Goal: Complete application form: Complete application form

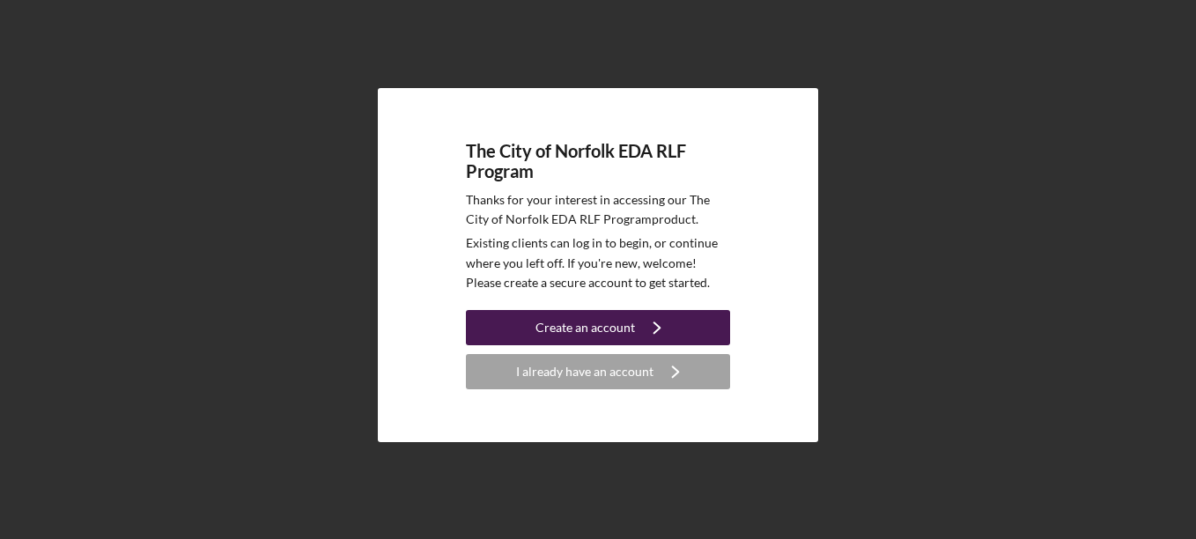
click at [596, 315] on div "Create an account" at bounding box center [586, 327] width 100 height 35
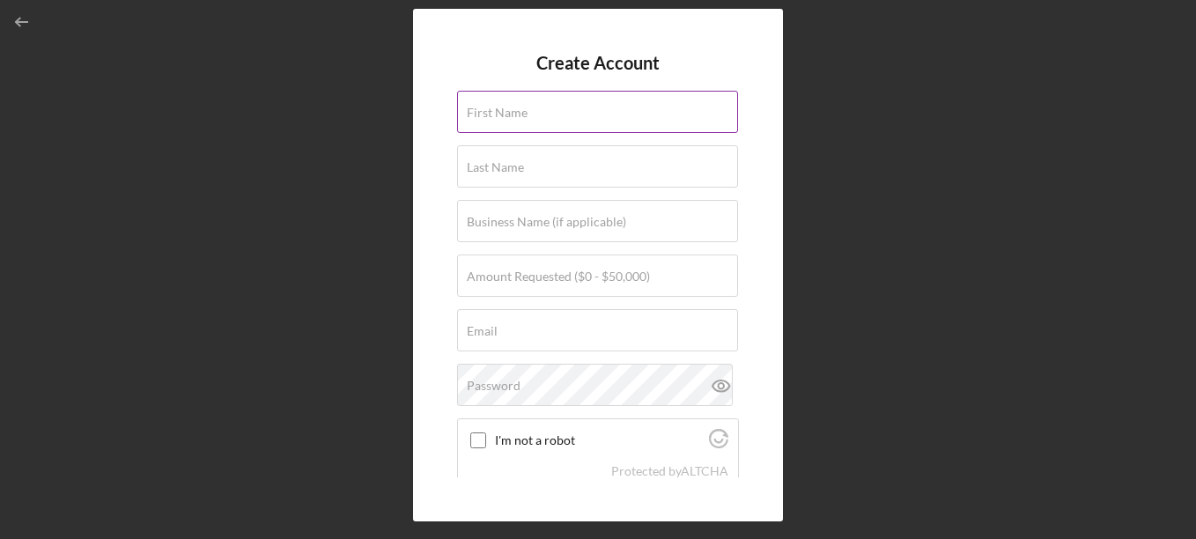
click at [519, 116] on label "First Name" at bounding box center [497, 113] width 61 height 14
click at [519, 116] on input "First Name" at bounding box center [597, 112] width 281 height 42
type input "[PERSON_NAME]"
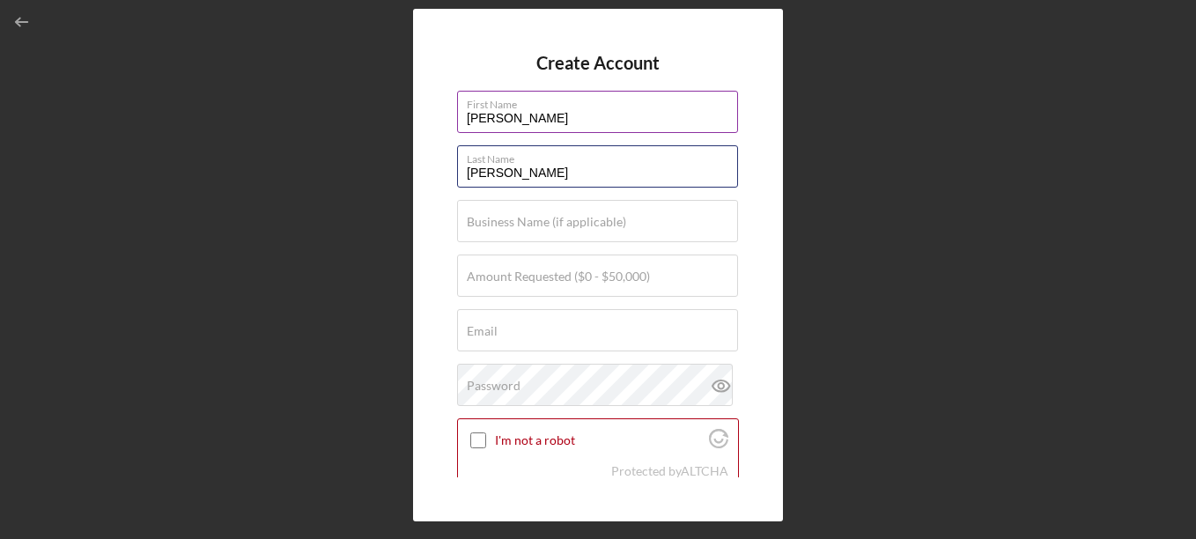
type input "[PERSON_NAME]"
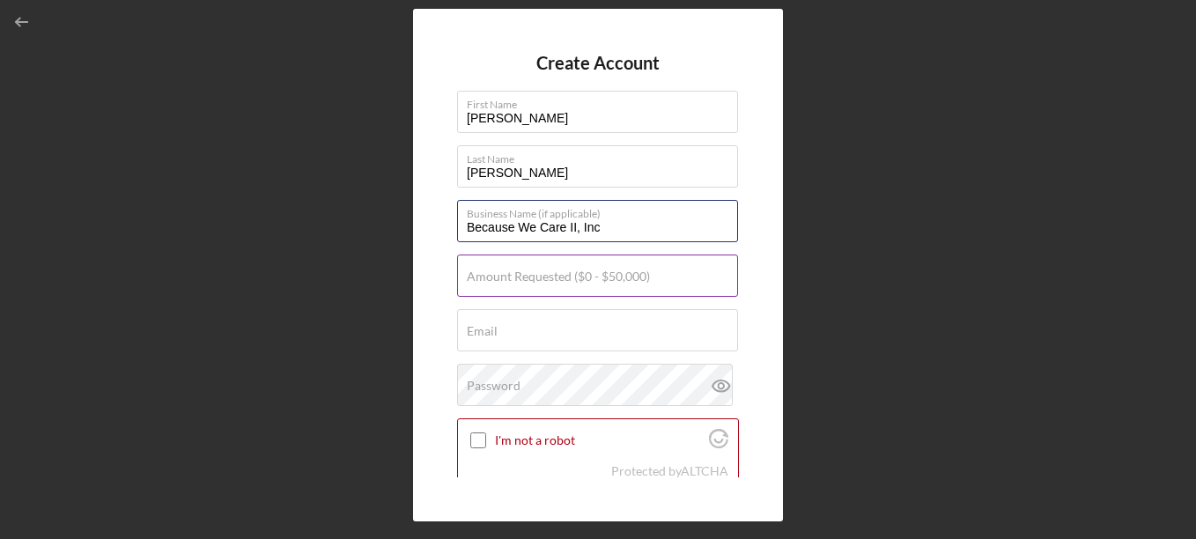
type input "Because We Care II, Inc"
click at [530, 284] on label "Amount Requested ($0 - $50,000)" at bounding box center [558, 277] width 183 height 14
click at [530, 284] on input "Amount Requested ($0 - $50,000)" at bounding box center [597, 276] width 281 height 42
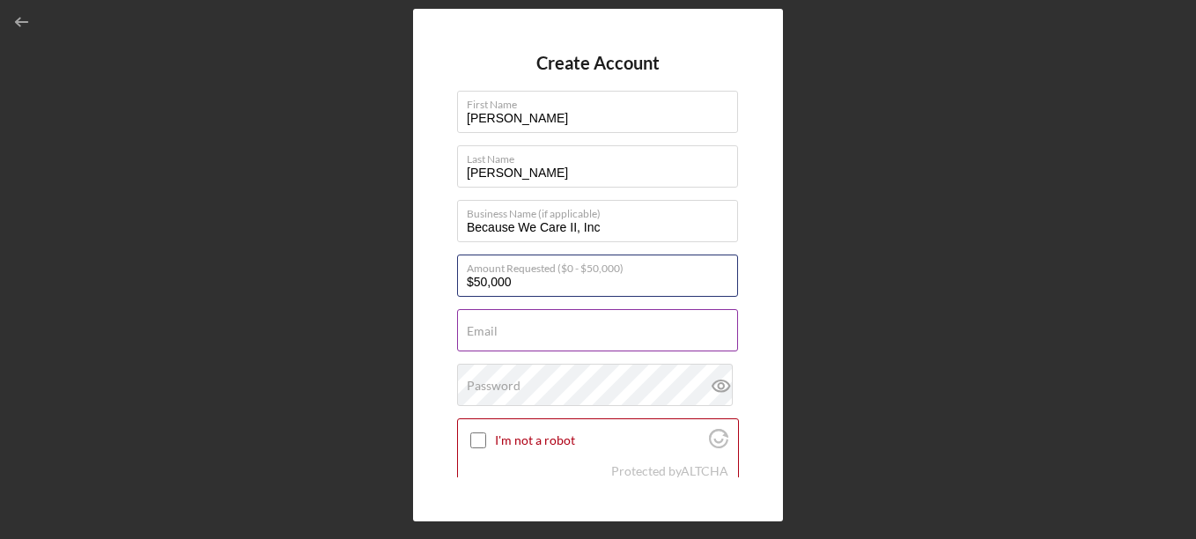
type input "$50,000"
click at [506, 320] on div "Email Required" at bounding box center [598, 331] width 282 height 44
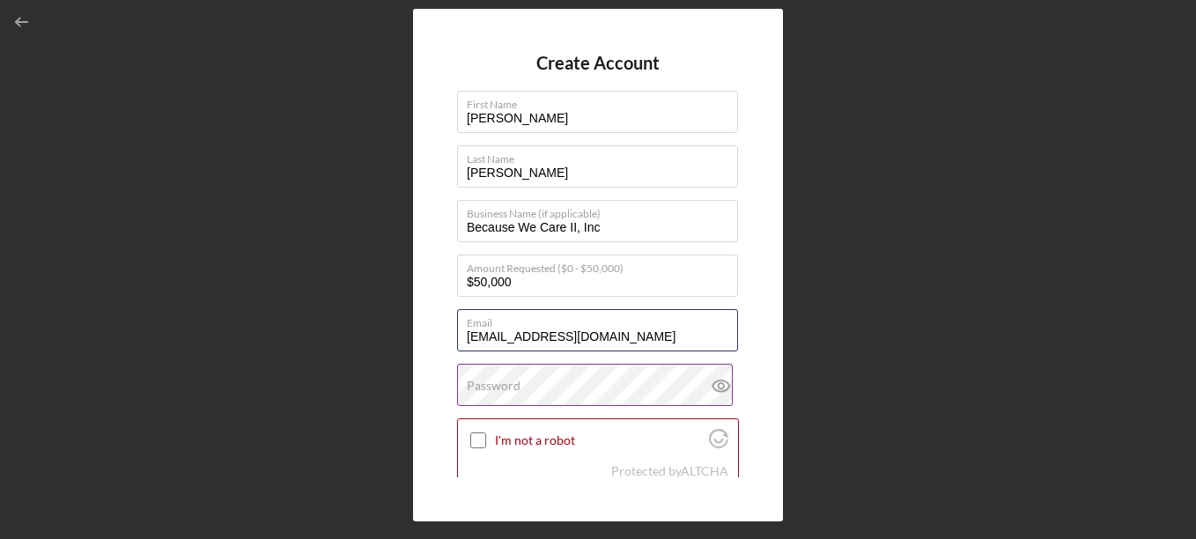
type input "[EMAIL_ADDRESS][DOMAIN_NAME]"
click at [485, 391] on label "Password" at bounding box center [494, 386] width 54 height 14
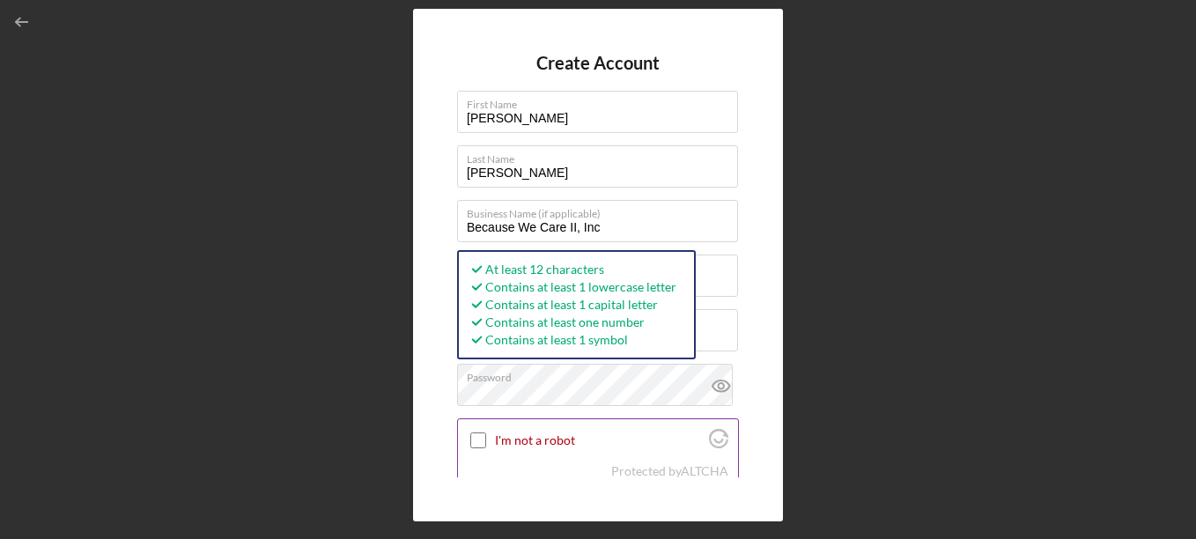
click at [474, 439] on input "I'm not a robot" at bounding box center [478, 441] width 16 height 16
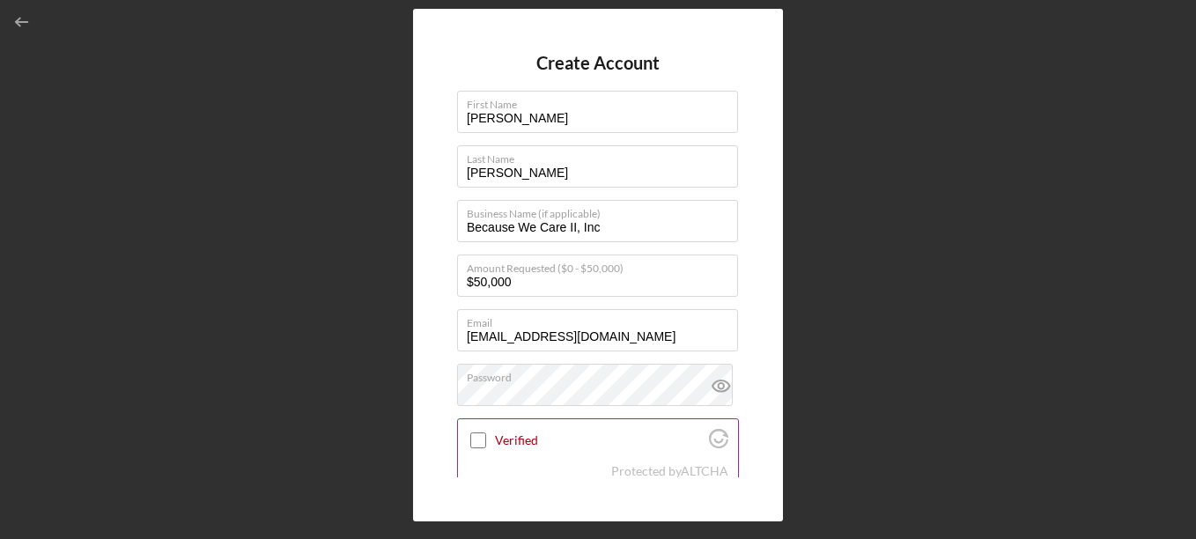
checkbox input "true"
drag, startPoint x: 729, startPoint y: 365, endPoint x: 729, endPoint y: 389, distance: 24.7
click at [729, 389] on icon at bounding box center [722, 386] width 44 height 44
drag, startPoint x: 733, startPoint y: 361, endPoint x: 732, endPoint y: 410, distance: 48.5
click at [732, 410] on form "Create Account First Name [PERSON_NAME] Last Name [PERSON_NAME] Business Name (…" at bounding box center [598, 265] width 282 height 425
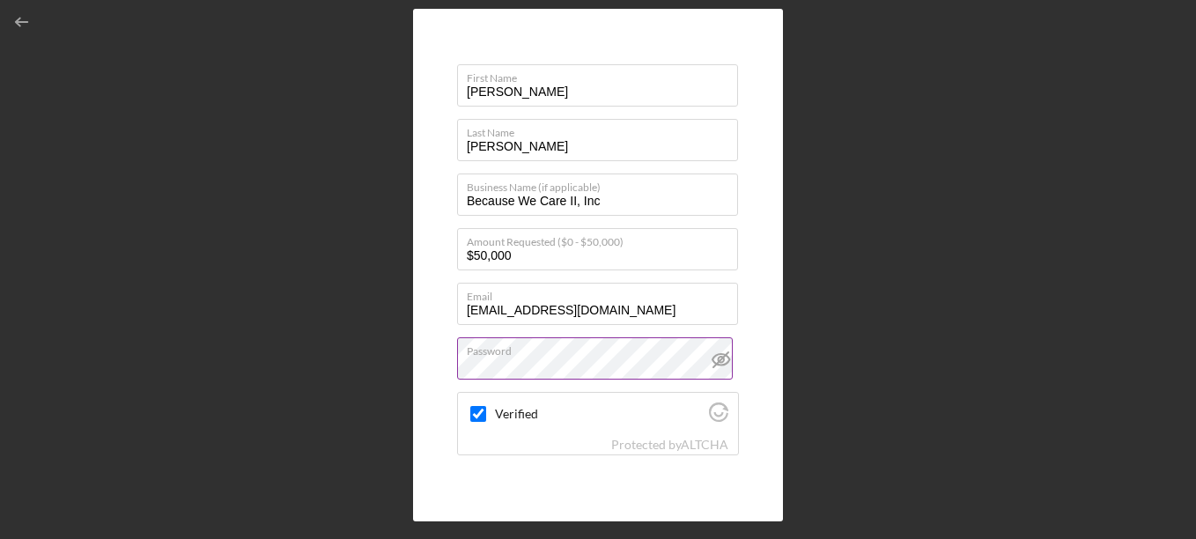
scroll to position [125, 0]
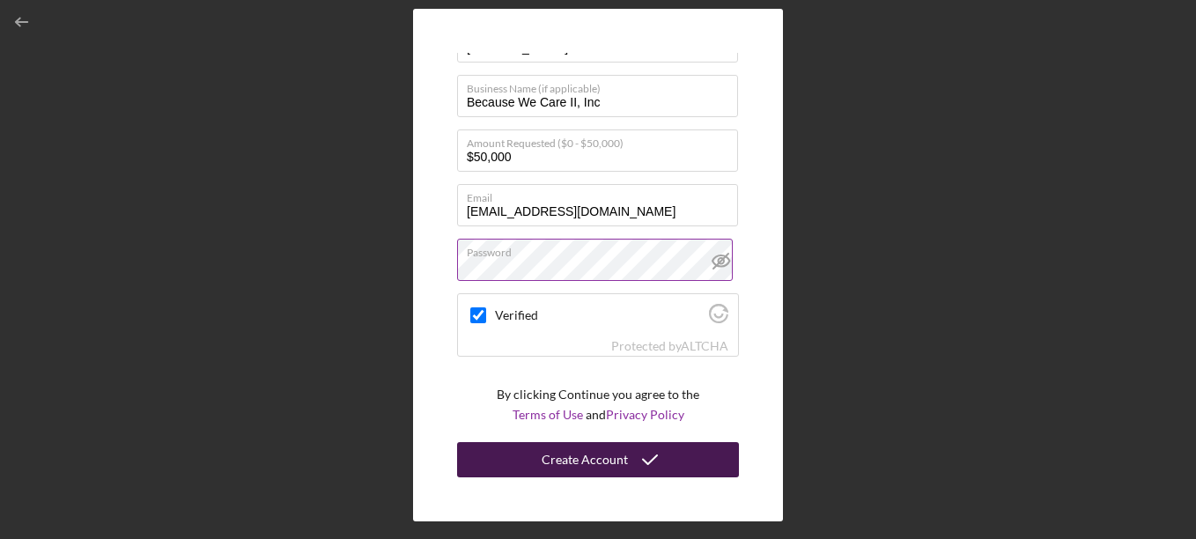
click at [584, 463] on div "Create Account" at bounding box center [585, 459] width 86 height 35
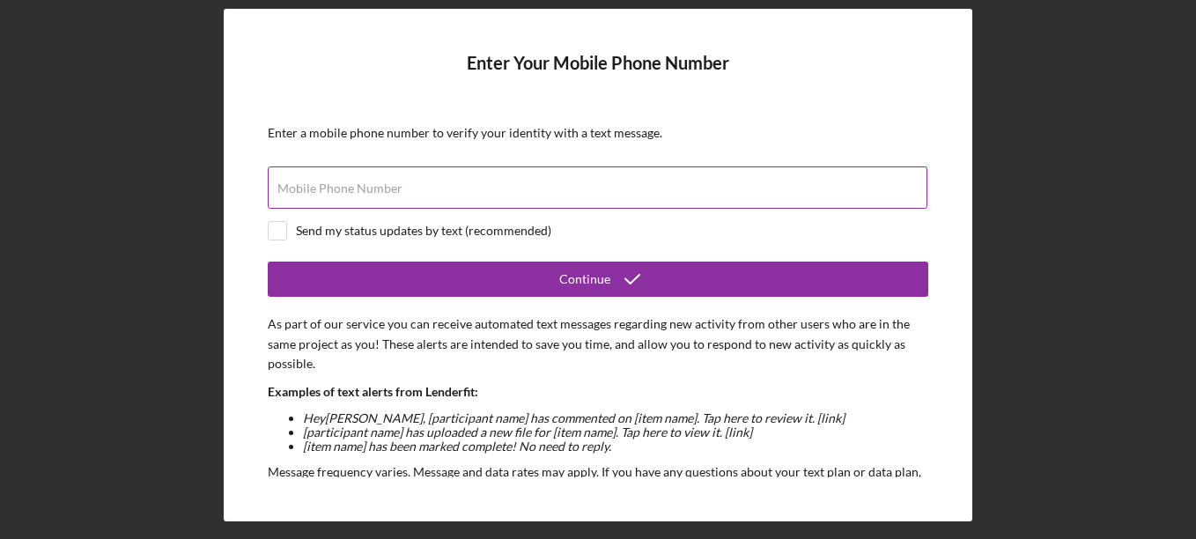
click at [339, 192] on label "Mobile Phone Number" at bounding box center [340, 189] width 125 height 14
click at [339, 192] on input "Mobile Phone Number" at bounding box center [598, 188] width 660 height 42
type input "[PHONE_NUMBER]"
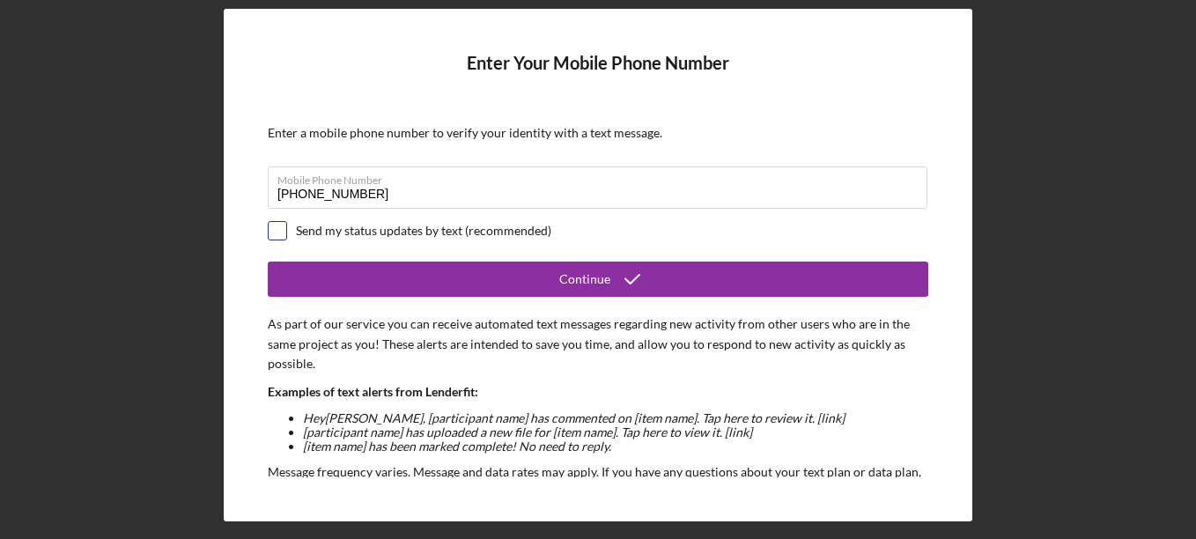
click at [277, 226] on input "checkbox" at bounding box center [278, 231] width 18 height 18
checkbox input "true"
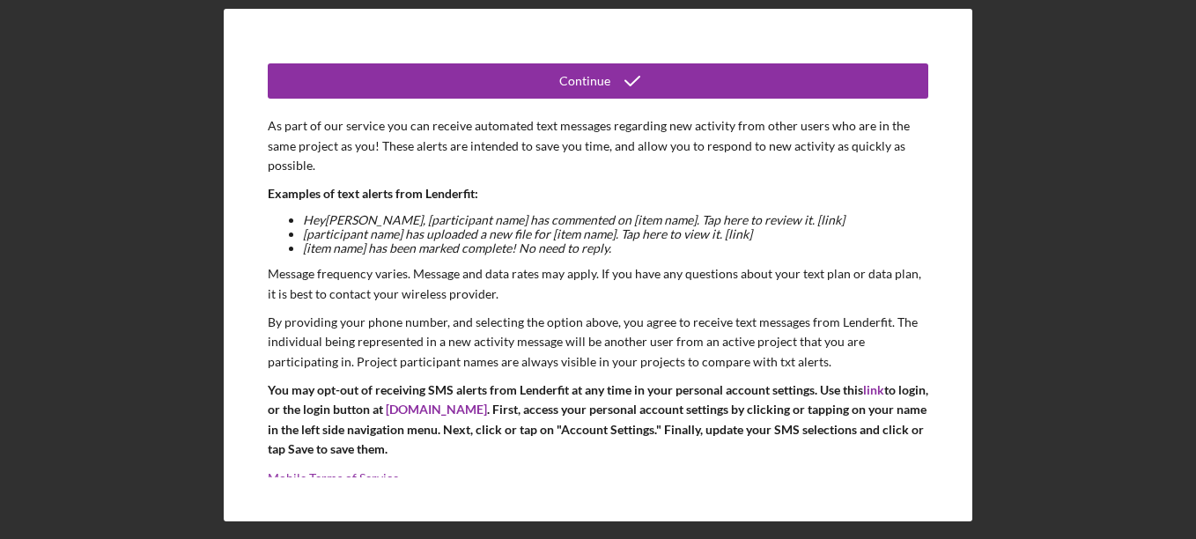
scroll to position [218, 0]
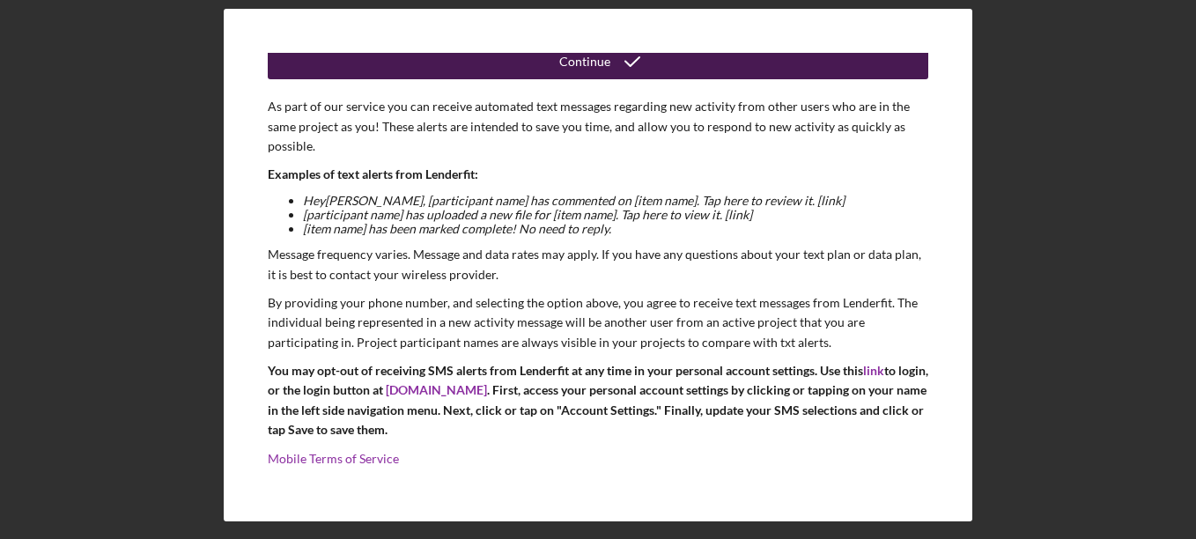
click at [656, 71] on button "Continue" at bounding box center [598, 61] width 661 height 35
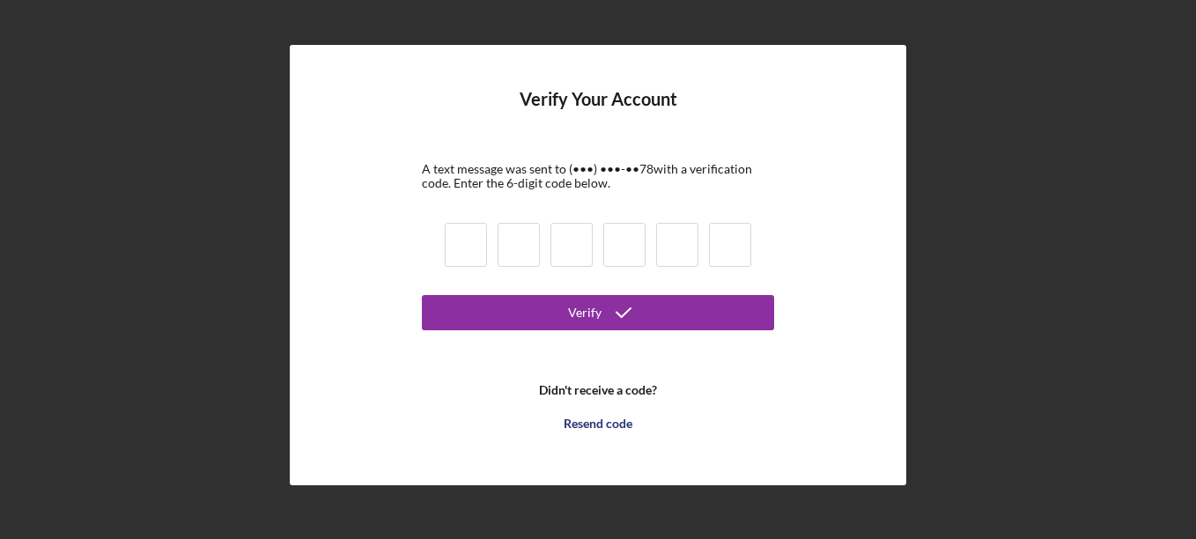
click at [457, 248] on input at bounding box center [466, 245] width 42 height 44
type input "9"
type input "0"
type input "7"
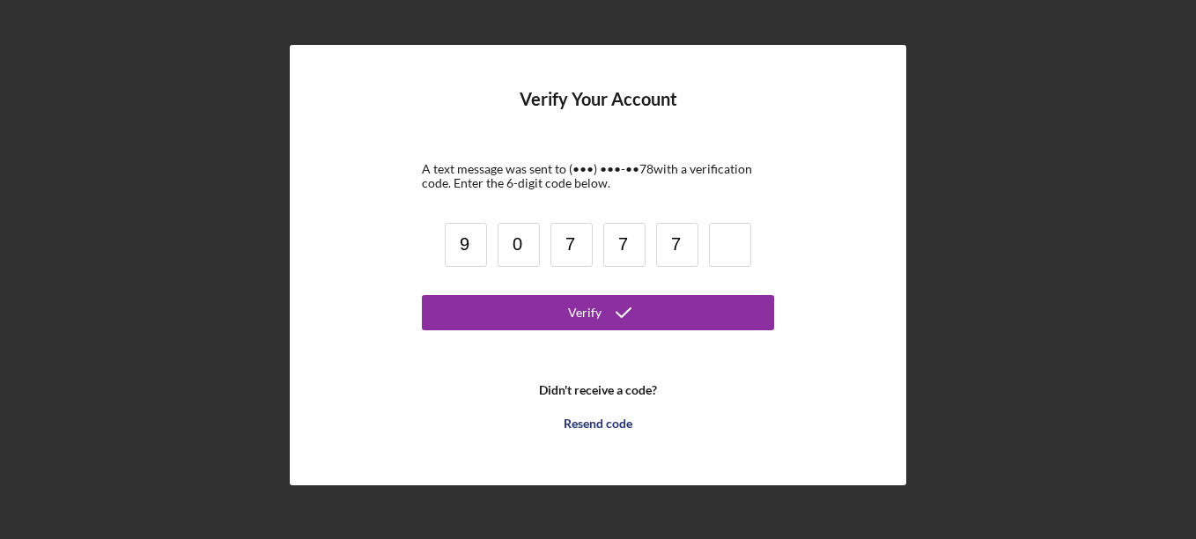
type input "7"
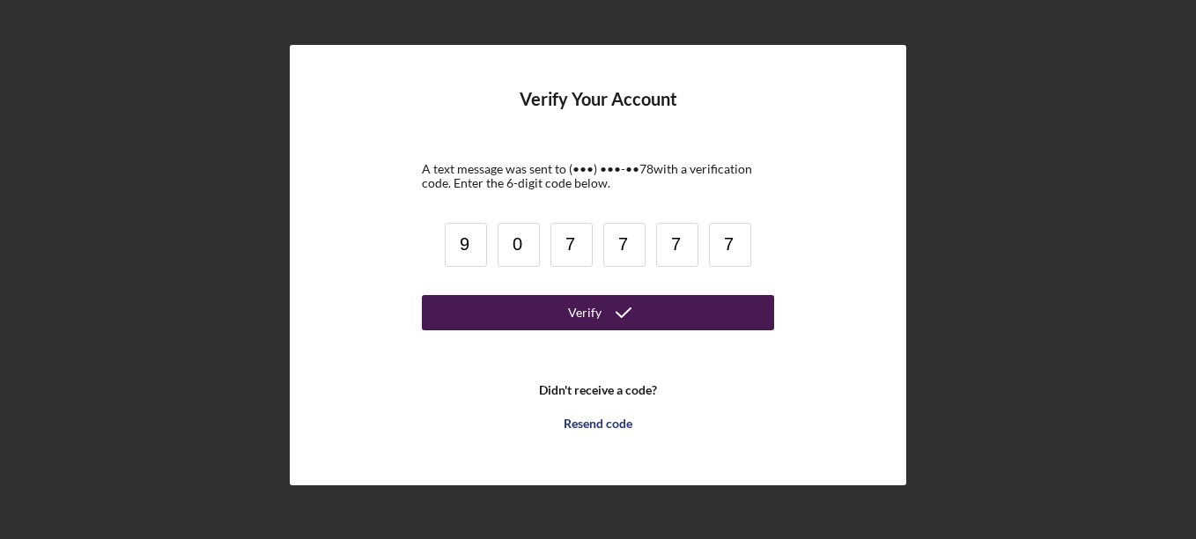
type input "7"
click at [462, 303] on button "Verify" at bounding box center [598, 312] width 352 height 35
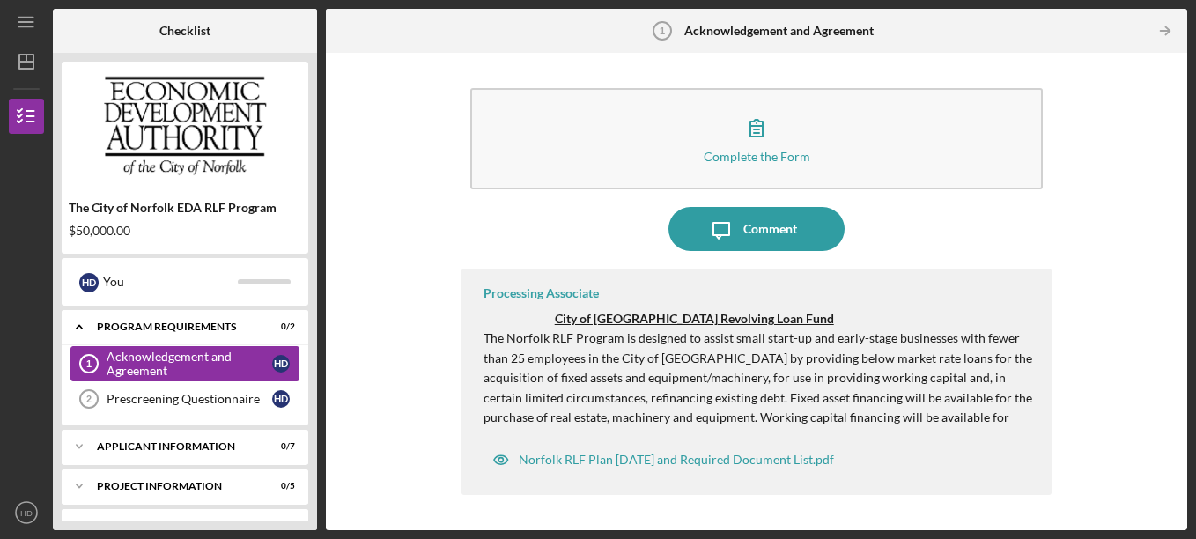
click at [230, 363] on div "Acknowledgement and Agreement" at bounding box center [190, 364] width 166 height 28
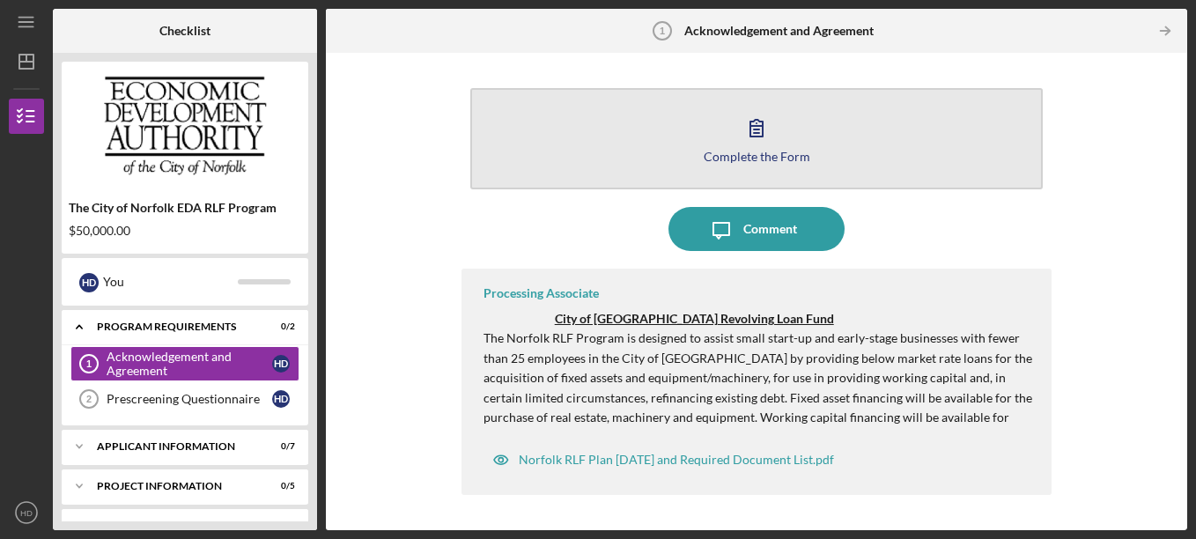
click at [780, 150] on div "Complete the Form" at bounding box center [757, 156] width 107 height 13
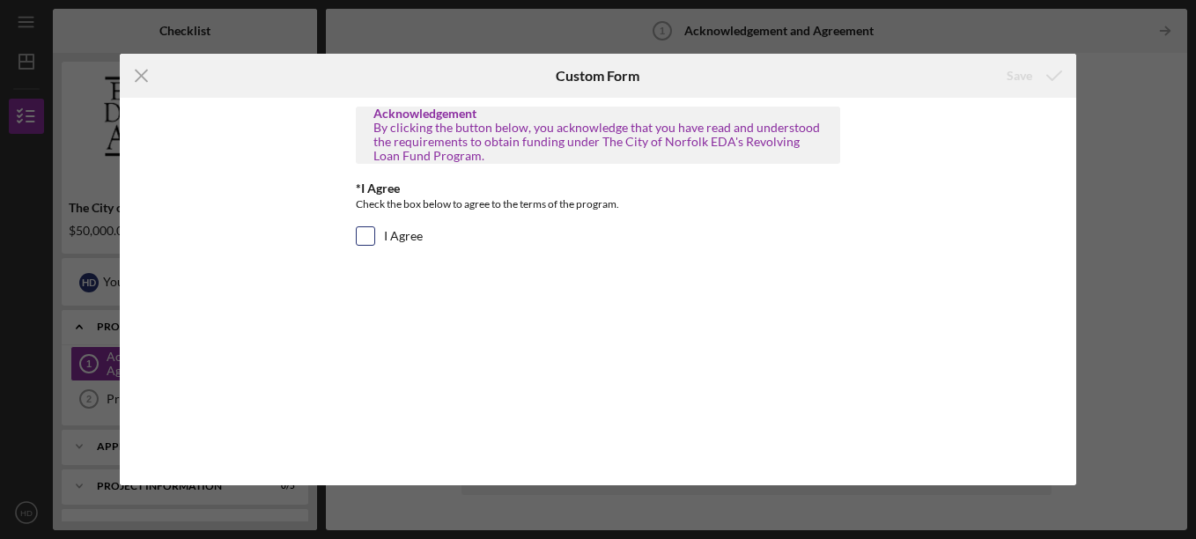
click at [373, 230] on input "I Agree" at bounding box center [366, 236] width 18 height 18
checkbox input "true"
click at [1017, 73] on div "Save" at bounding box center [1020, 75] width 26 height 35
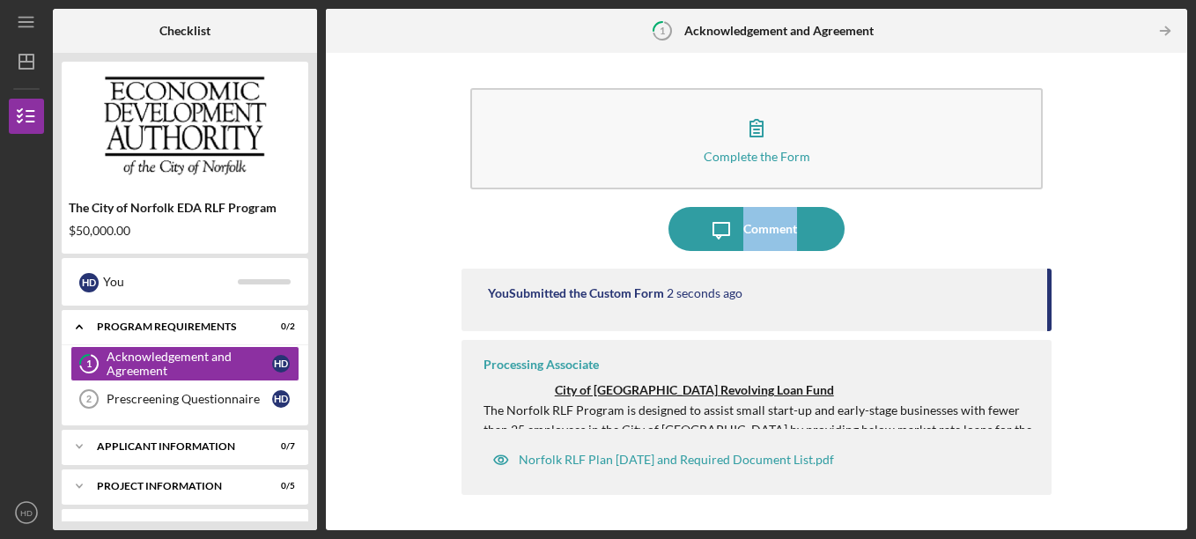
drag, startPoint x: 1189, startPoint y: 160, endPoint x: 1188, endPoint y: 221, distance: 60.8
click at [1188, 221] on div "Icon/Menu 1 Acknowledgement and Agreement Checklist The City of Norfolk EDA RLF…" at bounding box center [598, 269] width 1196 height 539
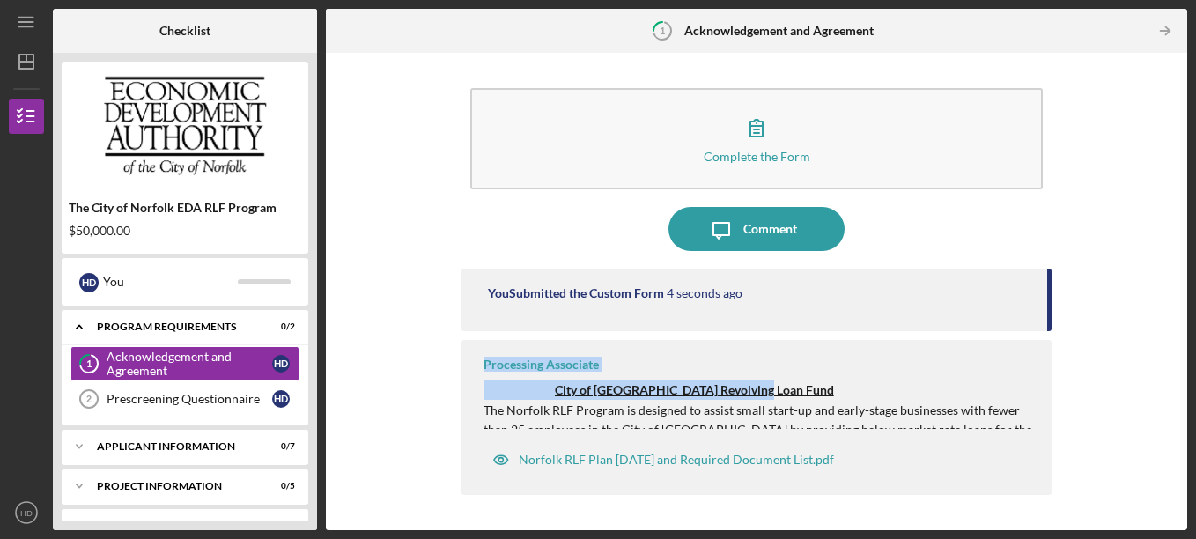
drag, startPoint x: 1188, startPoint y: 221, endPoint x: 1042, endPoint y: 343, distance: 189.5
click at [1042, 343] on div "You Submitted the Custom Form 4 seconds ago Processing Associate City of [GEOGR…" at bounding box center [757, 386] width 591 height 235
click at [215, 398] on div "Prescreening Questionnaire" at bounding box center [190, 399] width 166 height 14
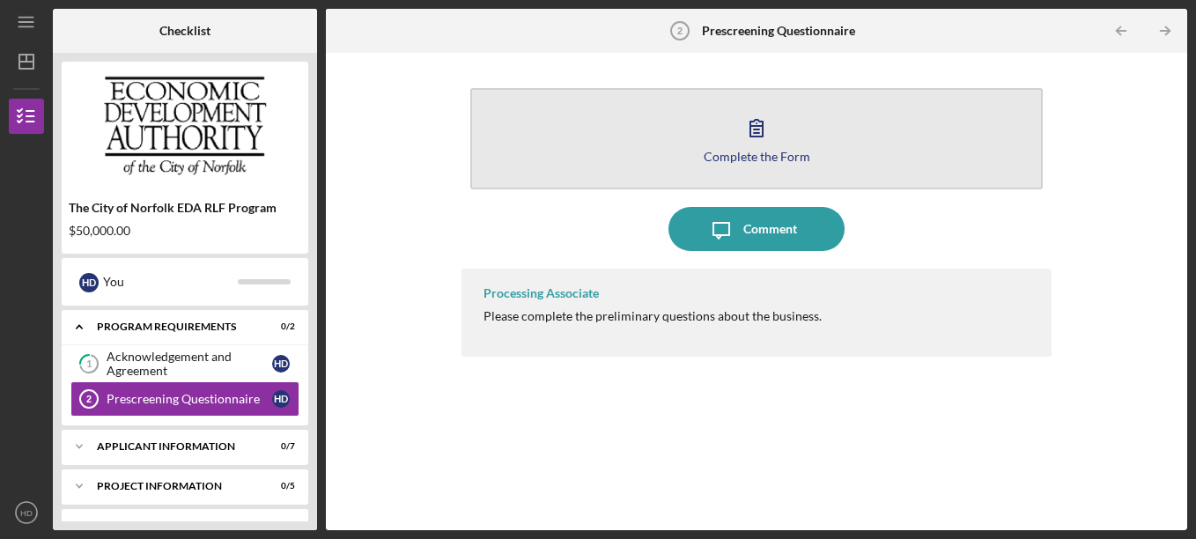
click at [726, 156] on div "Complete the Form" at bounding box center [757, 156] width 107 height 13
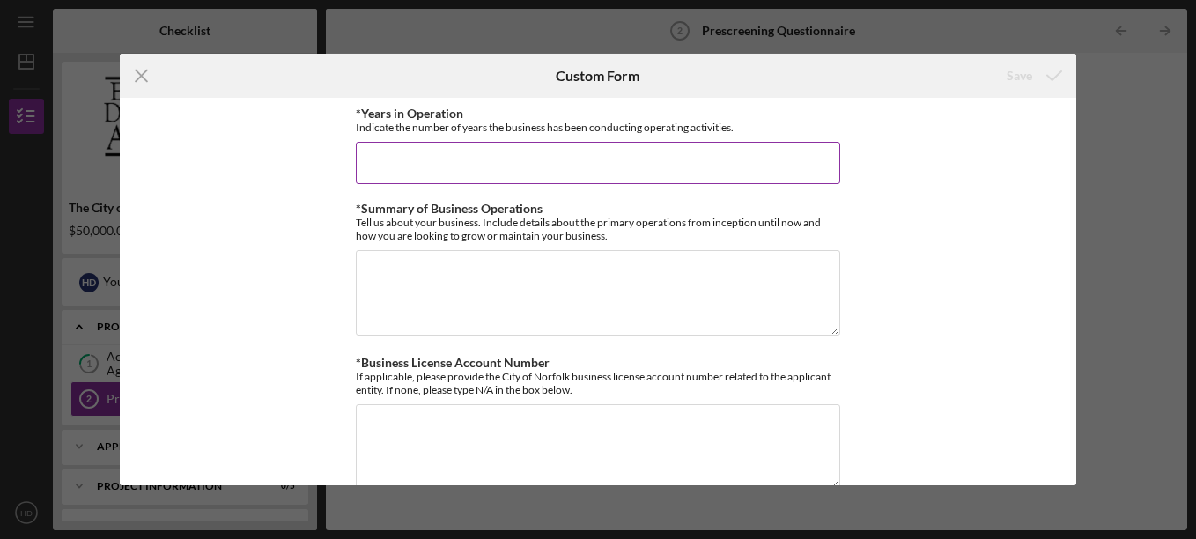
click at [405, 183] on input "*Years in Operation" at bounding box center [598, 163] width 485 height 42
type input "8"
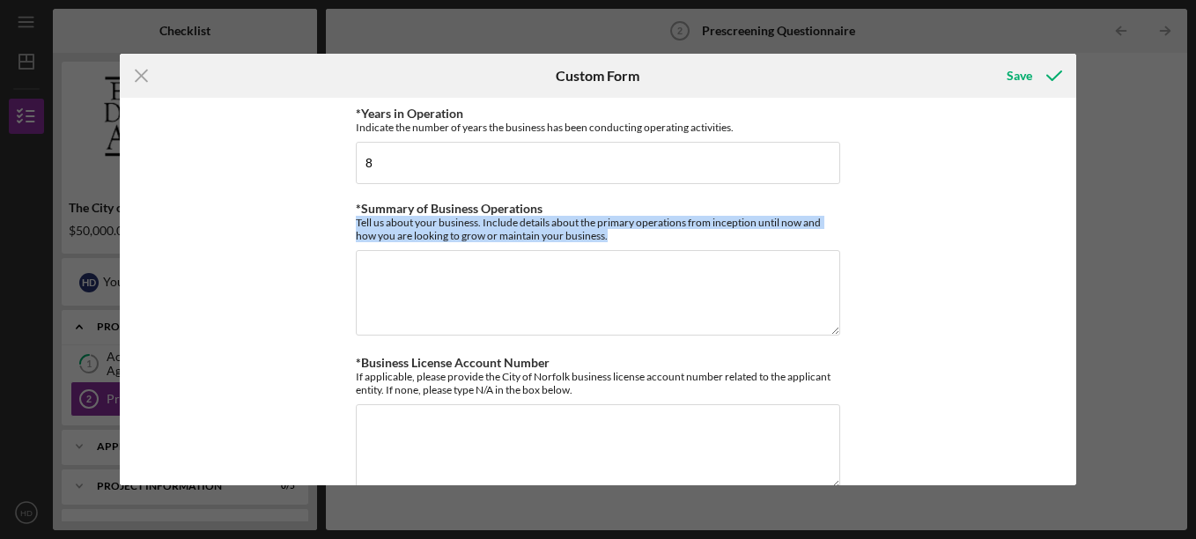
drag, startPoint x: 610, startPoint y: 234, endPoint x: 349, endPoint y: 223, distance: 261.0
click at [349, 223] on div "*Years in Operation Indicate the number of years the business has been conducti…" at bounding box center [598, 292] width 957 height 388
drag, startPoint x: 349, startPoint y: 223, endPoint x: 392, endPoint y: 226, distance: 43.3
copy div "Tell us about your business. Include details about the primary operations from …"
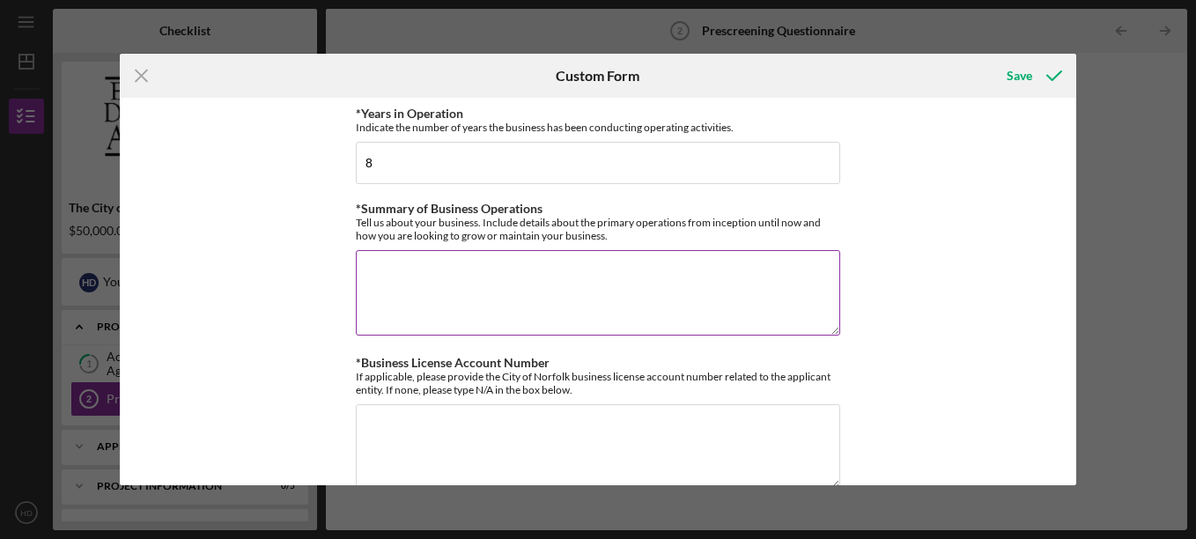
click at [389, 259] on textarea "*Summary of Business Operations" at bounding box center [598, 292] width 485 height 85
paste textarea "Loremip Do Sita CO, Adi. el s doeiusmo, temporinc-utlab etdolorema aliqua enima…"
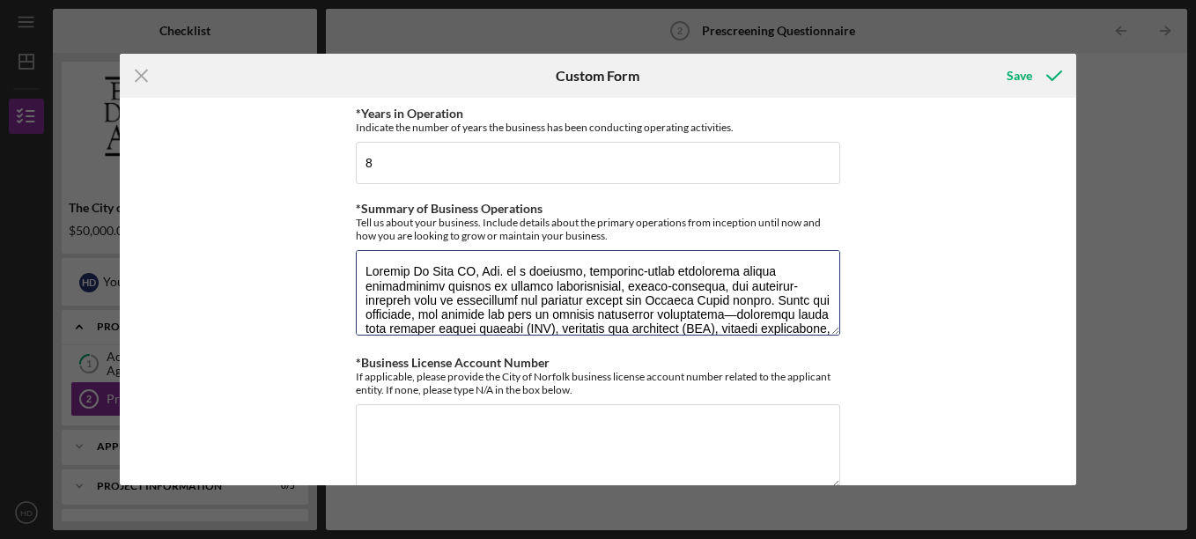
scroll to position [682, 0]
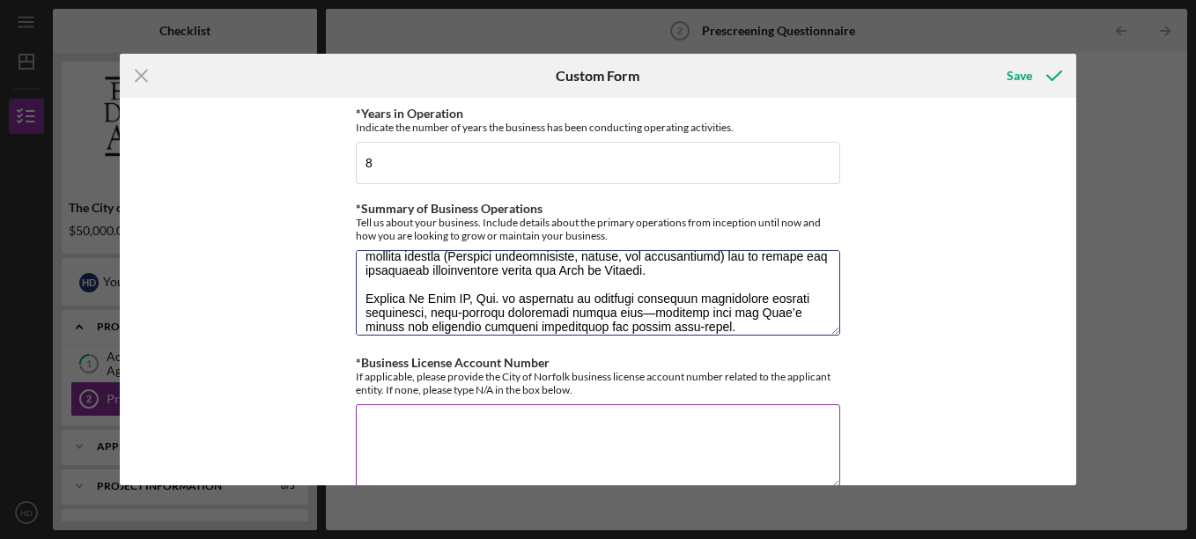
type textarea "Loremip Do Sita CO, Adi. el s doeiusmo, temporinc-utlab etdolorema aliqua enima…"
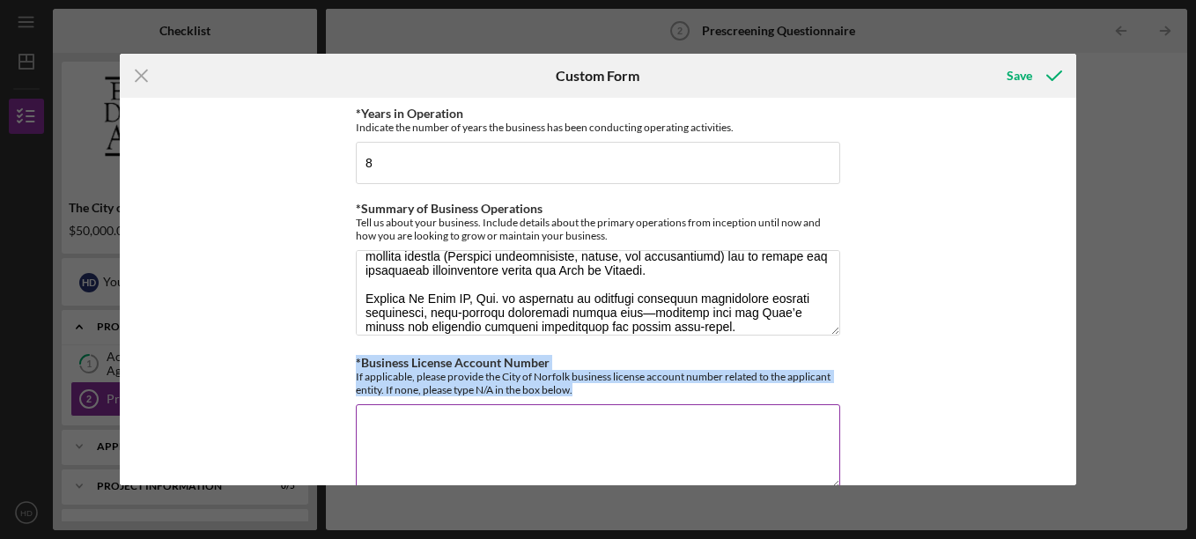
drag, startPoint x: 355, startPoint y: 360, endPoint x: 583, endPoint y: 393, distance: 230.5
click at [583, 393] on div "*Business License Account Number If applicable, please provide the City of Norf…" at bounding box center [598, 376] width 485 height 41
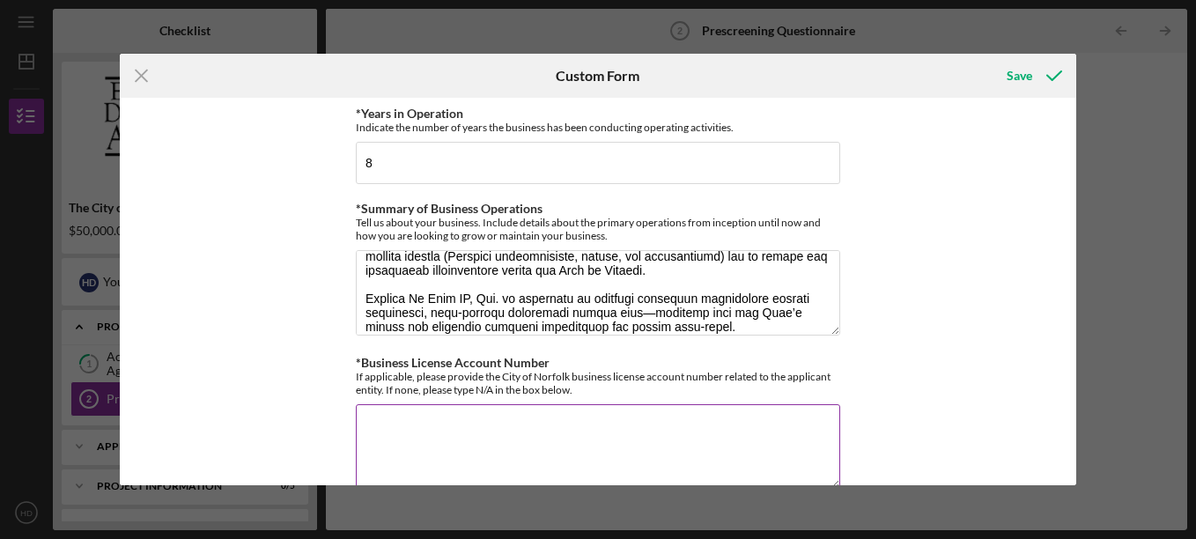
click at [409, 426] on textarea "*Business License Account Number" at bounding box center [598, 446] width 485 height 85
type textarea "N/A"
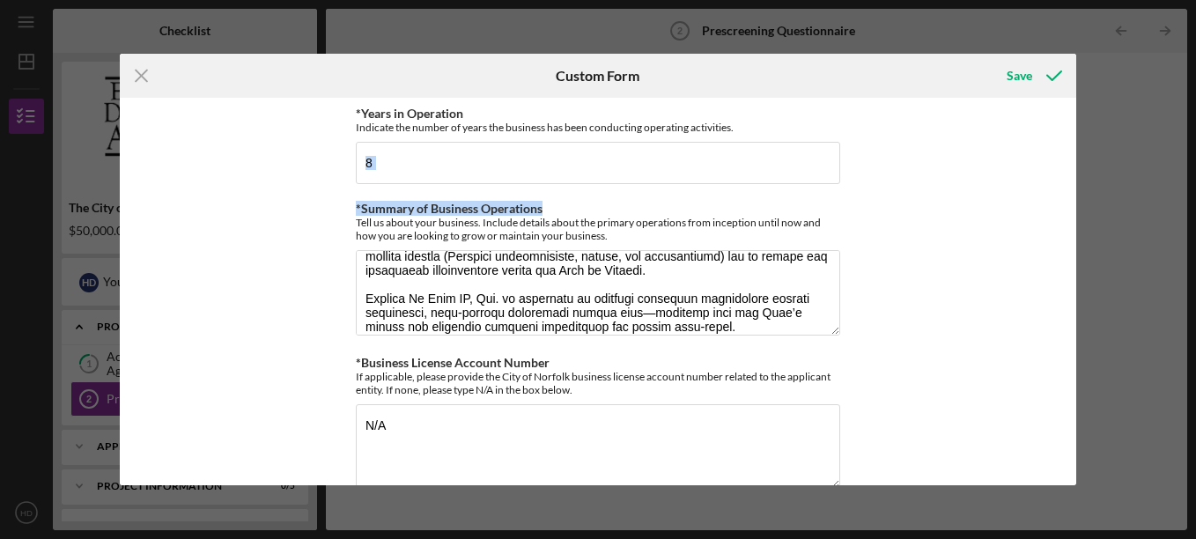
drag, startPoint x: 1069, startPoint y: 144, endPoint x: 1060, endPoint y: 216, distance: 71.9
click at [1060, 216] on div "*Years in Operation Indicate the number of years the business has been conducti…" at bounding box center [598, 292] width 957 height 388
drag, startPoint x: 1060, startPoint y: 216, endPoint x: 1040, endPoint y: 174, distance: 46.9
click at [1040, 174] on div "*Years in Operation Indicate the number of years the business has been conducti…" at bounding box center [598, 292] width 957 height 388
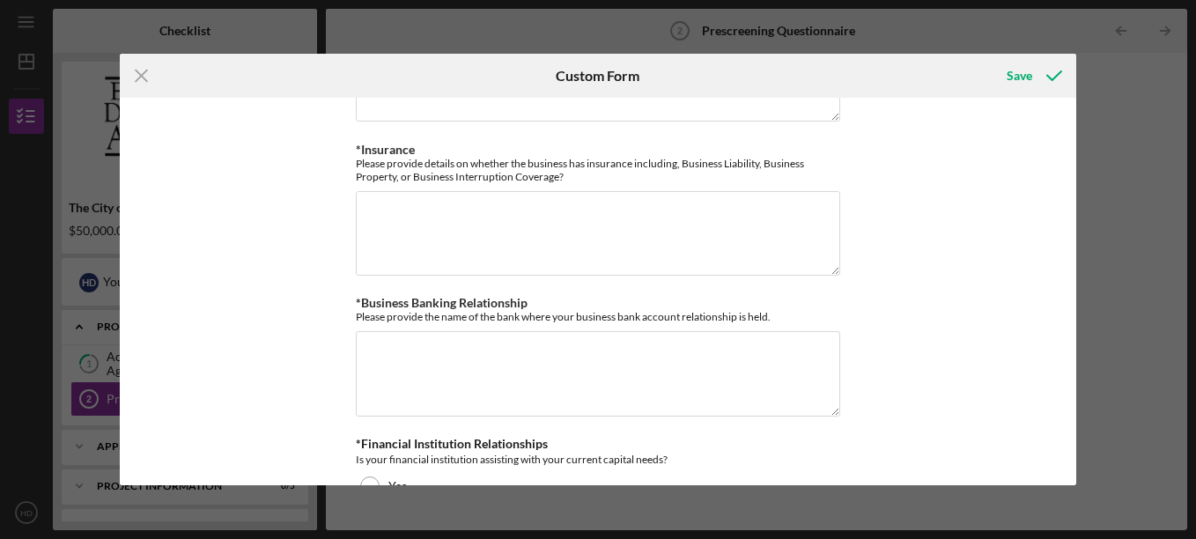
scroll to position [377, 0]
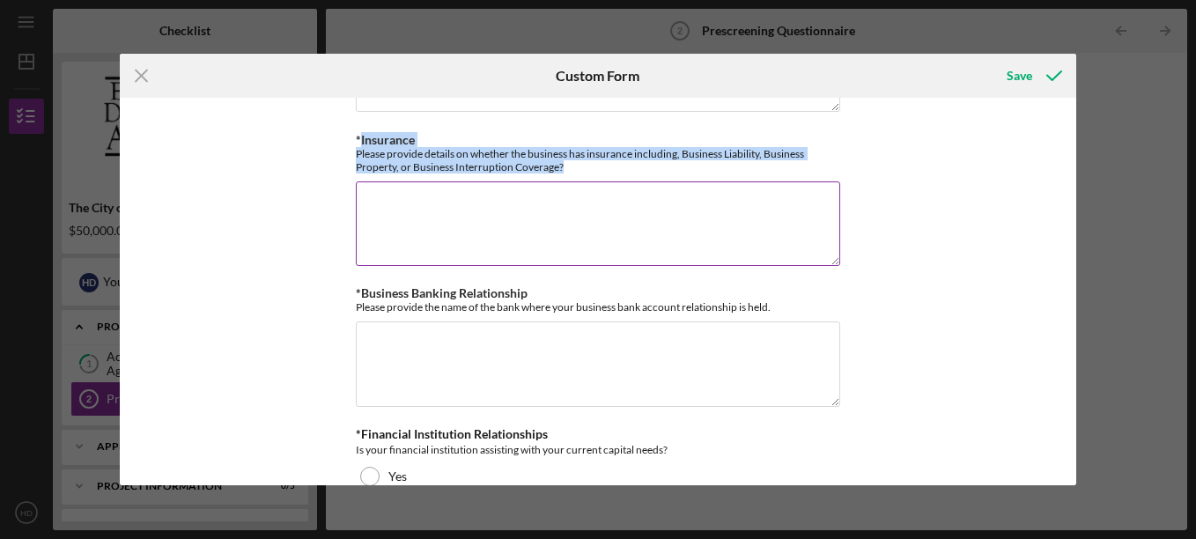
drag, startPoint x: 358, startPoint y: 136, endPoint x: 582, endPoint y: 169, distance: 226.3
click at [582, 169] on div "*Insurance Please provide details on whether the business has insurance includi…" at bounding box center [598, 153] width 485 height 41
drag, startPoint x: 582, startPoint y: 169, endPoint x: 501, endPoint y: 149, distance: 82.7
copy div "Insurance Please provide details on whether the business has insurance includin…"
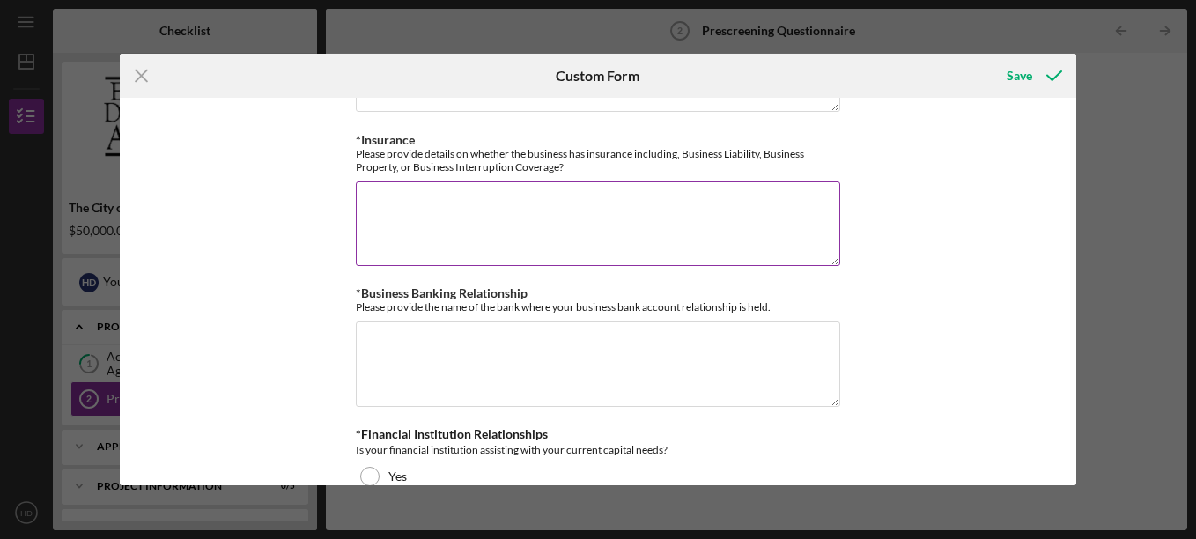
click at [389, 194] on textarea "*Insurance" at bounding box center [598, 224] width 485 height 85
paste textarea "Loremip Do Sita CO, Adi. elitseddo eiusmodtempor incididu utlaboree dolorema al…"
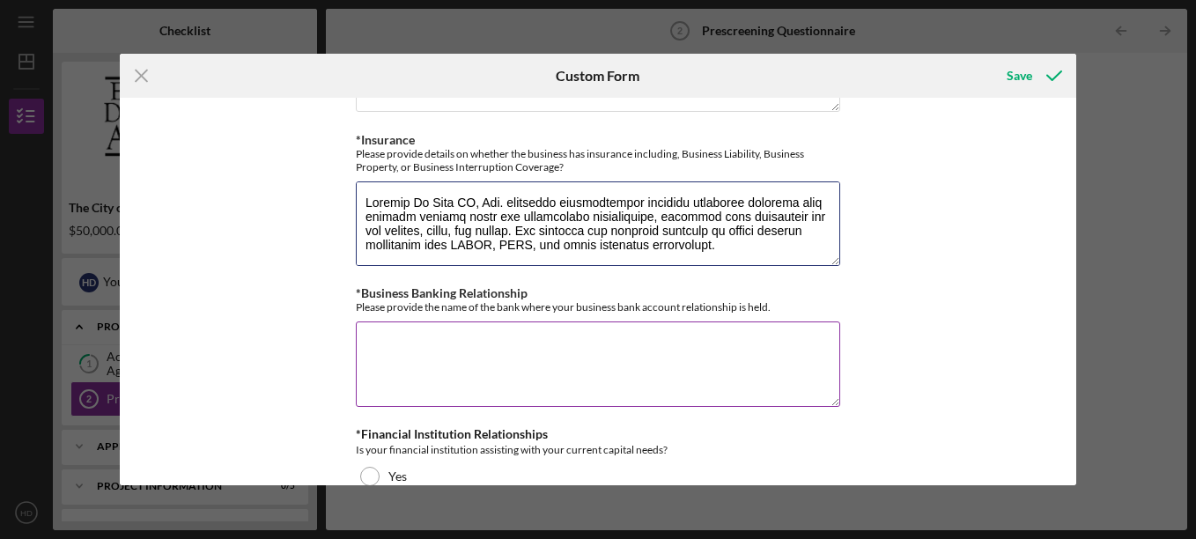
scroll to position [568, 0]
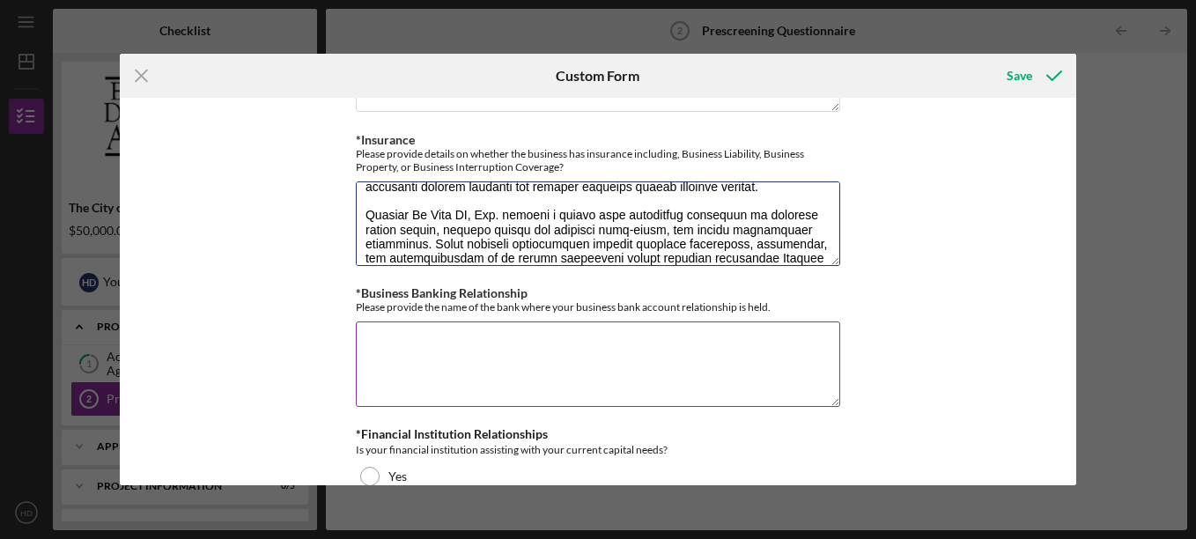
type textarea "Loremip Do Sita CO, Adi. elitseddo eiusmodtempor incididu utlaboree dolorema al…"
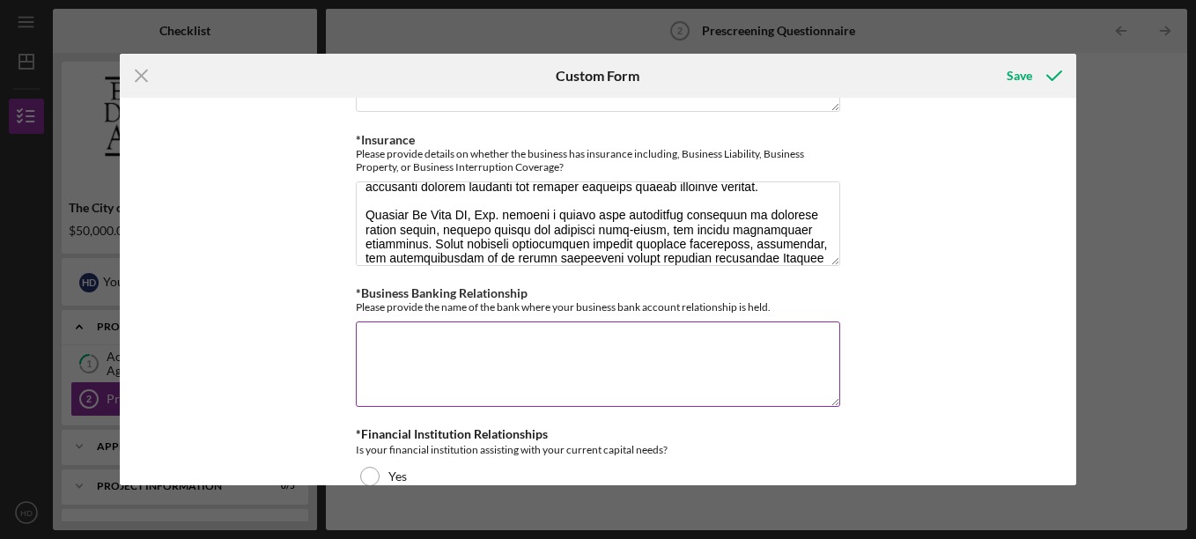
click at [503, 337] on textarea "*Business Banking Relationship" at bounding box center [598, 364] width 485 height 85
type textarea "[PERSON_NAME] FARGO"
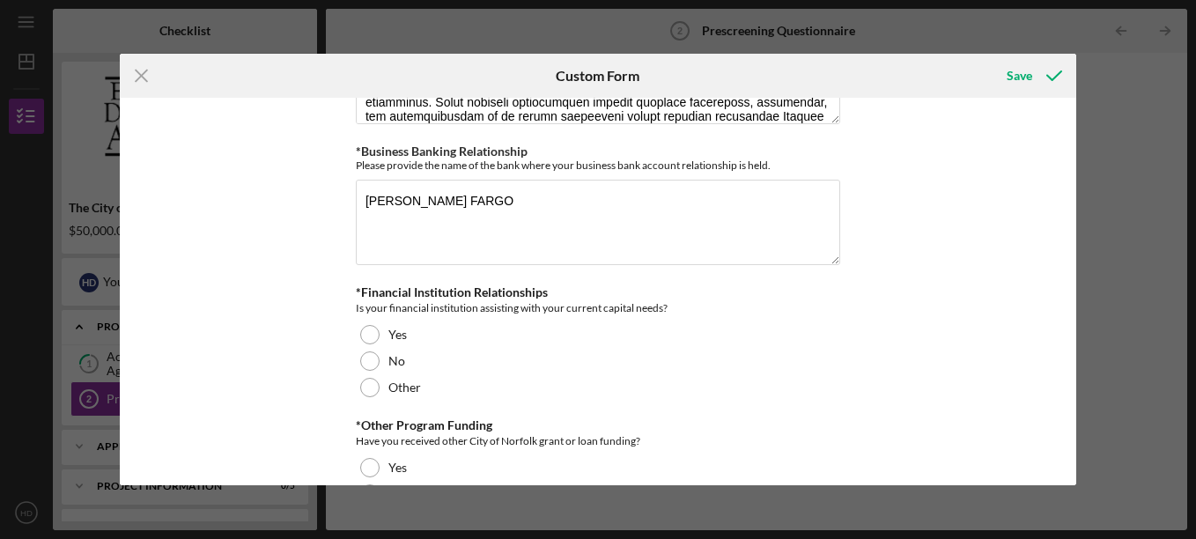
scroll to position [569, 0]
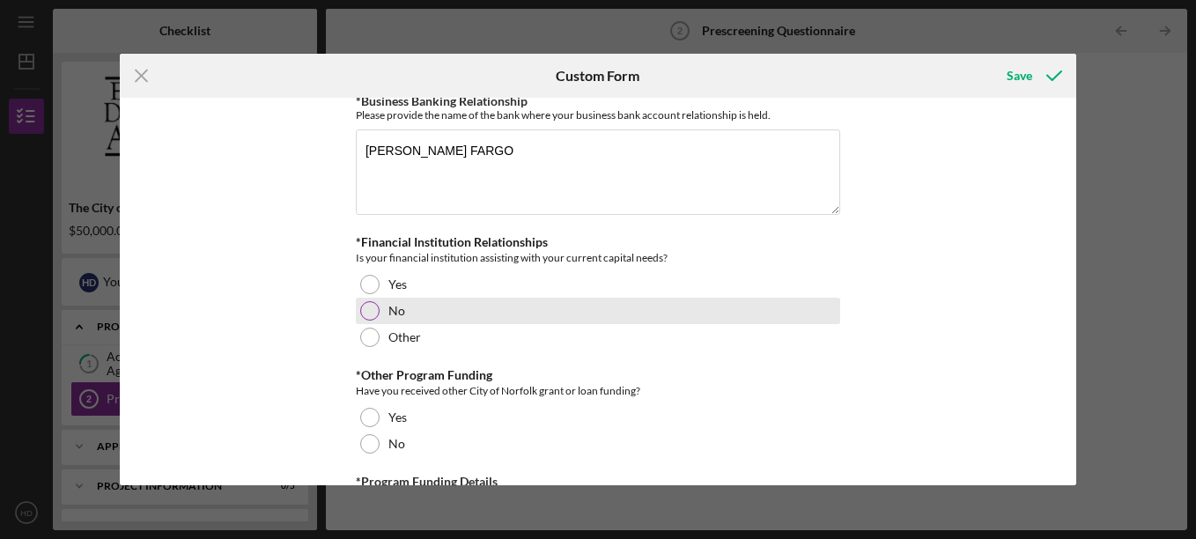
click at [373, 313] on div at bounding box center [369, 310] width 19 height 19
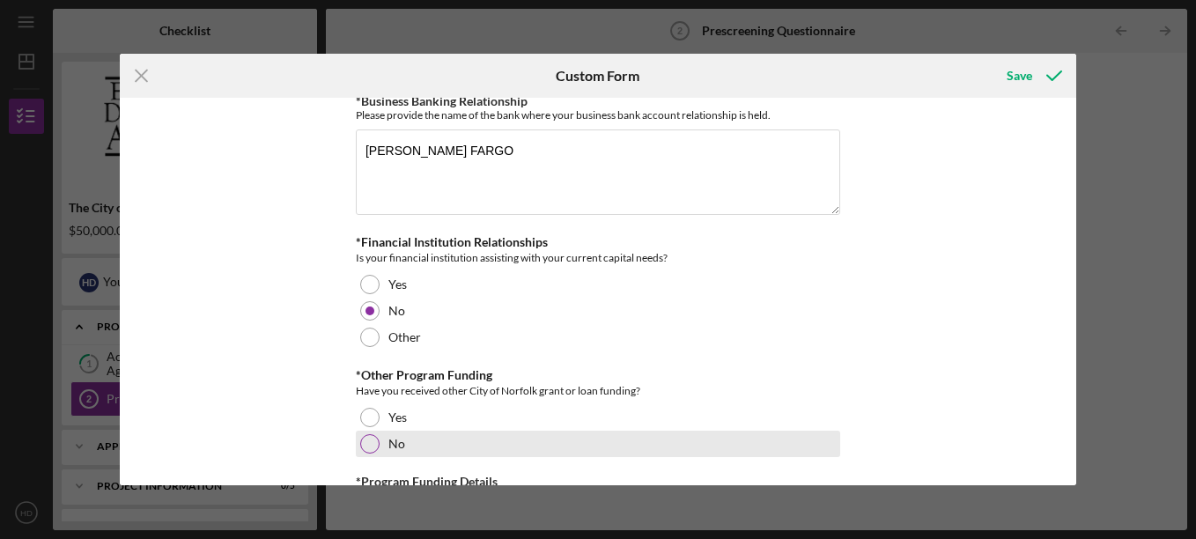
click at [374, 443] on div at bounding box center [369, 443] width 19 height 19
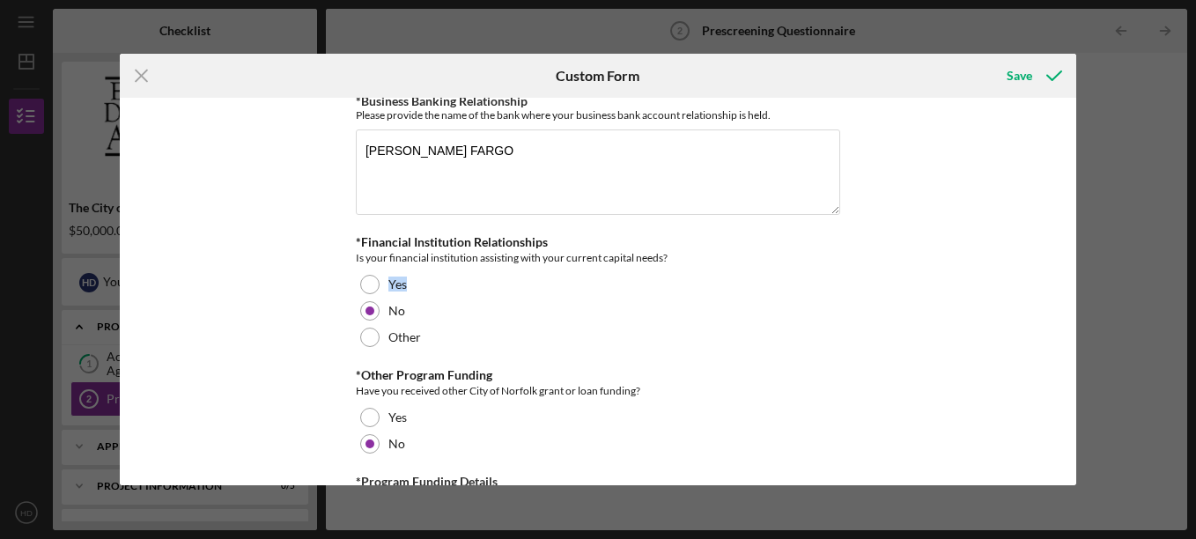
drag, startPoint x: 1070, startPoint y: 250, endPoint x: 1067, endPoint y: 275, distance: 24.8
click at [1067, 275] on div "*Years in Operation Indicate the number of years the business has been conducti…" at bounding box center [598, 292] width 957 height 388
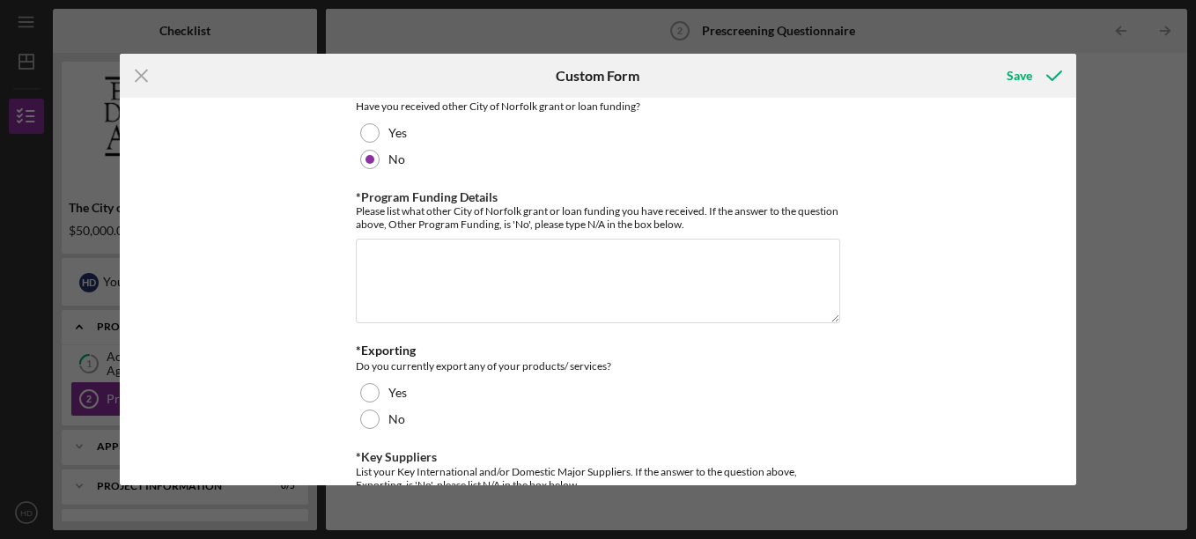
scroll to position [859, 0]
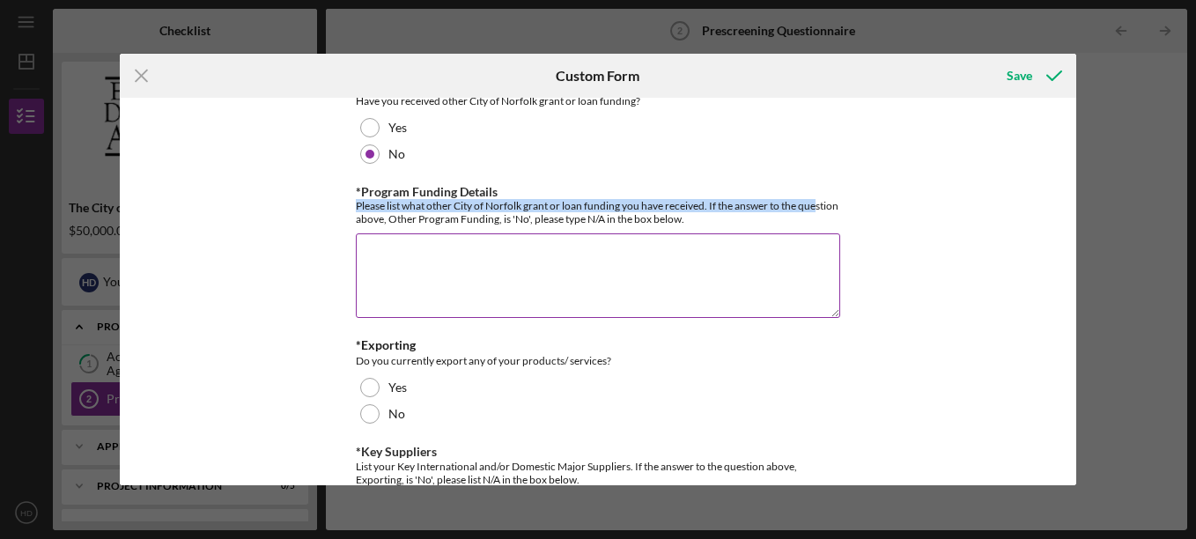
drag, startPoint x: 355, startPoint y: 210, endPoint x: 372, endPoint y: 213, distance: 17.1
click at [372, 213] on div "Please list what other City of Norfolk grant or loan funding you have received.…" at bounding box center [598, 212] width 485 height 26
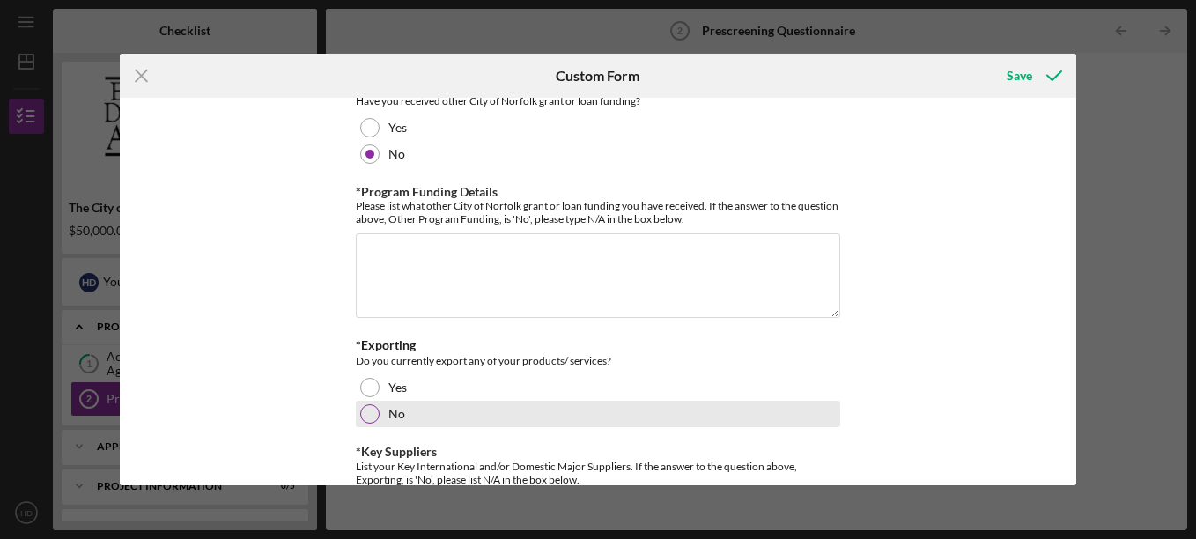
click at [371, 411] on div at bounding box center [369, 413] width 19 height 19
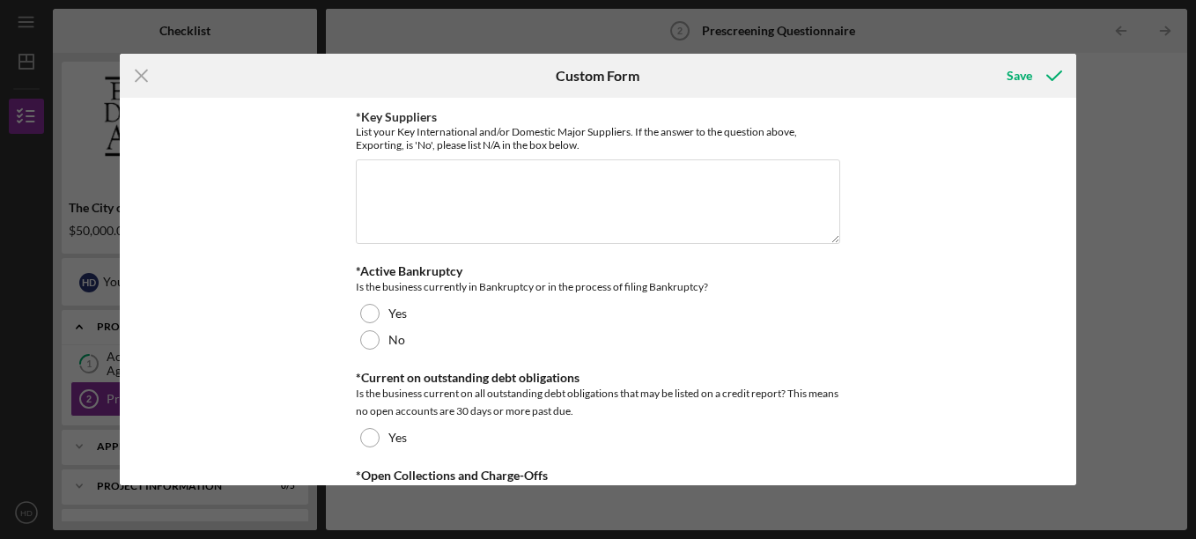
scroll to position [1199, 0]
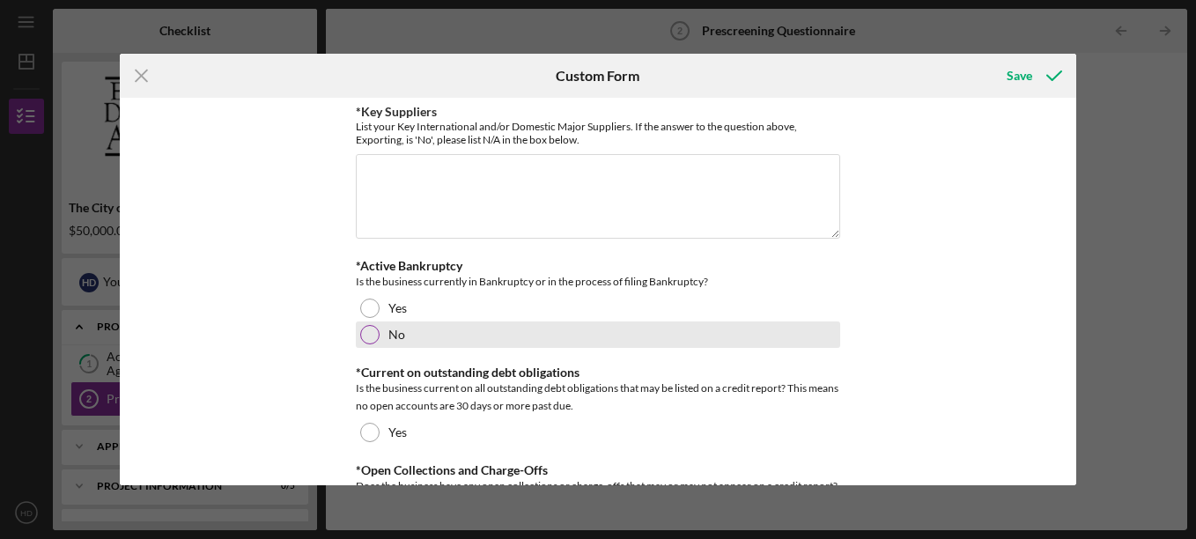
click at [372, 331] on div at bounding box center [369, 334] width 19 height 19
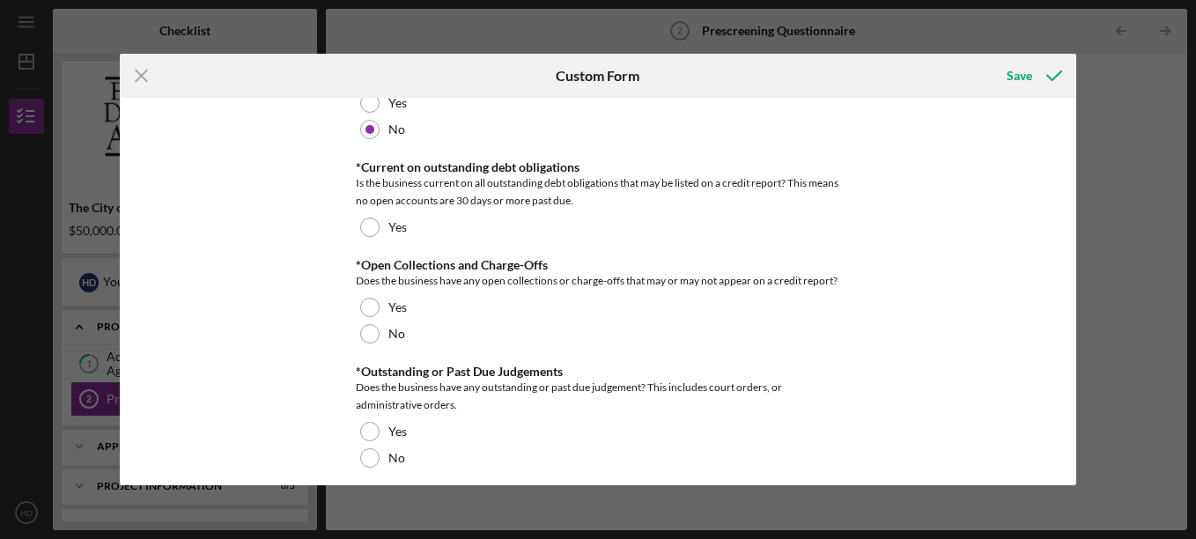
scroll to position [1404, 0]
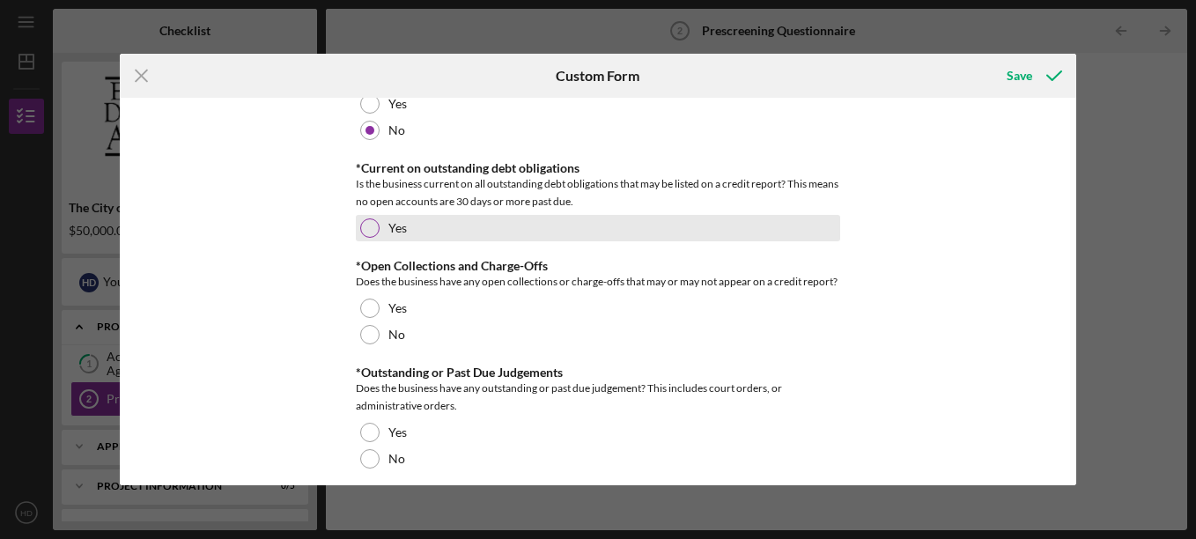
click at [376, 225] on div at bounding box center [369, 228] width 19 height 19
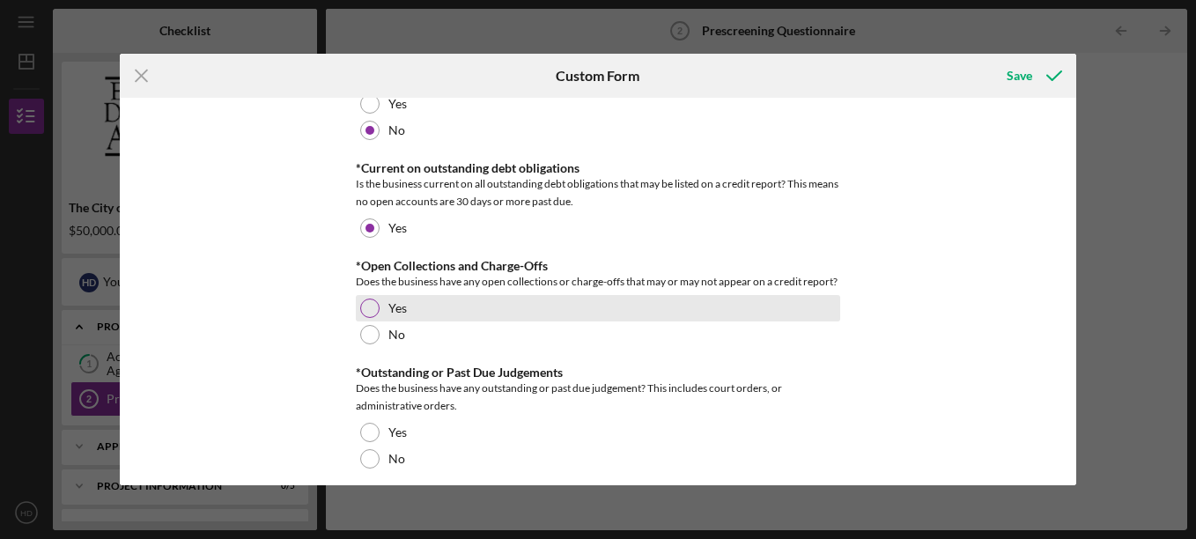
click at [367, 313] on div at bounding box center [369, 308] width 19 height 19
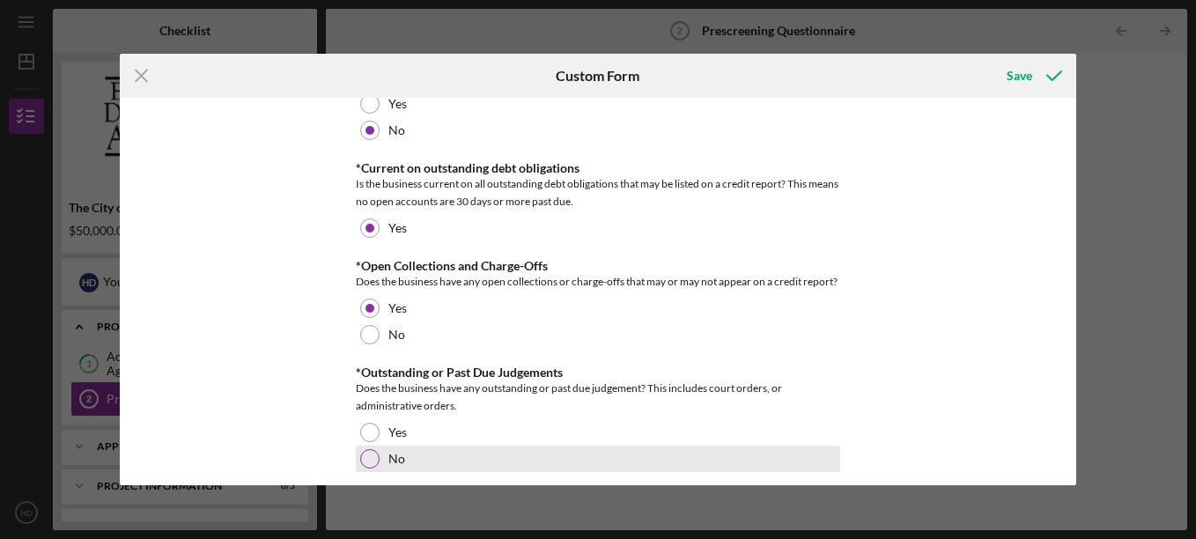
click at [371, 452] on div at bounding box center [369, 458] width 19 height 19
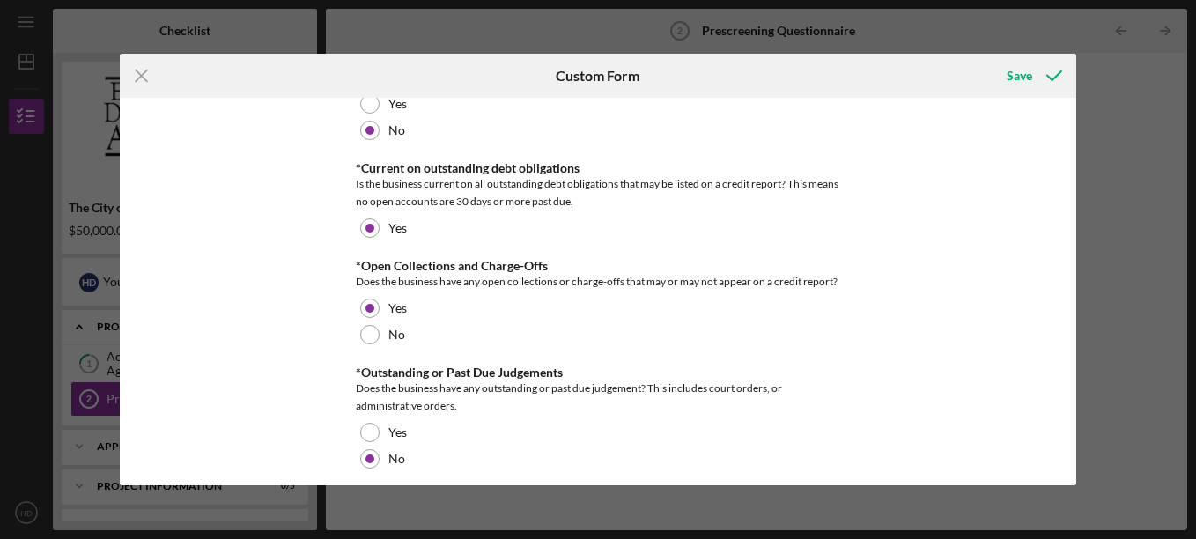
scroll to position [1630, 0]
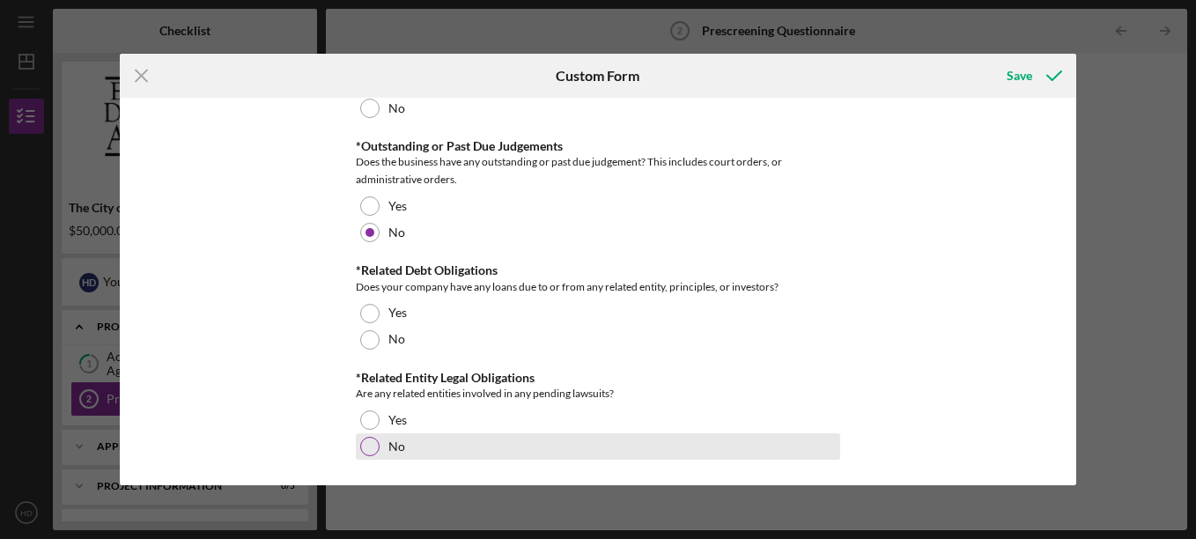
click at [383, 446] on div "No" at bounding box center [598, 446] width 485 height 26
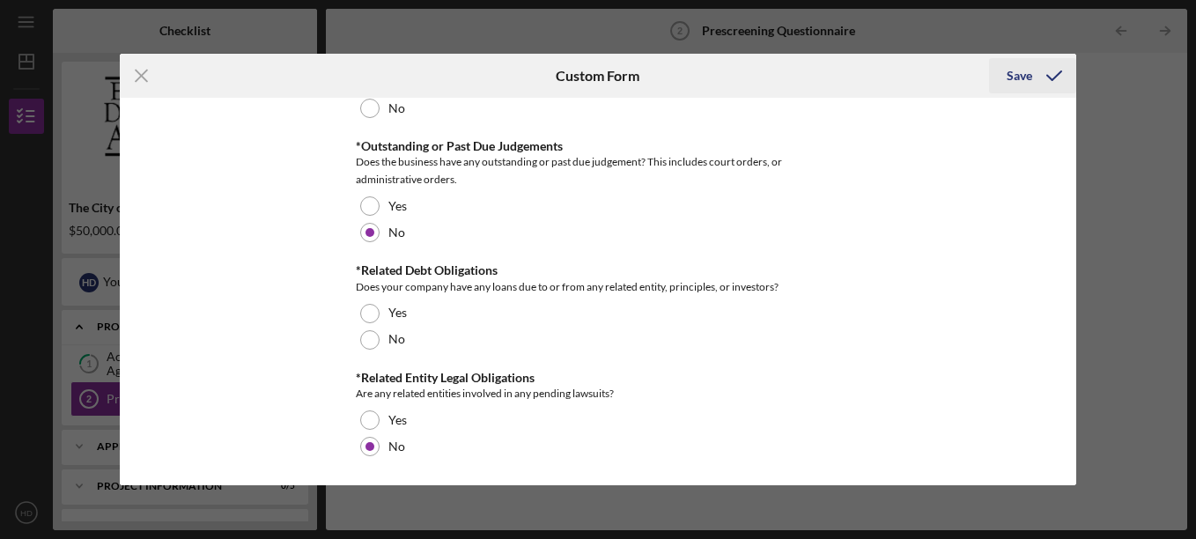
click at [1015, 76] on div "Save" at bounding box center [1020, 75] width 26 height 35
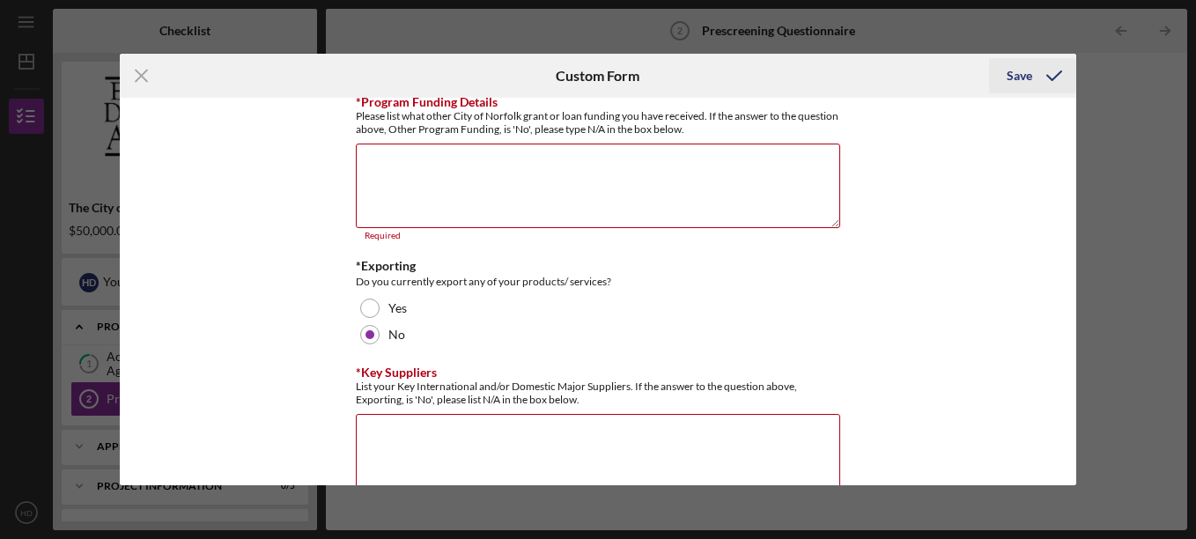
scroll to position [946, 0]
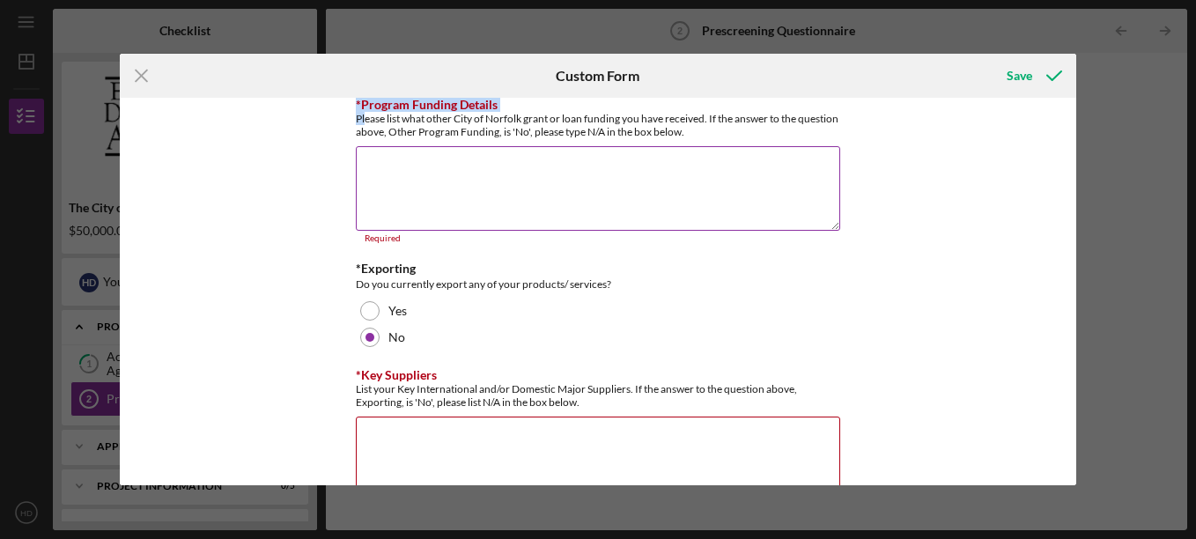
drag, startPoint x: 364, startPoint y: 122, endPoint x: 594, endPoint y: 140, distance: 230.7
click at [594, 140] on div "*Program Funding Details Please list what other City of Norfolk grant or loan f…" at bounding box center [598, 171] width 485 height 146
drag, startPoint x: 594, startPoint y: 140, endPoint x: 456, endPoint y: 115, distance: 139.8
click at [456, 115] on div "Please list what other City of Norfolk grant or loan funding you have received.…" at bounding box center [598, 125] width 485 height 26
click at [460, 166] on textarea "*Program Funding Details" at bounding box center [598, 188] width 485 height 85
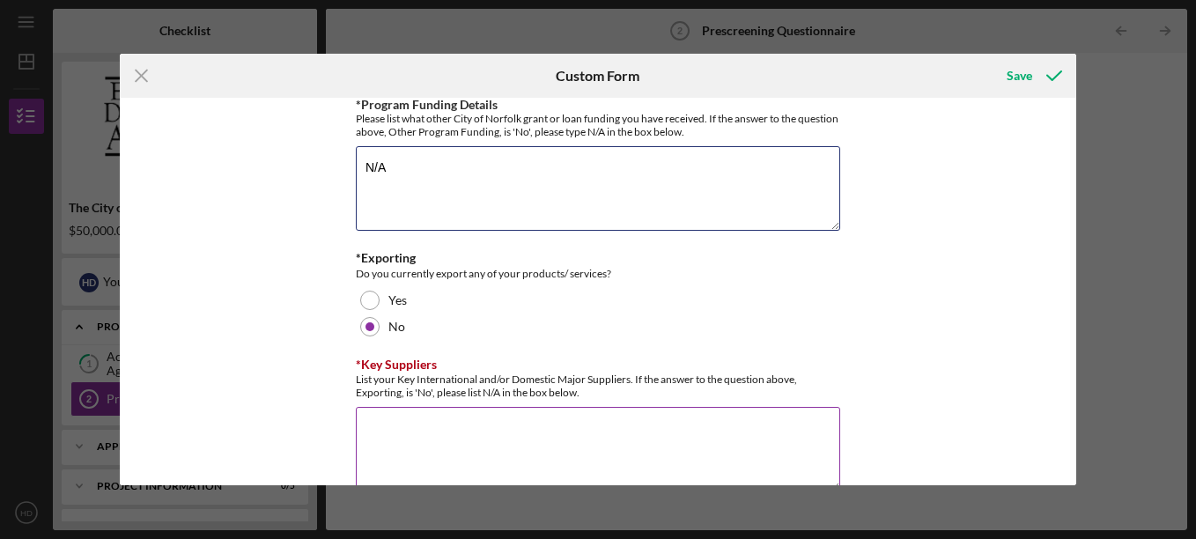
type textarea "N/A"
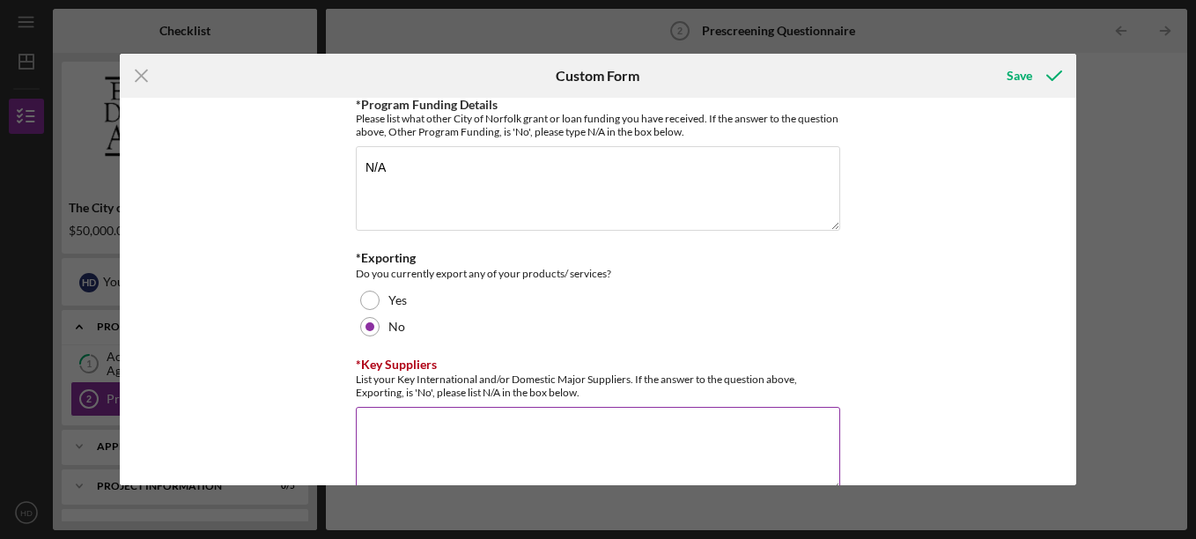
click at [384, 441] on textarea "*Key Suppliers" at bounding box center [598, 449] width 485 height 85
type textarea "N/A"
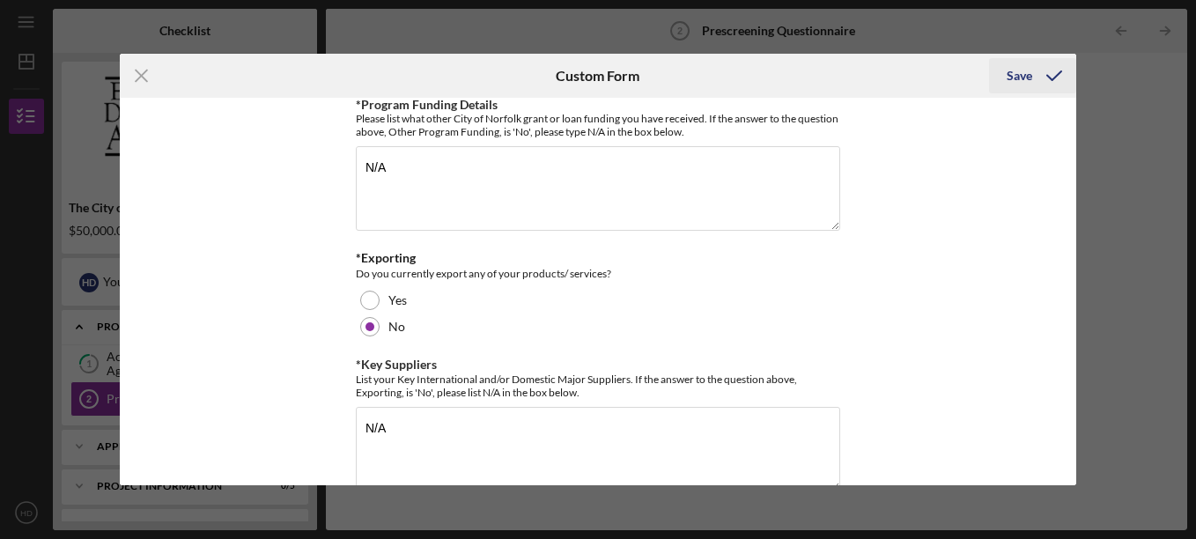
click at [1024, 71] on div "Save" at bounding box center [1020, 75] width 26 height 35
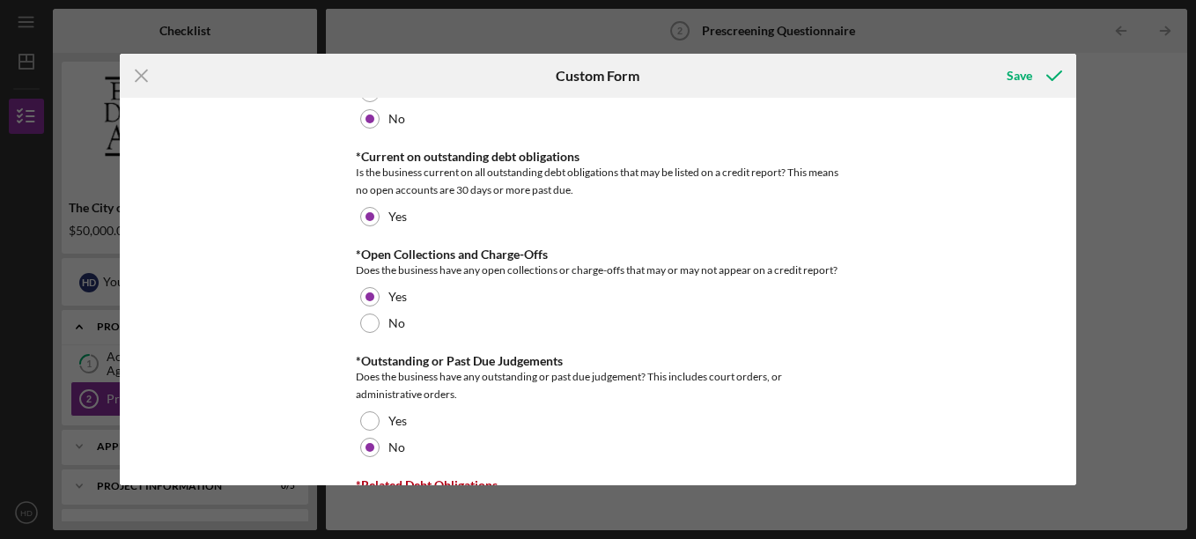
scroll to position [1641, 0]
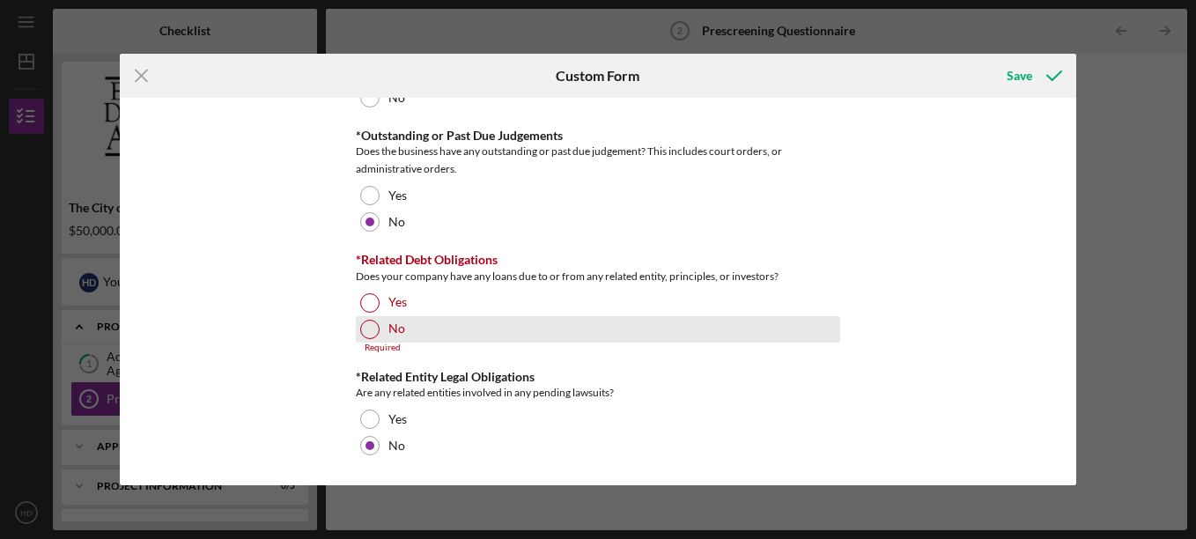
click at [367, 333] on div at bounding box center [369, 329] width 19 height 19
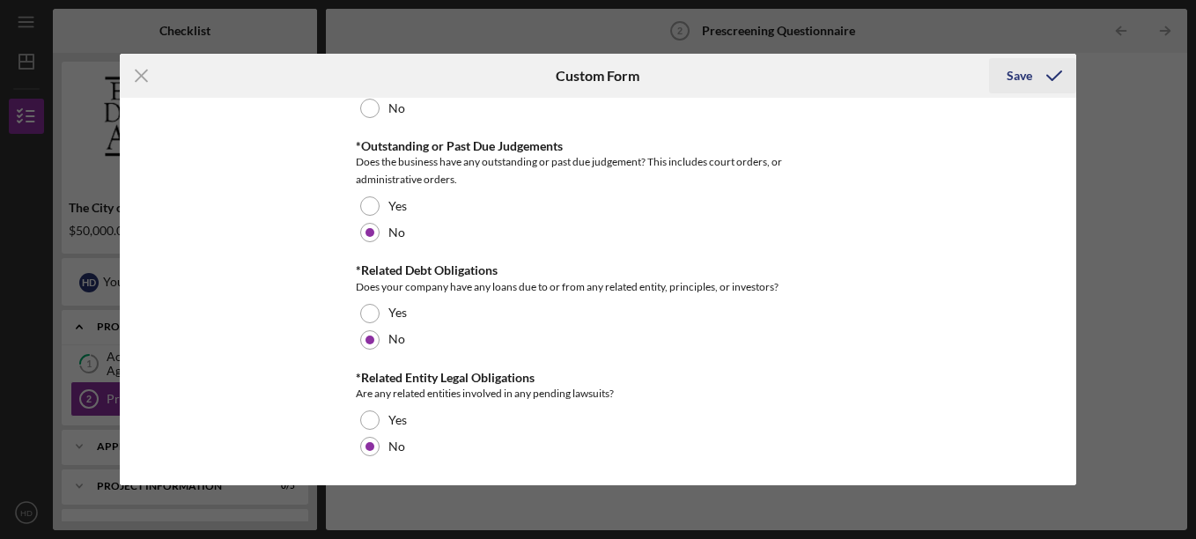
click at [1032, 63] on div "Save" at bounding box center [1020, 75] width 26 height 35
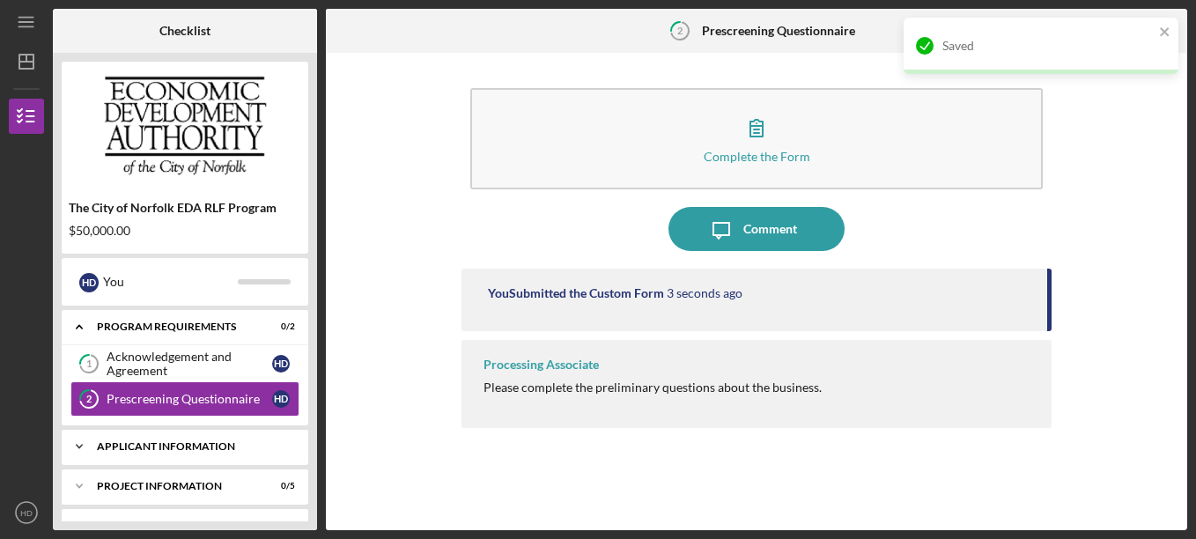
click at [189, 443] on div "APPLICANT INFORMATION" at bounding box center [191, 446] width 189 height 11
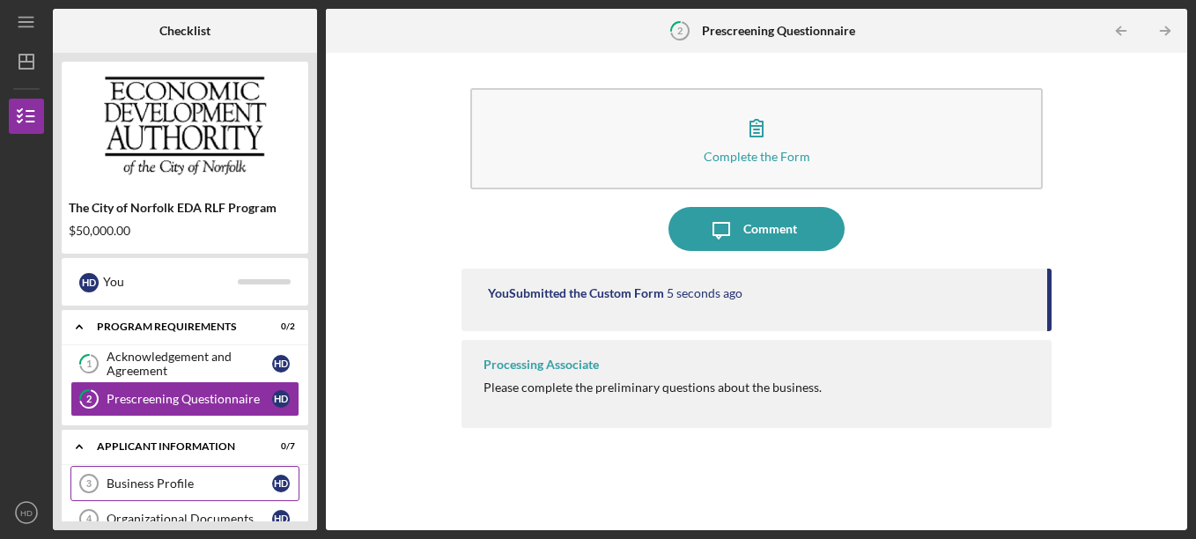
click at [101, 480] on icon "Business Profile 3" at bounding box center [89, 484] width 44 height 44
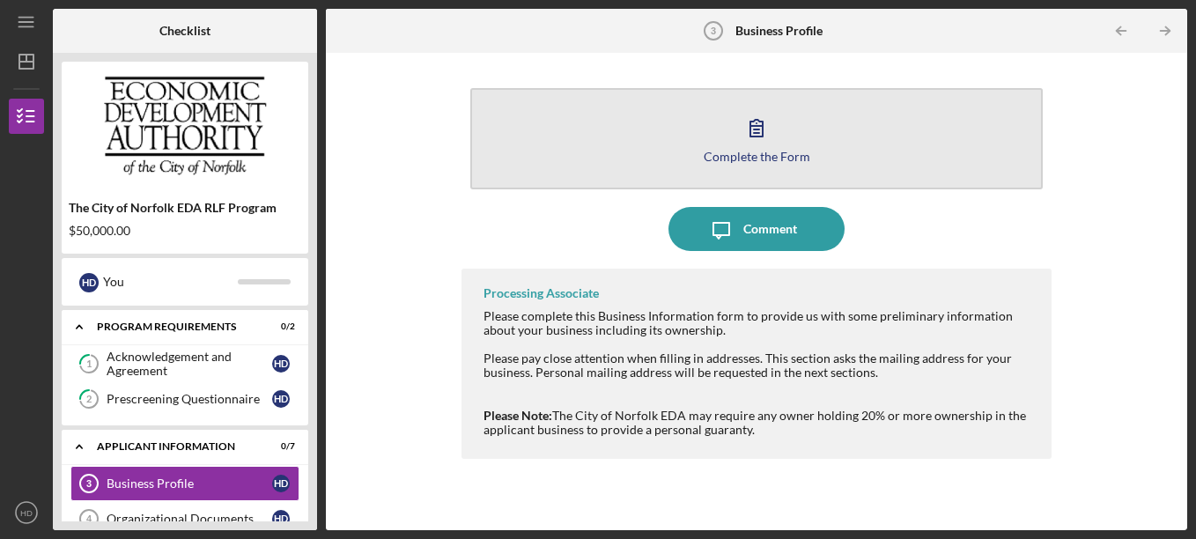
click at [751, 148] on button "Complete the Form Form" at bounding box center [757, 138] width 574 height 101
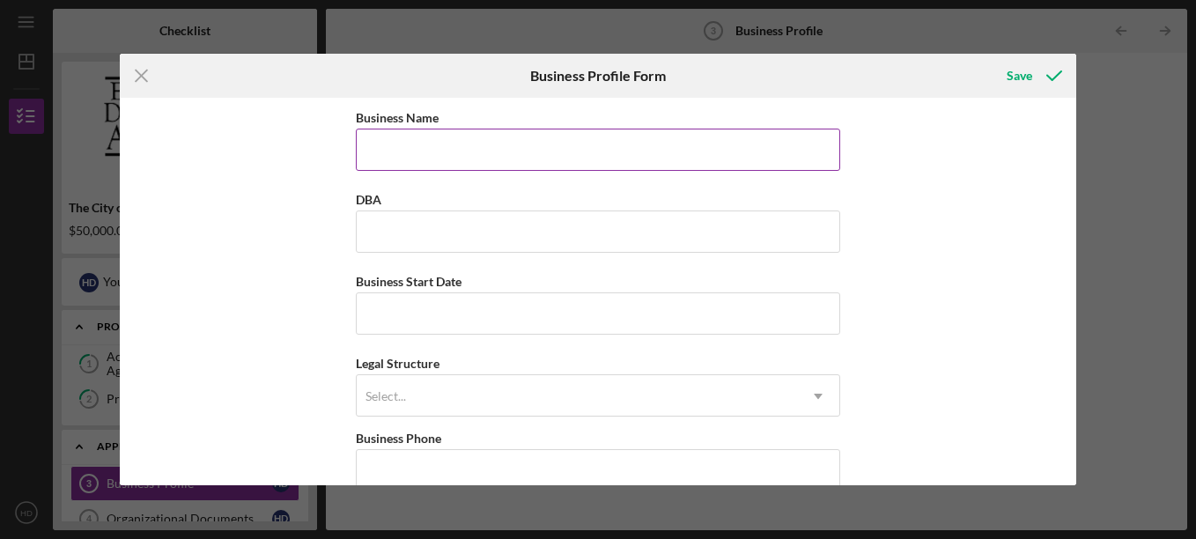
click at [480, 155] on input "Business Name" at bounding box center [598, 150] width 485 height 42
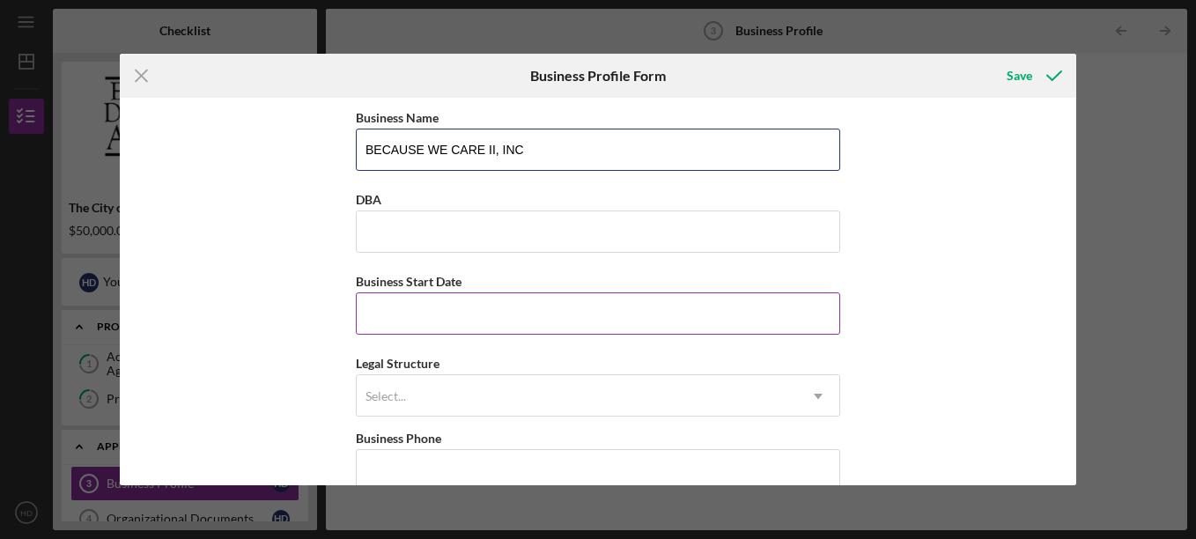
type input "BECAUSE WE CARE II, INC"
click at [407, 326] on input "Business Start Date" at bounding box center [598, 314] width 485 height 42
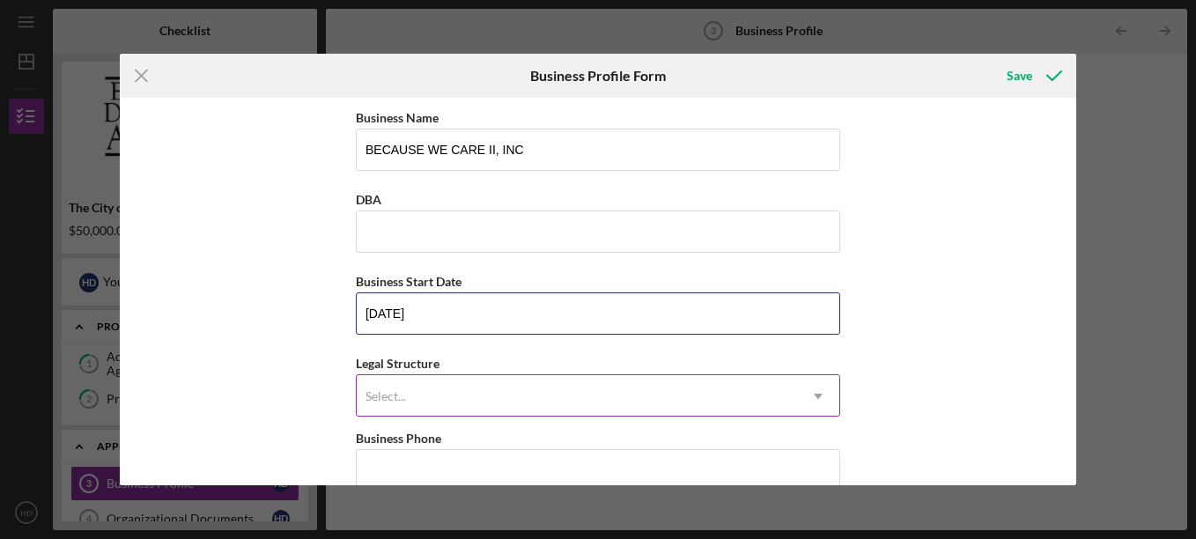
type input "[DATE]"
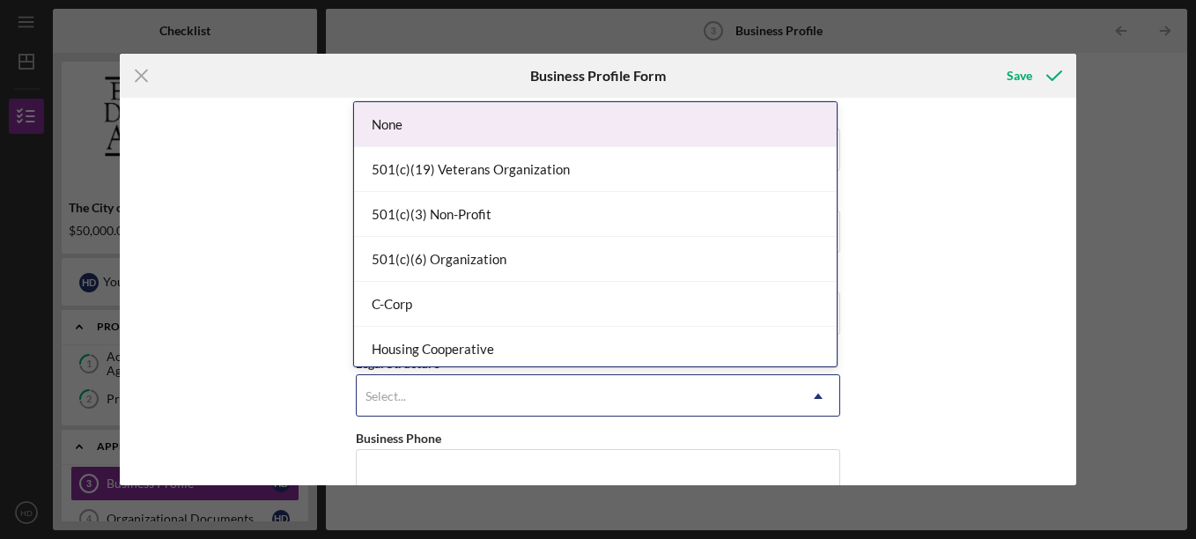
click at [432, 400] on div "Select..." at bounding box center [577, 396] width 441 height 41
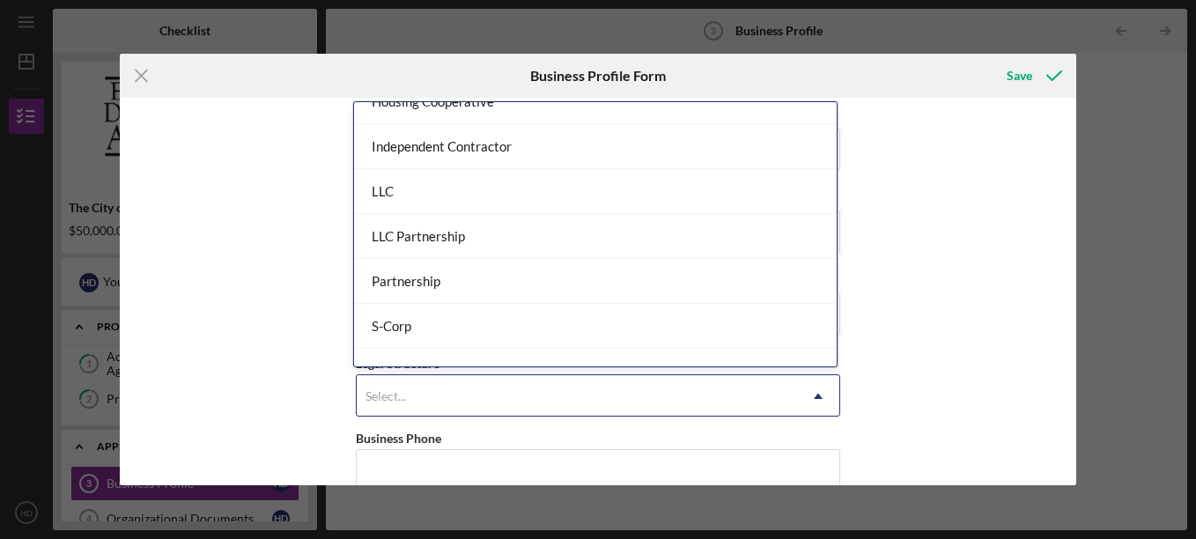
scroll to position [266, 0]
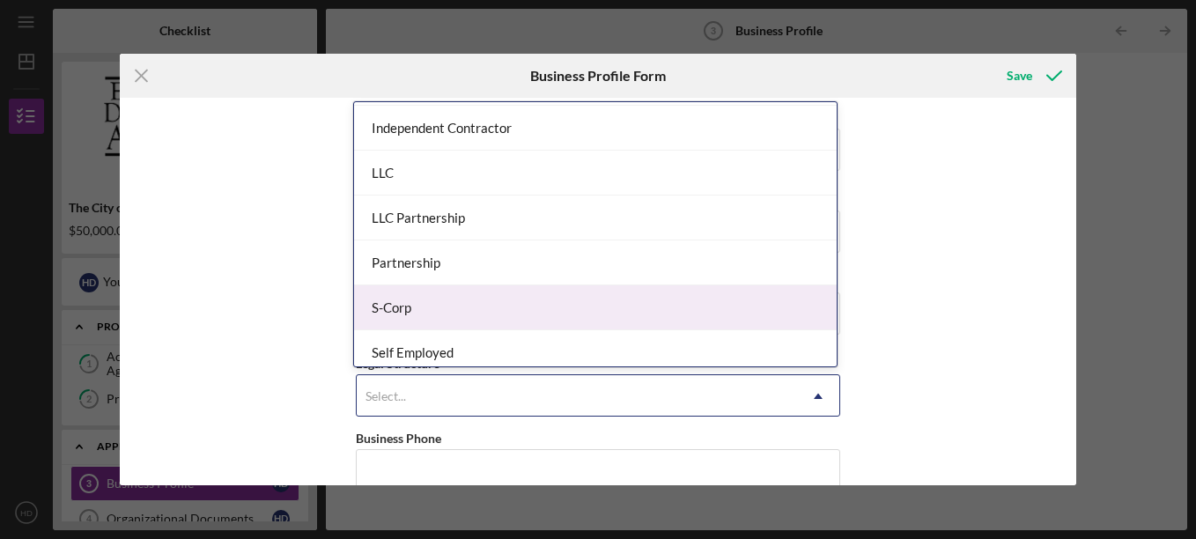
click at [610, 297] on div "S-Corp" at bounding box center [595, 307] width 483 height 45
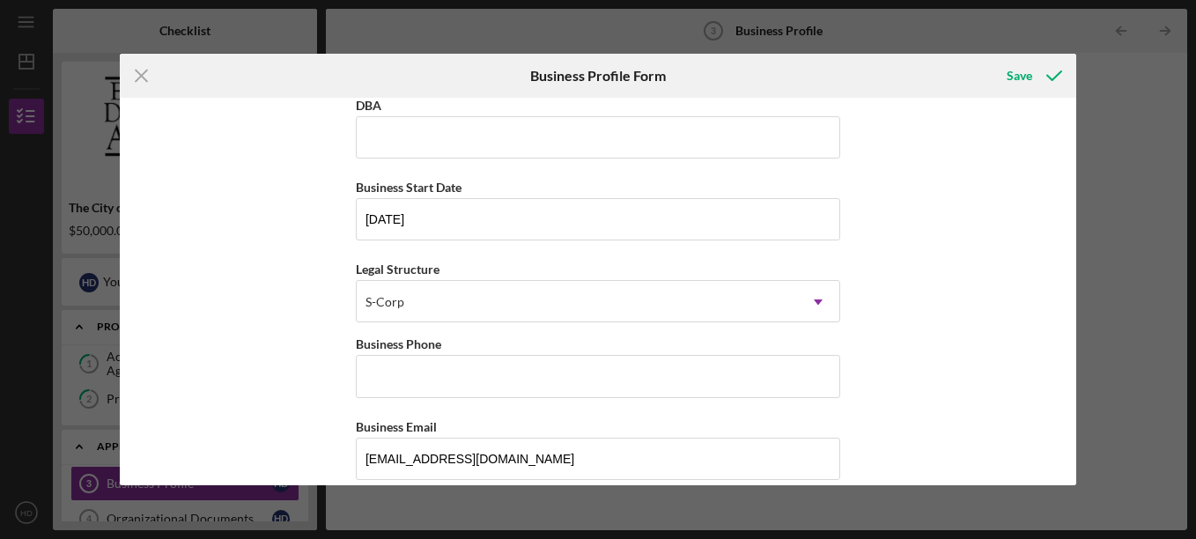
scroll to position [99, 0]
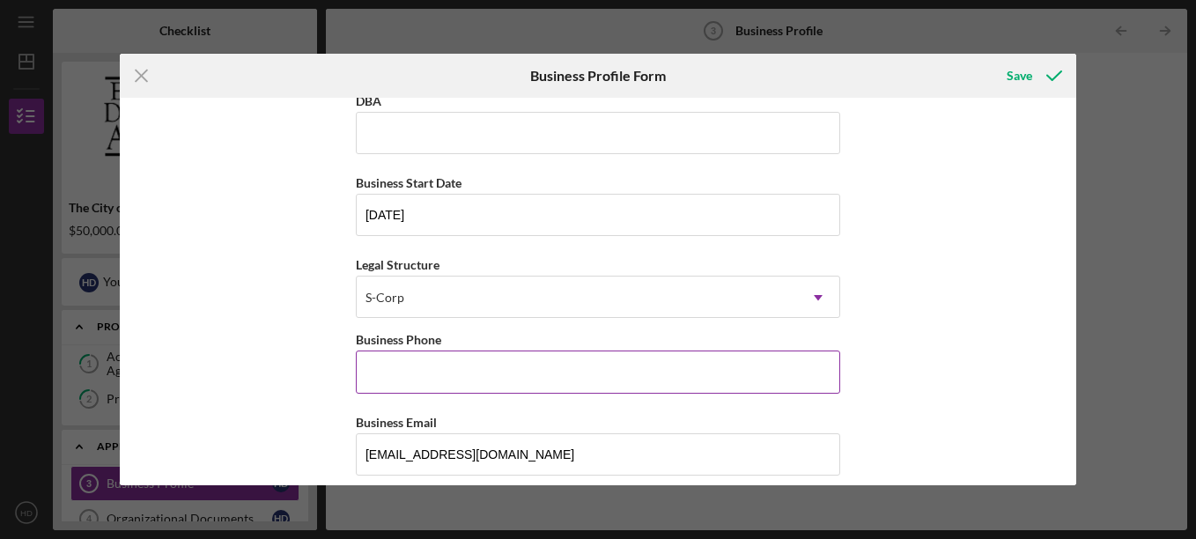
click at [448, 365] on input "Business Phone" at bounding box center [598, 372] width 485 height 42
type input "[PHONE_NUMBER]"
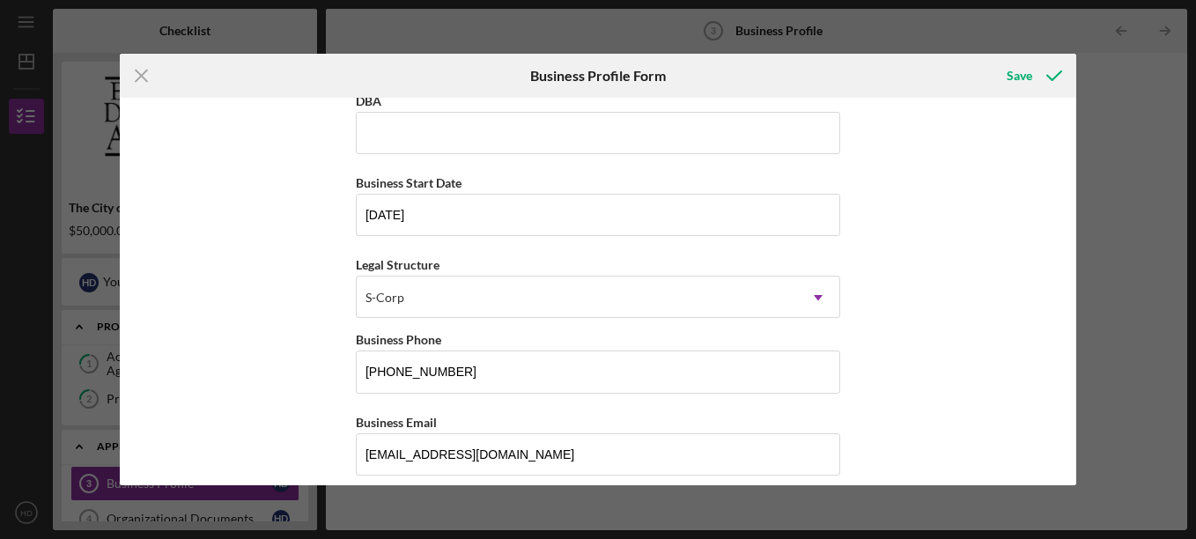
drag, startPoint x: 1078, startPoint y: 182, endPoint x: 1068, endPoint y: 229, distance: 47.7
click at [1068, 229] on div "Icon/Menu Close Business Profile Form Save Business Name BECAUSE WE CARE II, IN…" at bounding box center [598, 269] width 1196 height 539
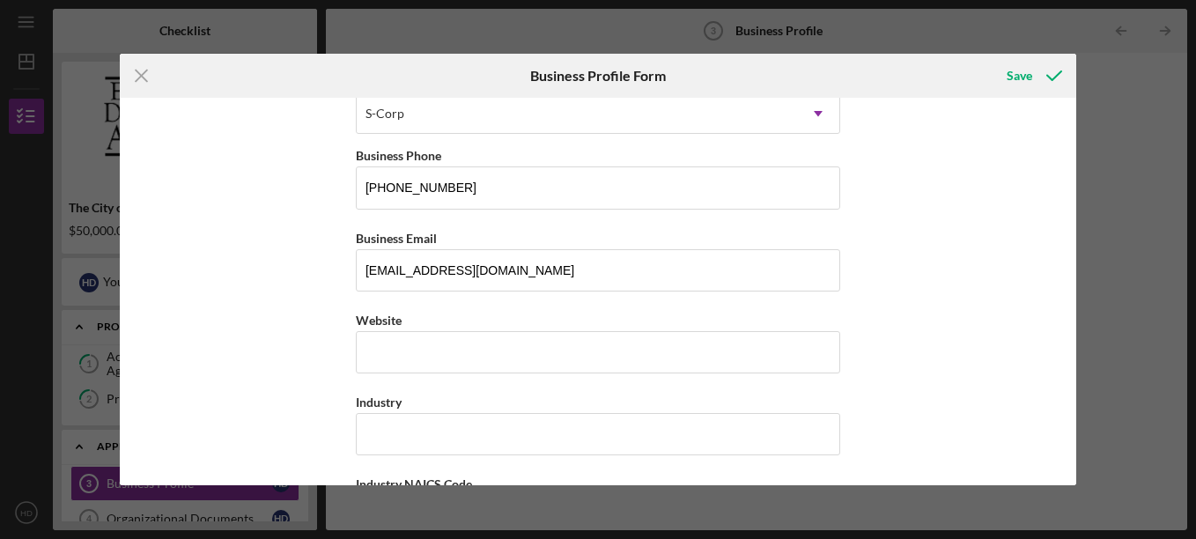
scroll to position [307, 0]
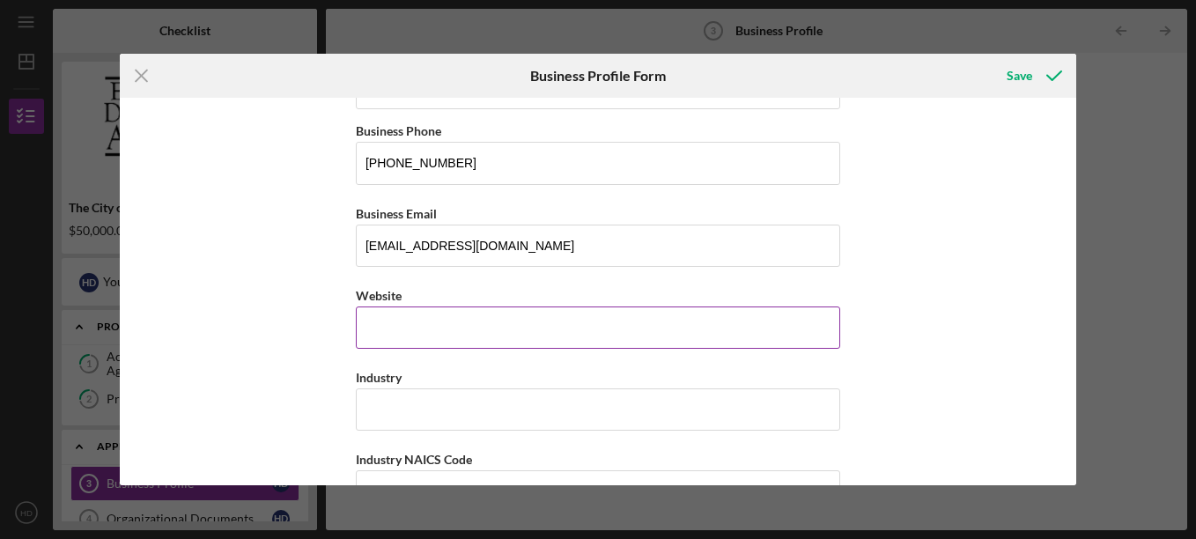
click at [383, 333] on div "Website" at bounding box center [598, 317] width 485 height 64
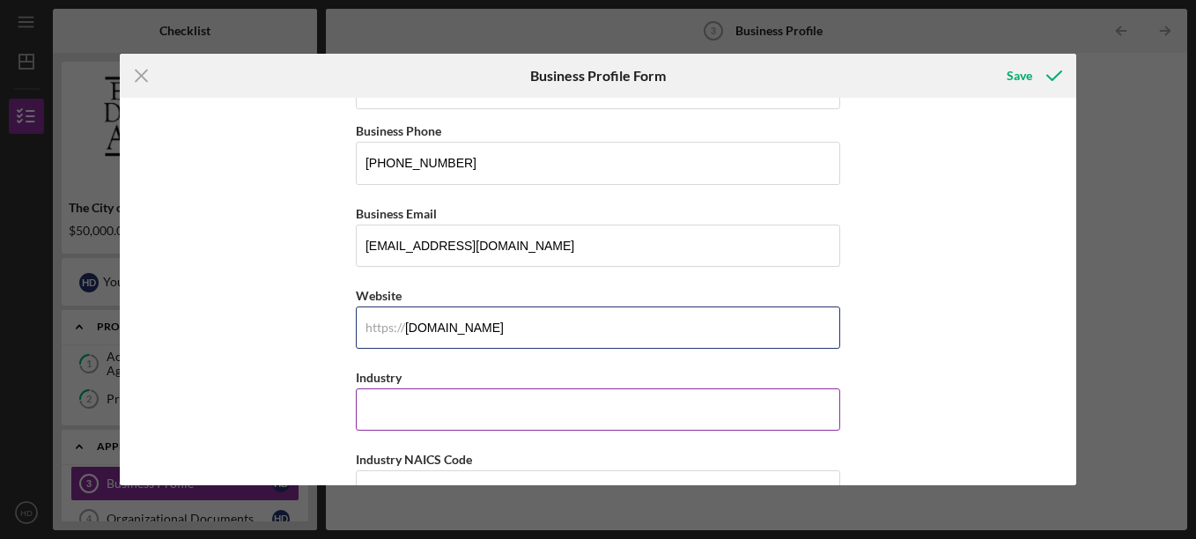
type input "[DOMAIN_NAME]"
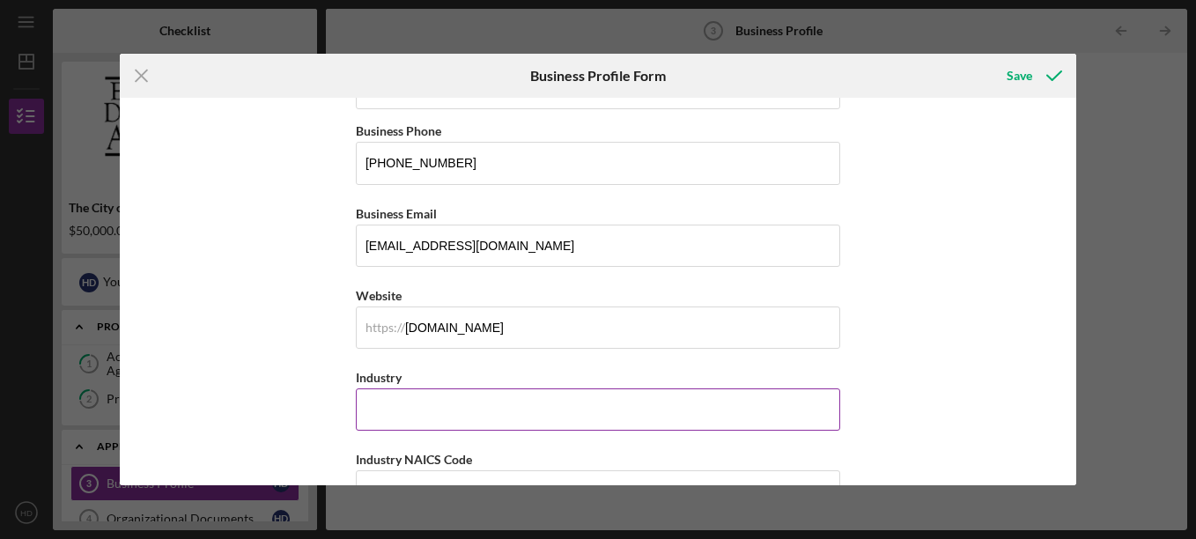
click at [387, 409] on input "Industry" at bounding box center [598, 410] width 485 height 42
type input "h"
type input "G"
type input "Healthcare"
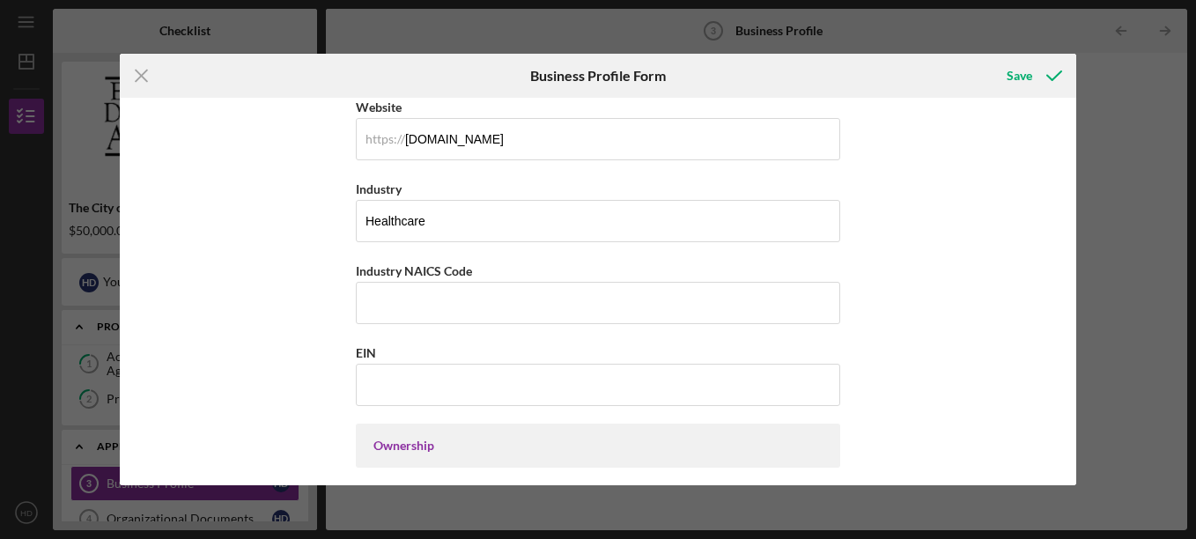
scroll to position [492, 0]
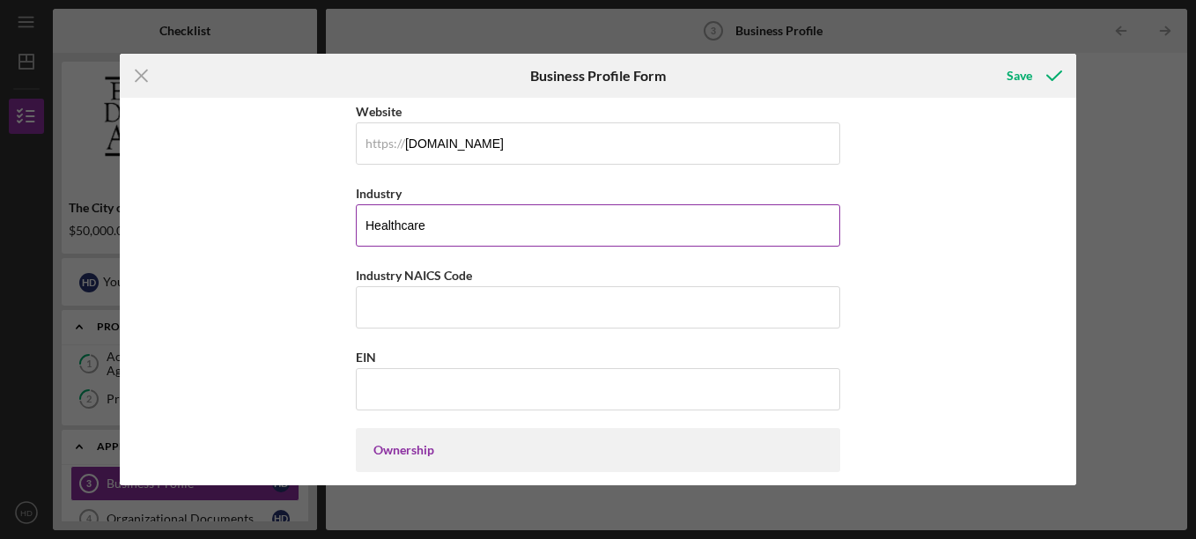
click at [452, 221] on input "Healthcare" at bounding box center [598, 225] width 485 height 42
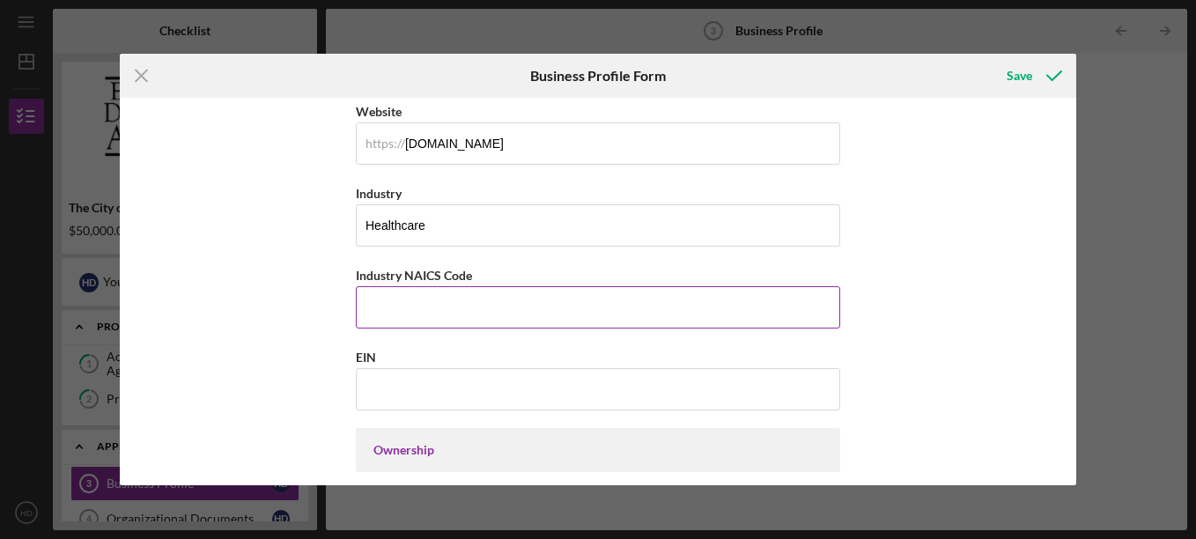
click at [474, 276] on div "Industry NAICS Code" at bounding box center [598, 275] width 485 height 22
click at [463, 299] on input "Industry NAICS Code" at bounding box center [598, 307] width 485 height 42
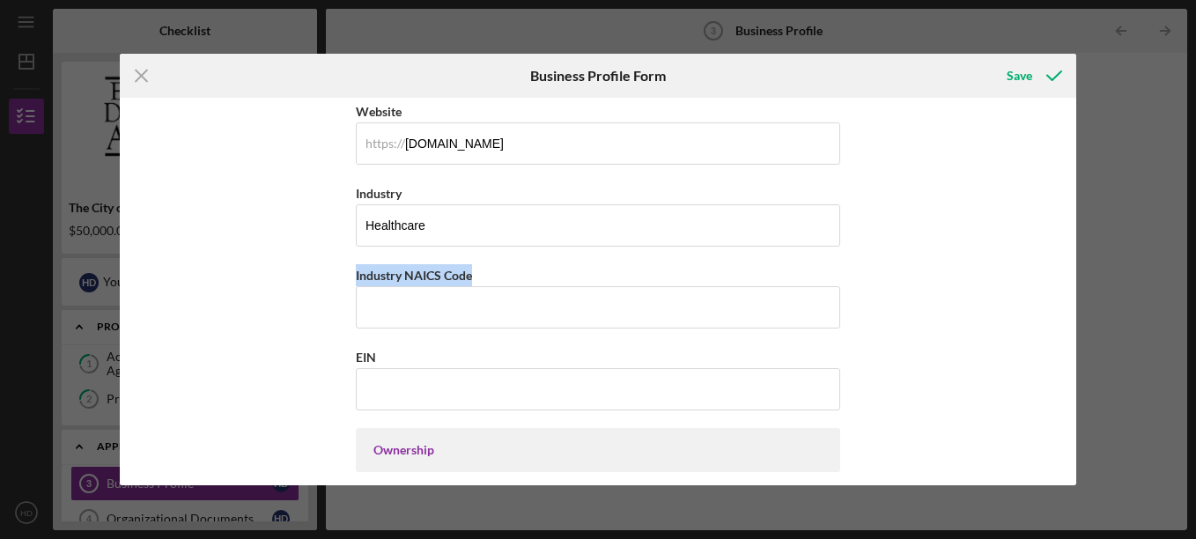
drag, startPoint x: 474, startPoint y: 278, endPoint x: 349, endPoint y: 285, distance: 125.3
click at [349, 285] on div "Business Name BECAUSE WE CARE II, INC DBA Business Start Date [DATE] Legal Stru…" at bounding box center [598, 292] width 957 height 388
drag, startPoint x: 349, startPoint y: 285, endPoint x: 391, endPoint y: 273, distance: 43.8
copy label "Industry NAICS Code"
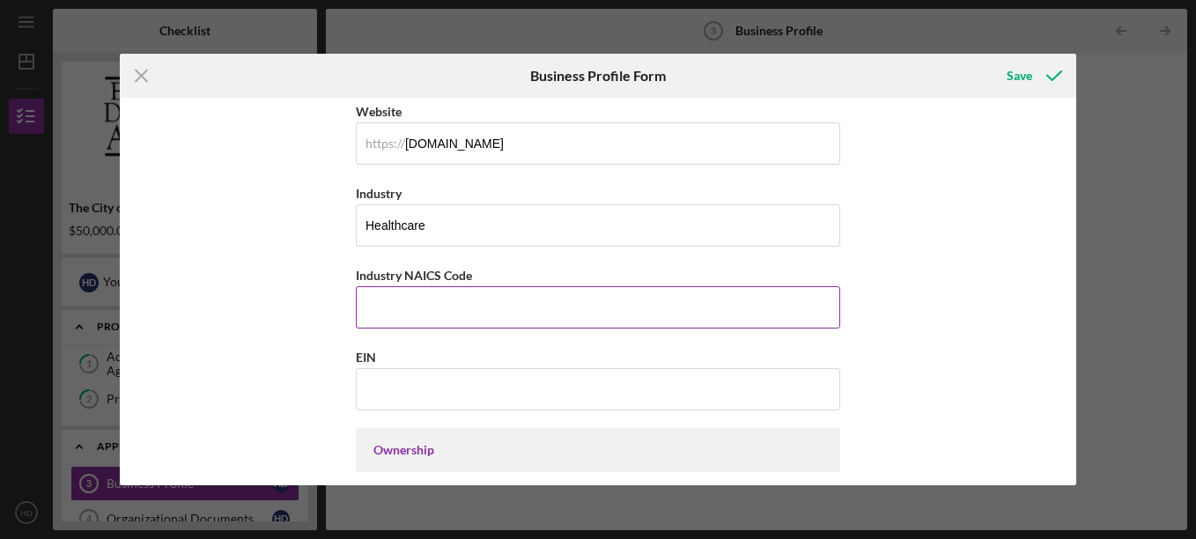
click at [433, 294] on input "Industry NAICS Code" at bounding box center [598, 307] width 485 height 42
paste input "621420"
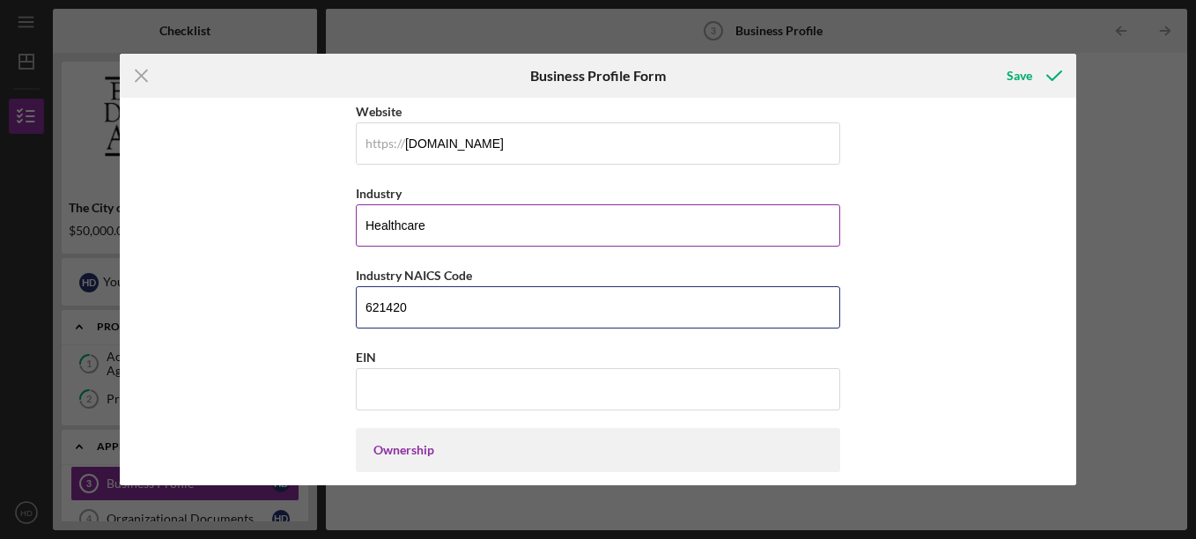
type input "621420"
drag, startPoint x: 441, startPoint y: 227, endPoint x: 309, endPoint y: 221, distance: 131.4
click at [309, 221] on div "Business Name BECAUSE WE CARE II, INC DBA Business Start Date [DATE] Legal Stru…" at bounding box center [598, 292] width 957 height 388
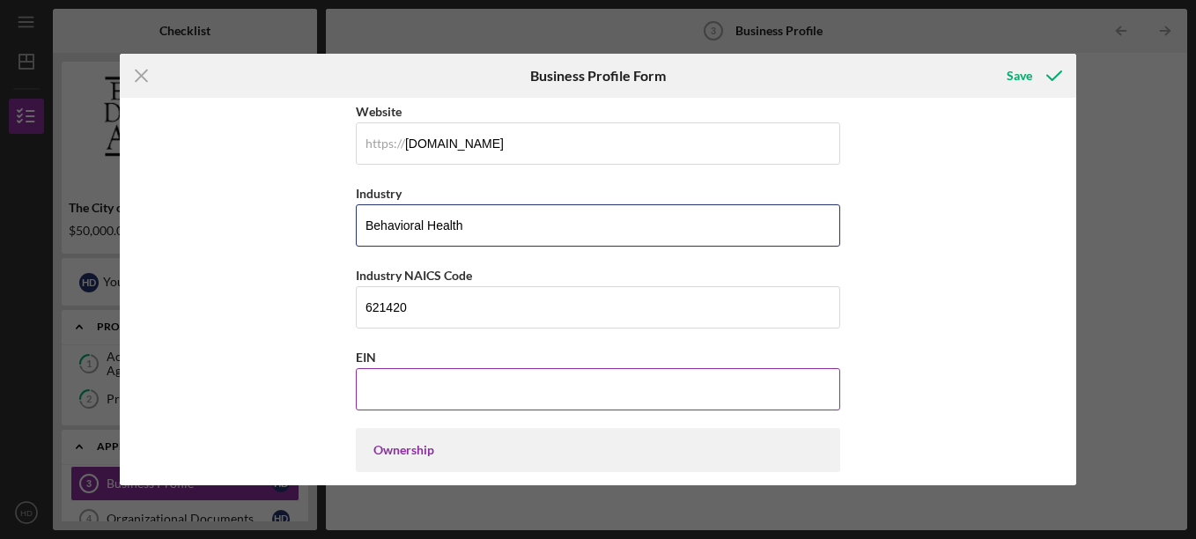
type input "Behavioral Health"
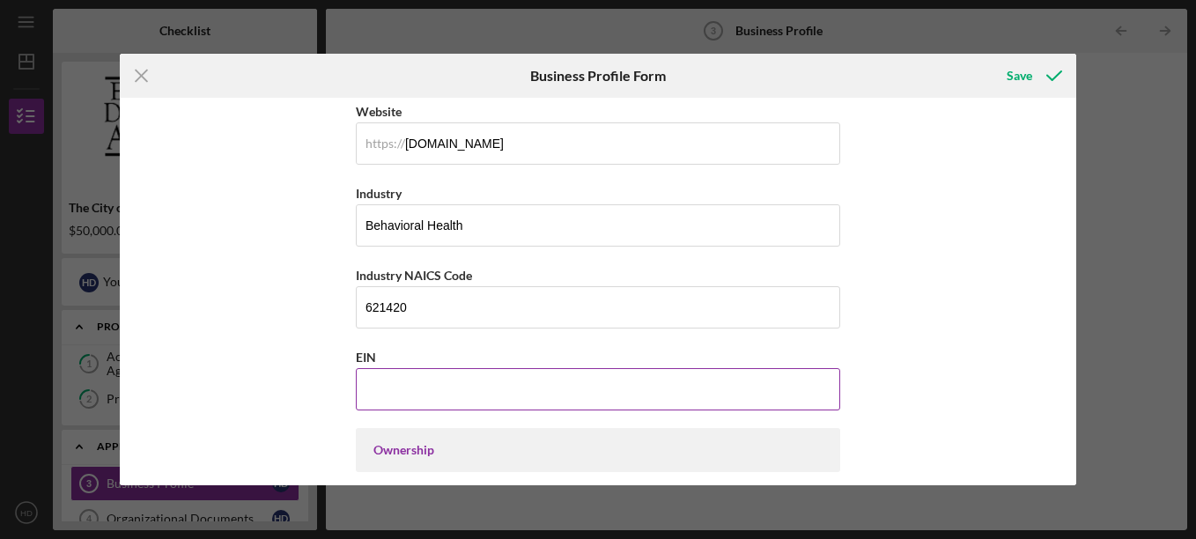
click at [382, 393] on input "EIN" at bounding box center [598, 389] width 485 height 42
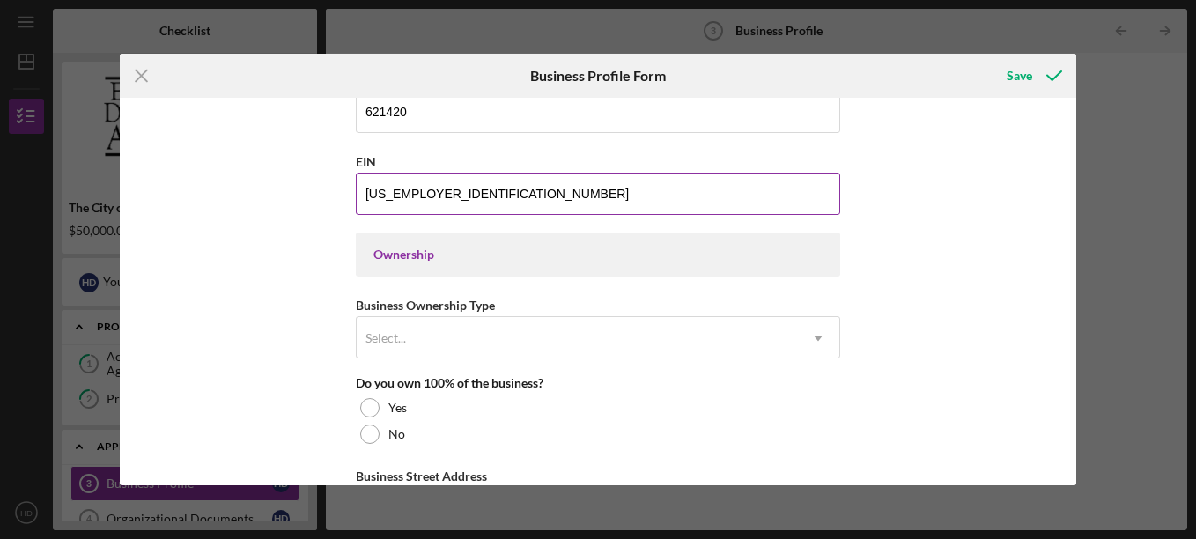
scroll to position [694, 0]
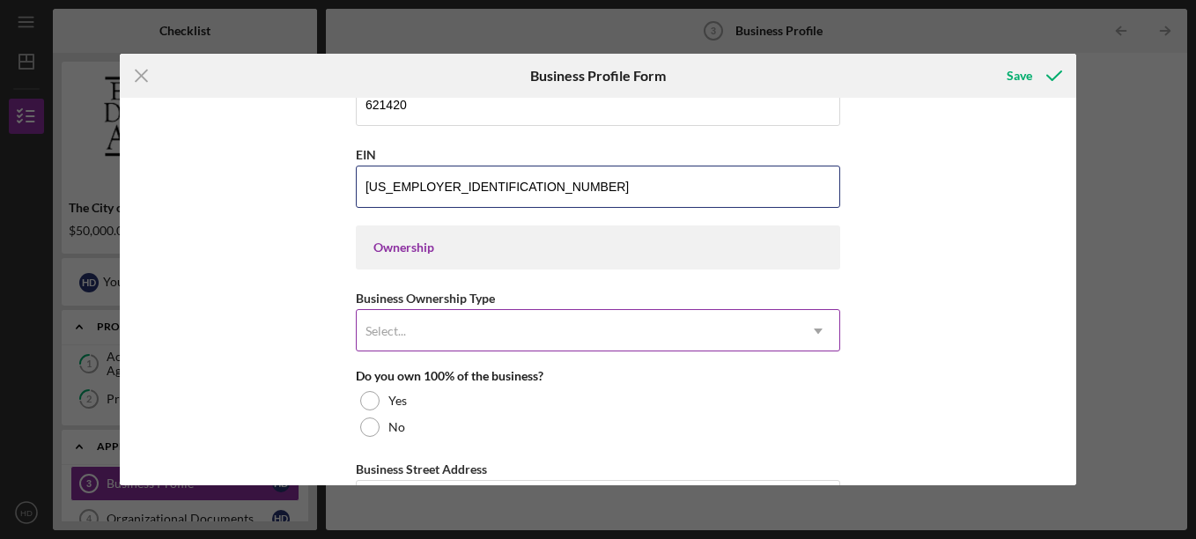
type input "[US_EMPLOYER_IDENTIFICATION_NUMBER]"
click at [469, 338] on div "Select..." at bounding box center [577, 331] width 441 height 41
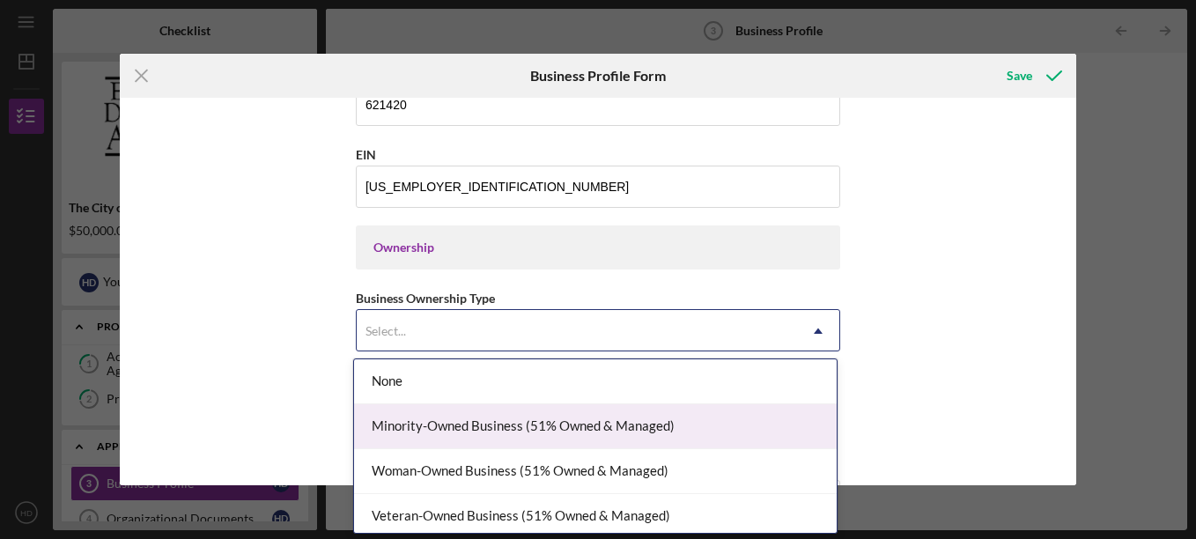
scroll to position [6, 0]
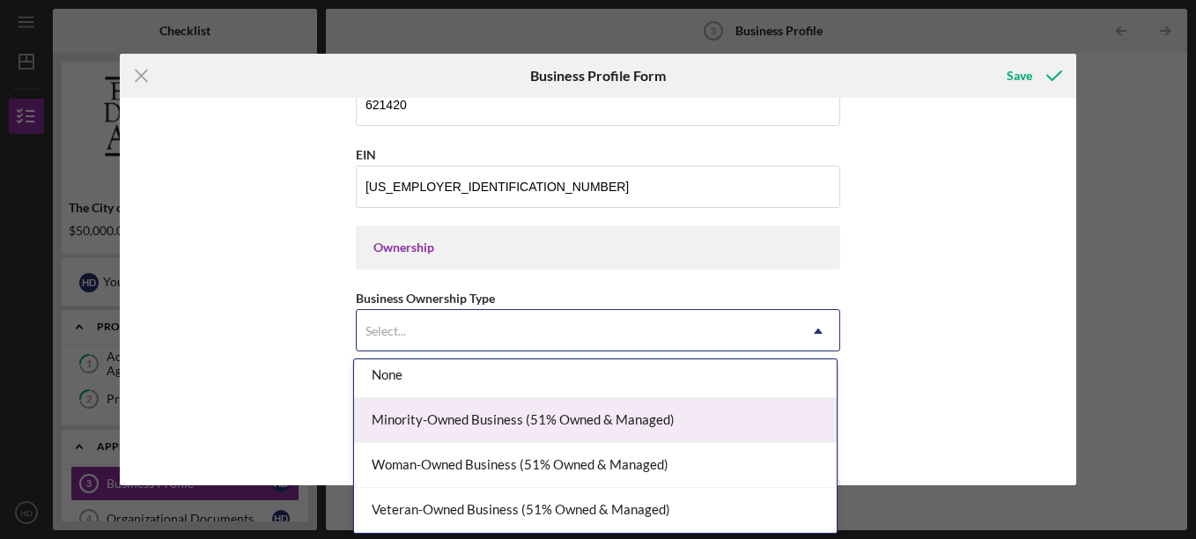
click at [614, 427] on div "Minority-Owned Business (51% Owned & Managed)" at bounding box center [595, 420] width 483 height 45
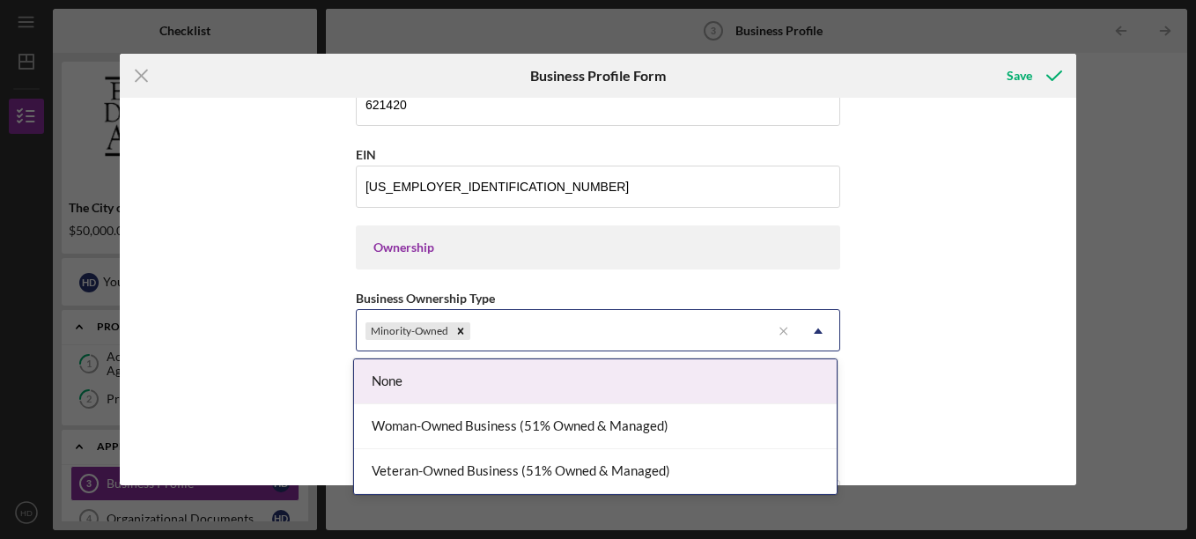
click at [677, 337] on div "Minority-Owned" at bounding box center [564, 331] width 414 height 41
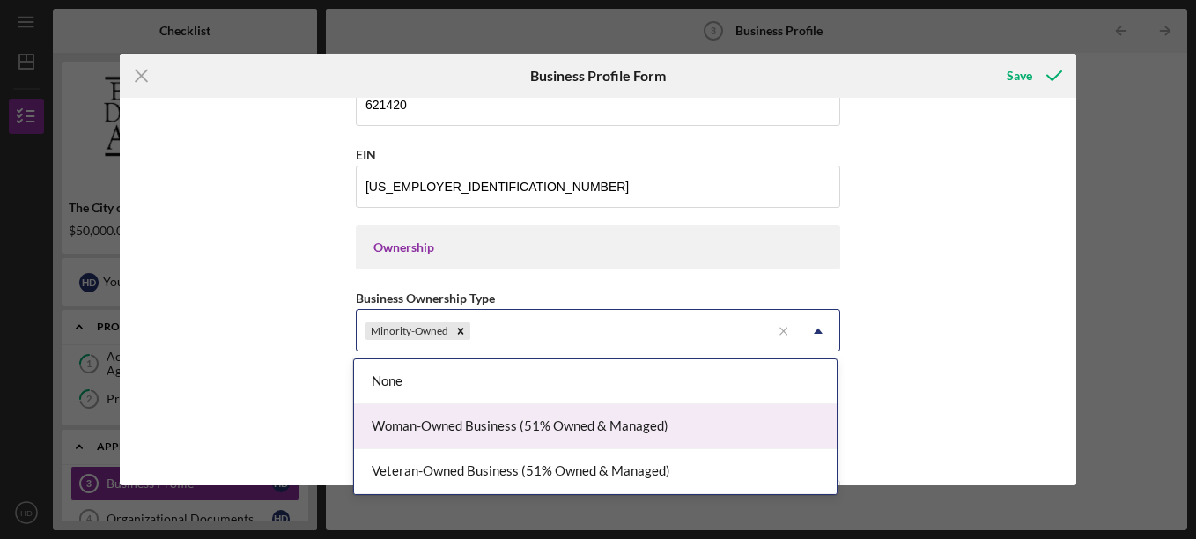
click at [574, 433] on div "Woman-Owned Business (51% Owned & Managed)" at bounding box center [595, 426] width 483 height 45
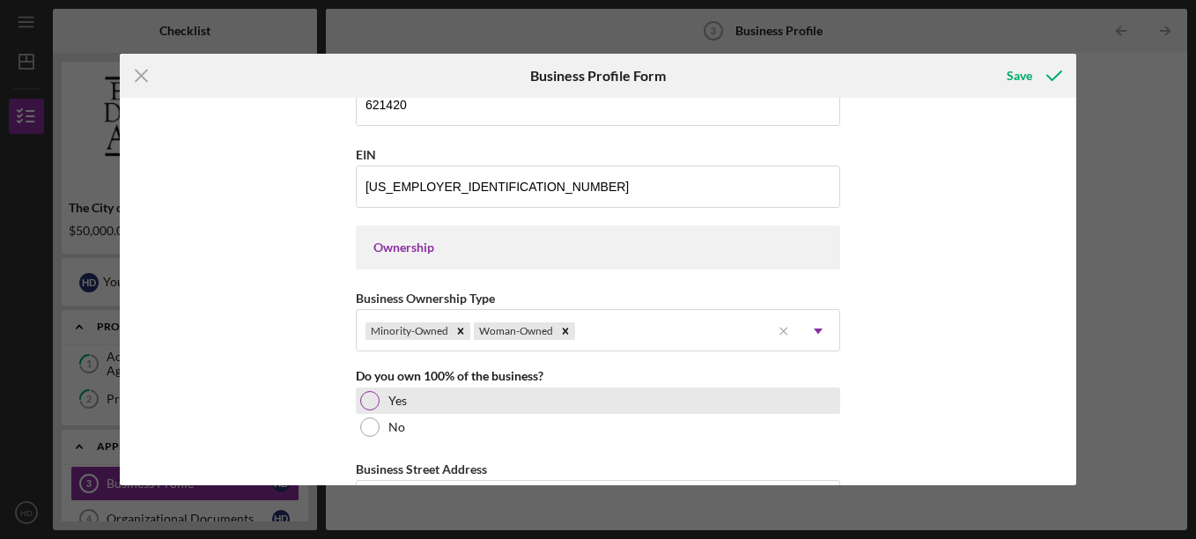
click at [362, 398] on div at bounding box center [369, 400] width 19 height 19
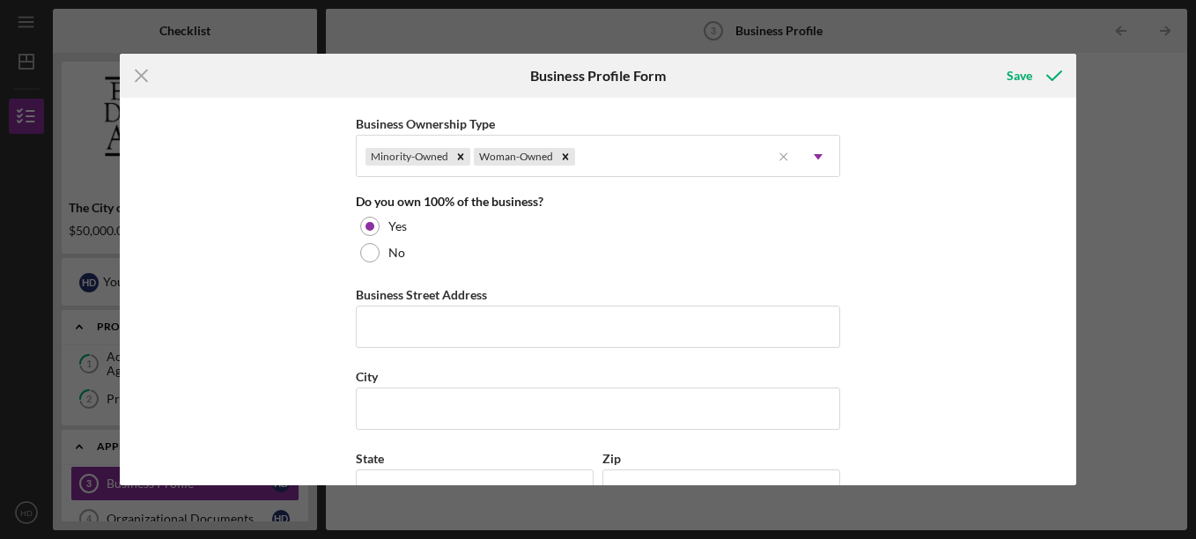
scroll to position [873, 0]
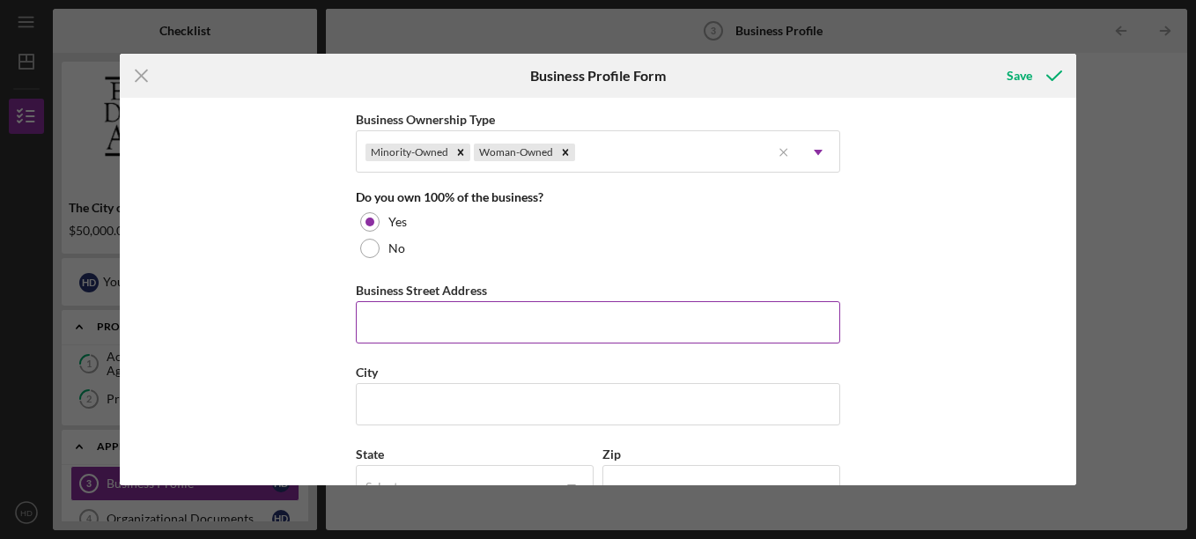
click at [494, 308] on input "Business Street Address" at bounding box center [598, 322] width 485 height 42
type input "`"
click at [494, 308] on input "1761 [GEOGRAPHIC_DATA]" at bounding box center [598, 322] width 485 height 42
type input "1761 Church"
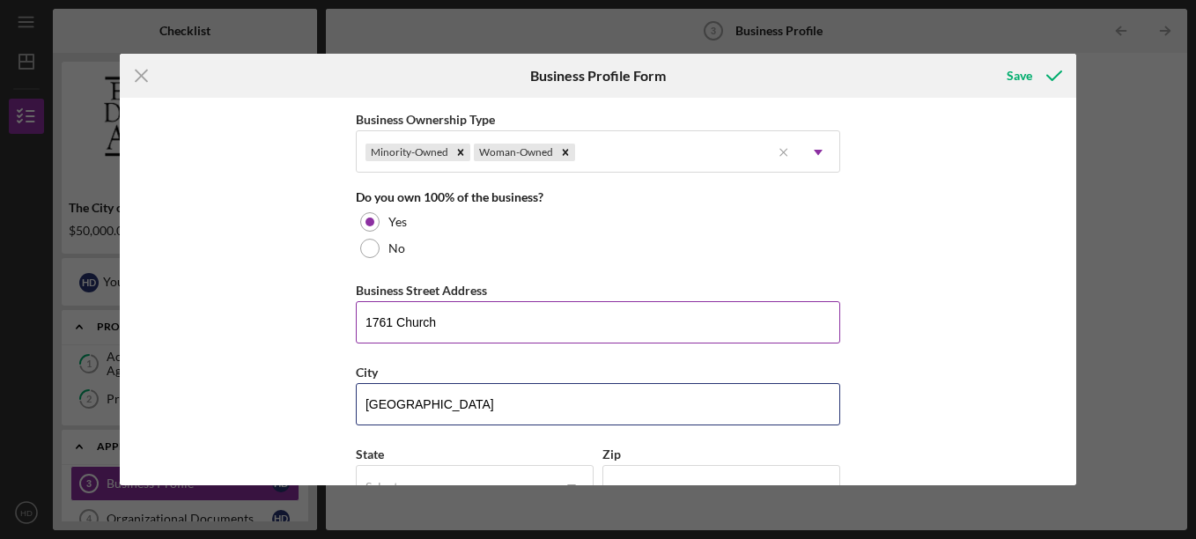
type input "[GEOGRAPHIC_DATA]"
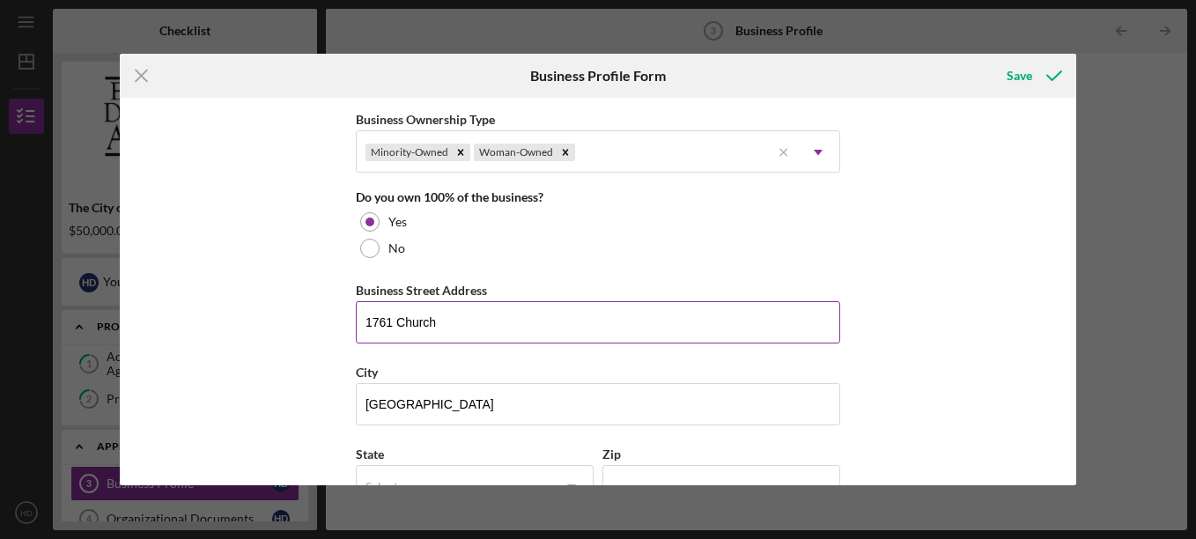
scroll to position [883, 0]
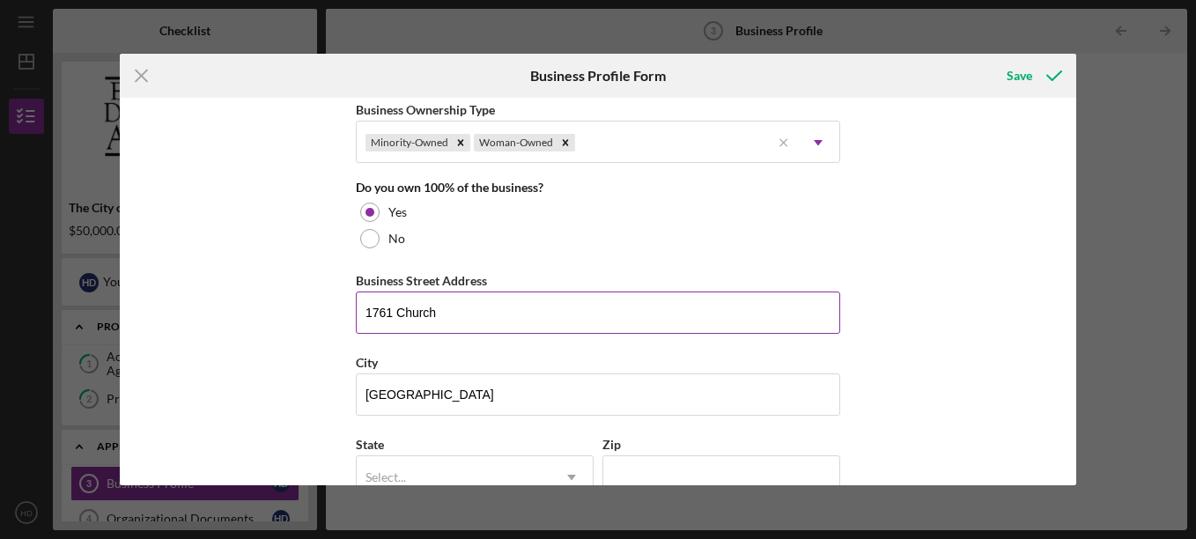
type input "v"
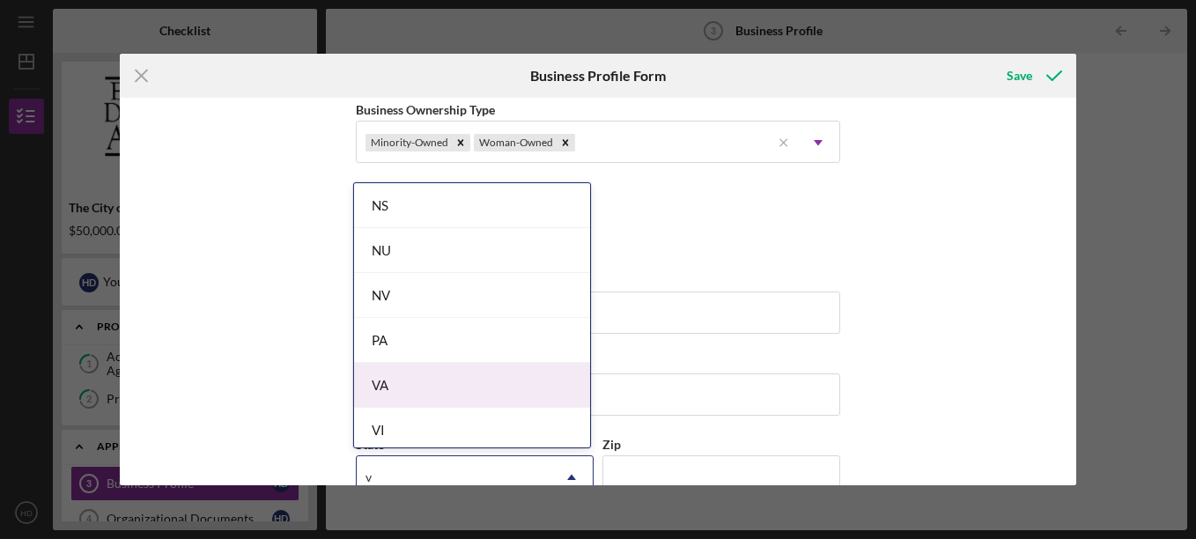
click at [381, 383] on div "VA" at bounding box center [472, 385] width 236 height 45
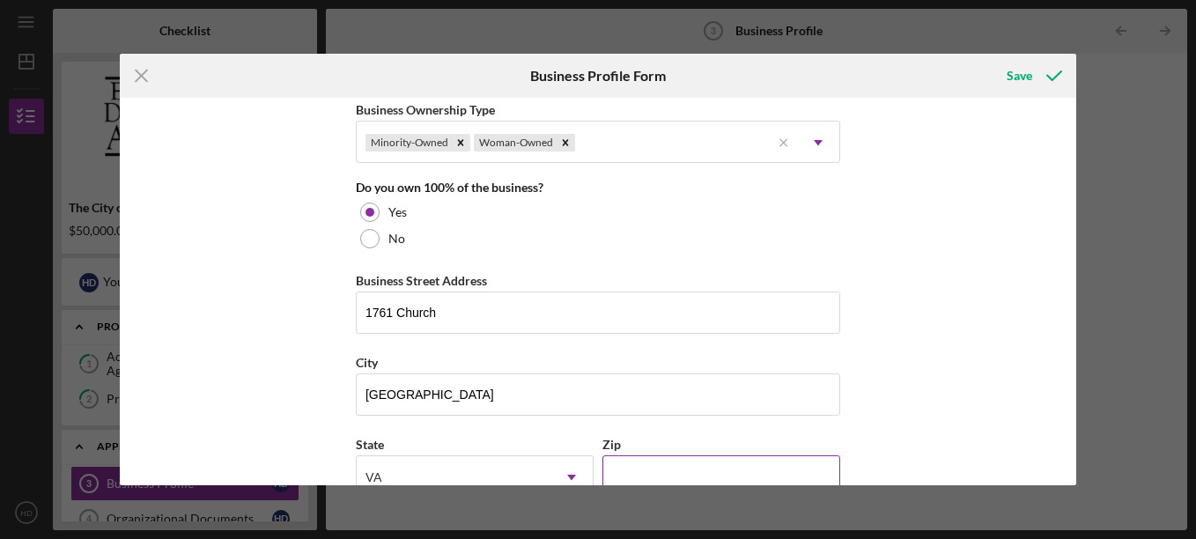
click at [656, 466] on input "Zip" at bounding box center [722, 477] width 238 height 42
type input "23504"
drag, startPoint x: 1071, startPoint y: 344, endPoint x: 1071, endPoint y: 409, distance: 65.2
click at [1071, 409] on div "Business Name BECAUSE WE CARE II, INC DBA Business Start Date [DATE] Legal Stru…" at bounding box center [598, 292] width 957 height 388
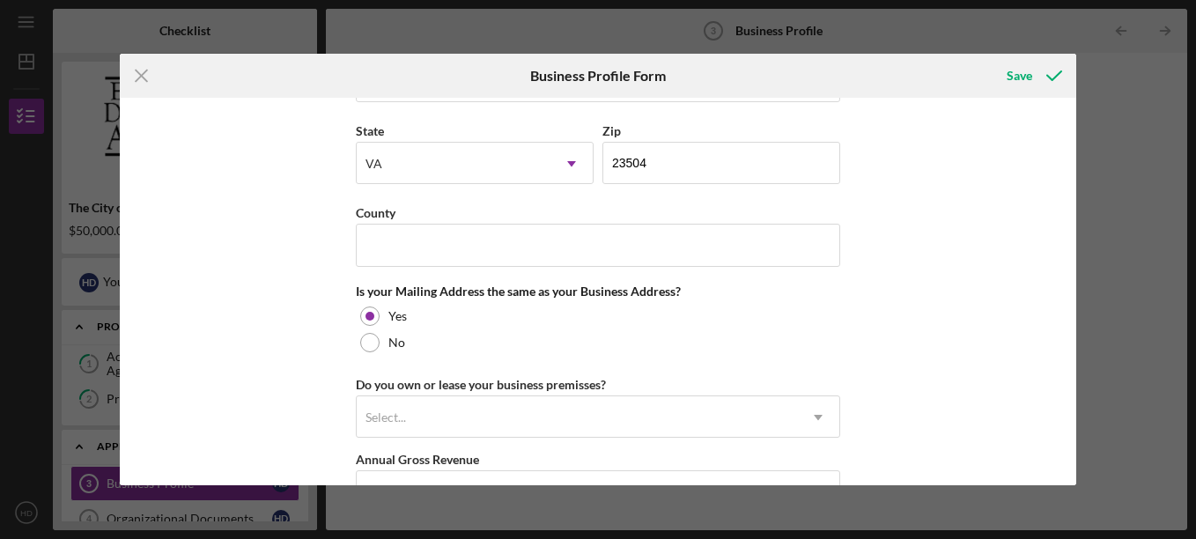
scroll to position [1201, 0]
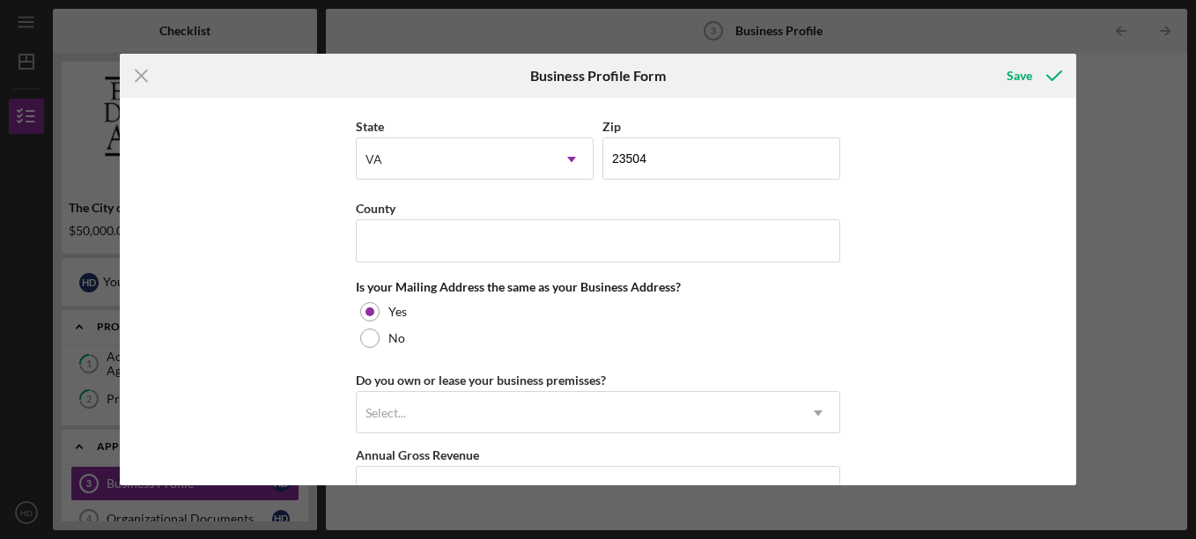
click at [443, 254] on input "County" at bounding box center [598, 240] width 485 height 42
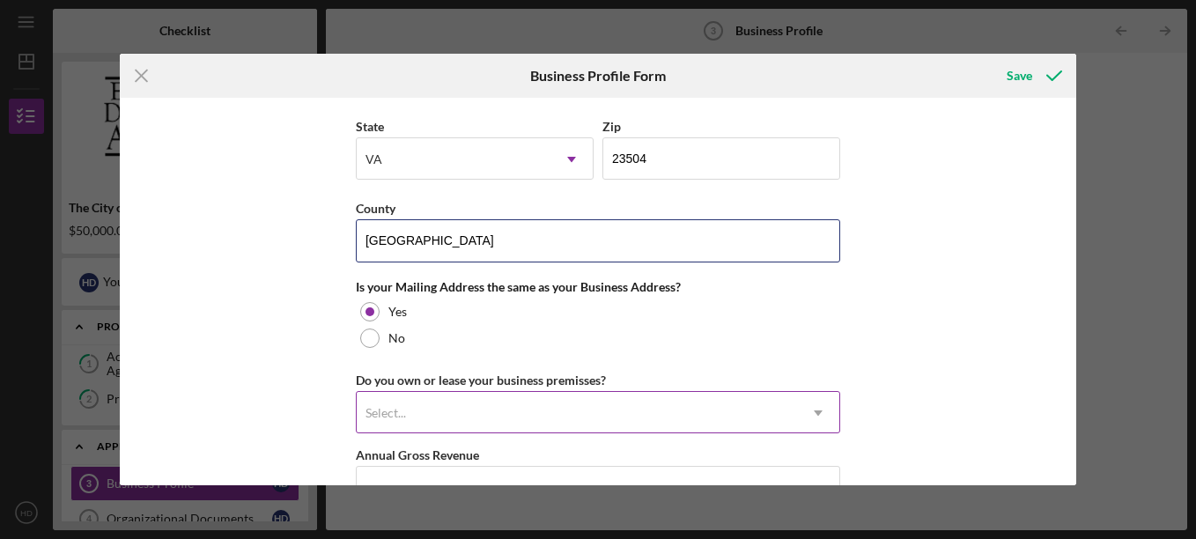
type input "[GEOGRAPHIC_DATA]"
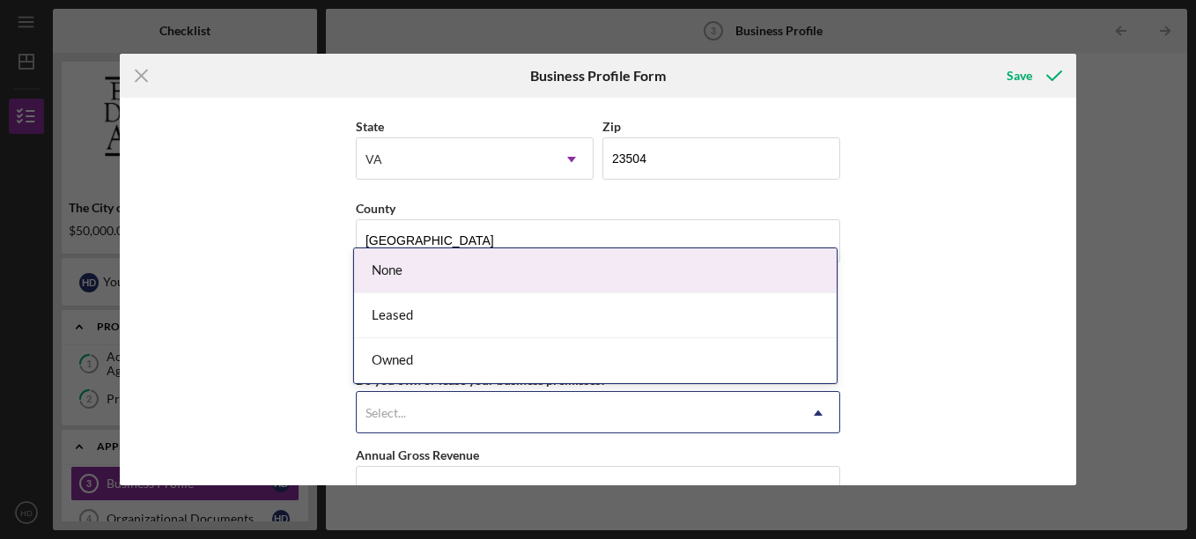
click at [450, 404] on div "Select..." at bounding box center [577, 413] width 441 height 41
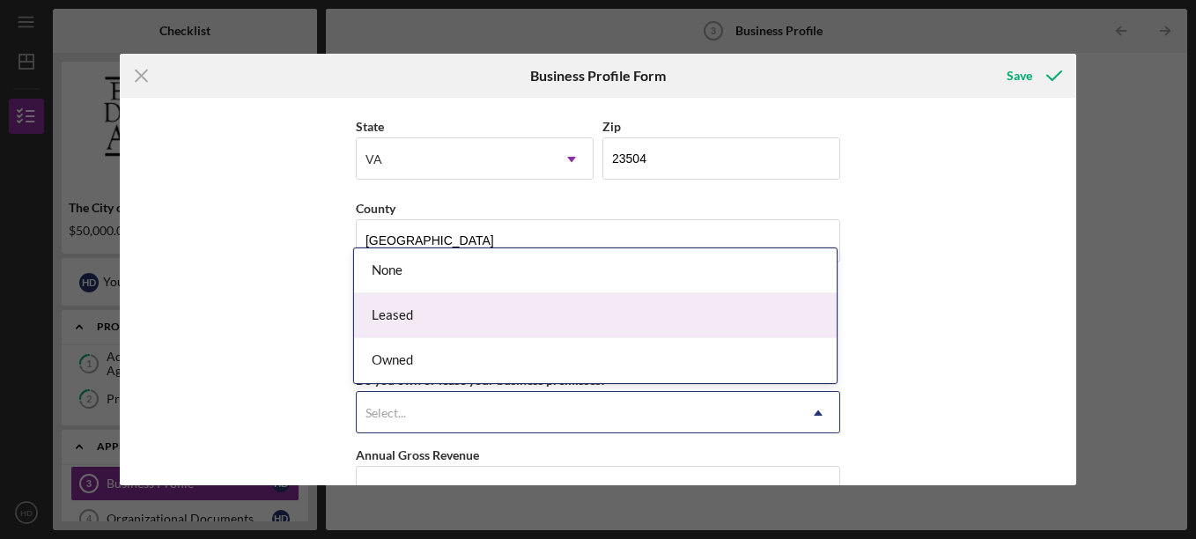
click at [403, 306] on div "Leased" at bounding box center [595, 315] width 483 height 45
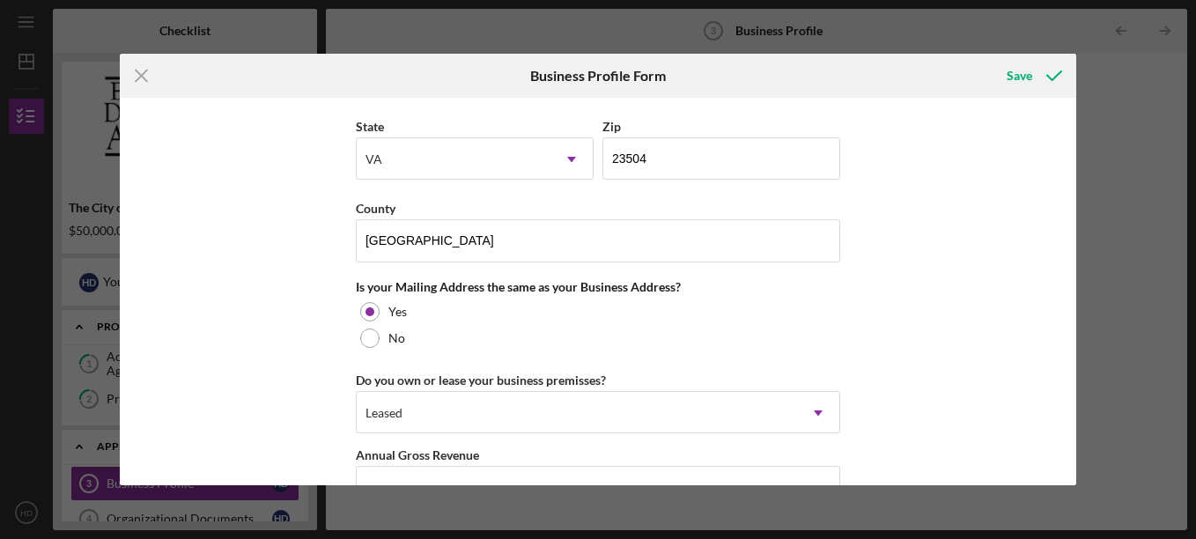
scroll to position [1414, 0]
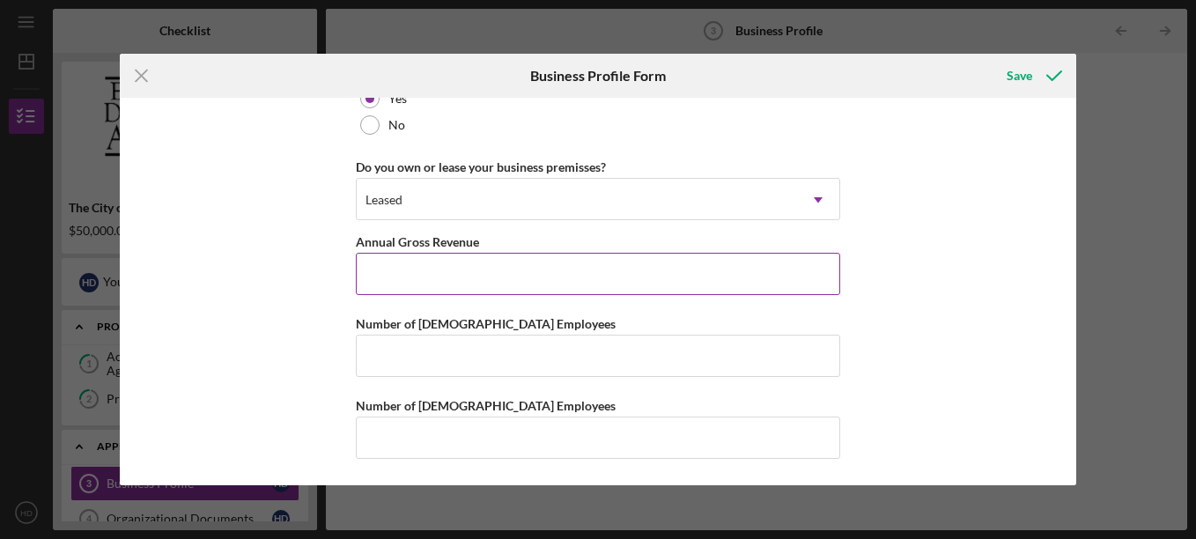
click at [485, 288] on input "Annual Gross Revenue" at bounding box center [598, 274] width 485 height 42
type input "$500,000"
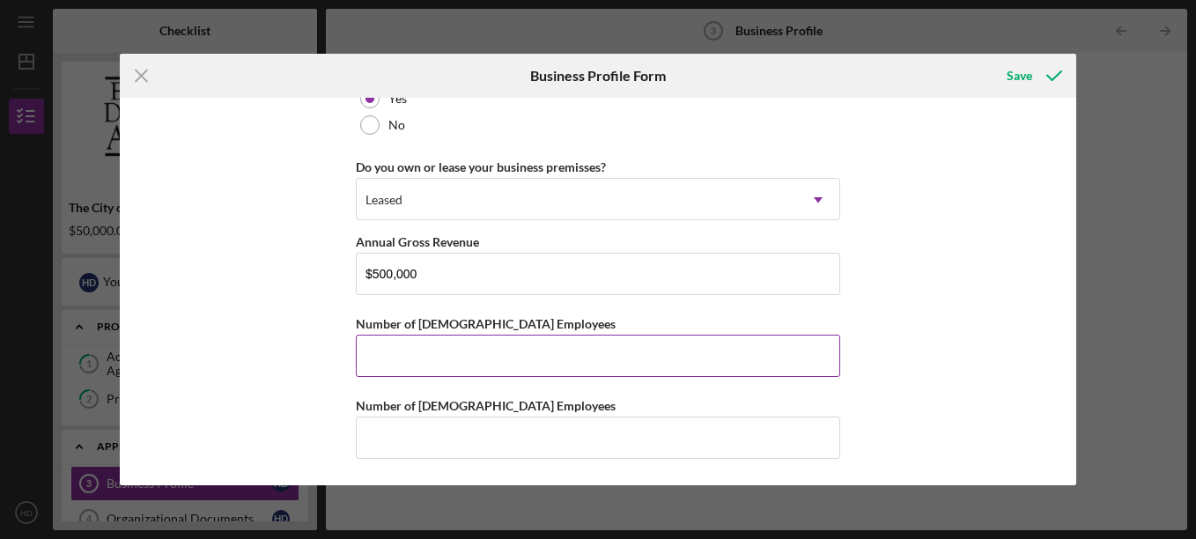
click at [461, 348] on input "Number of [DEMOGRAPHIC_DATA] Employees" at bounding box center [598, 356] width 485 height 42
type input "1"
type input "5"
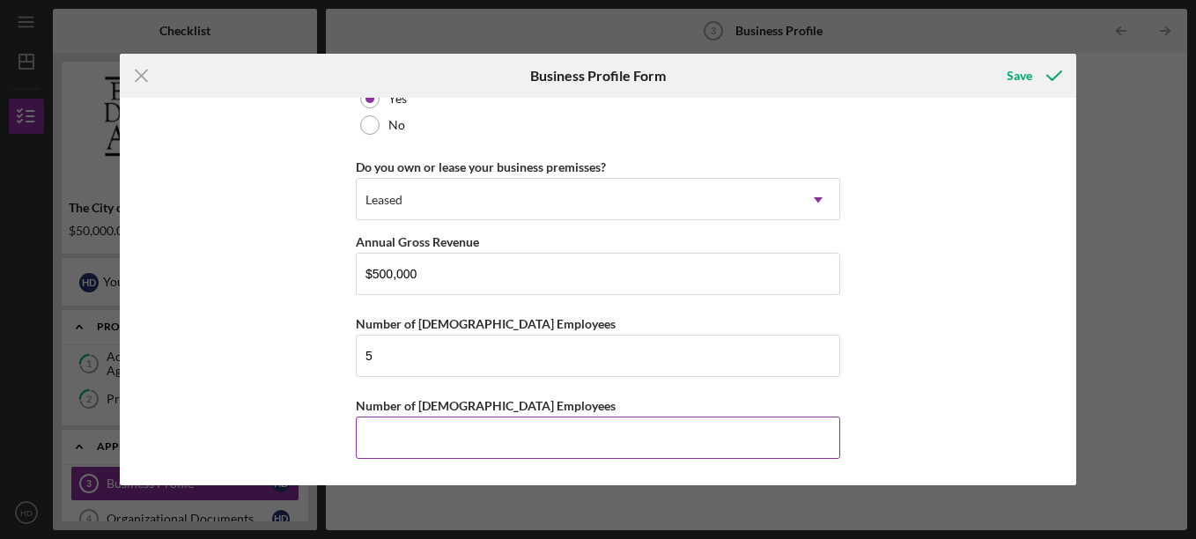
click at [429, 438] on input "Number of [DEMOGRAPHIC_DATA] Employees" at bounding box center [598, 438] width 485 height 42
type input "8"
type input "10"
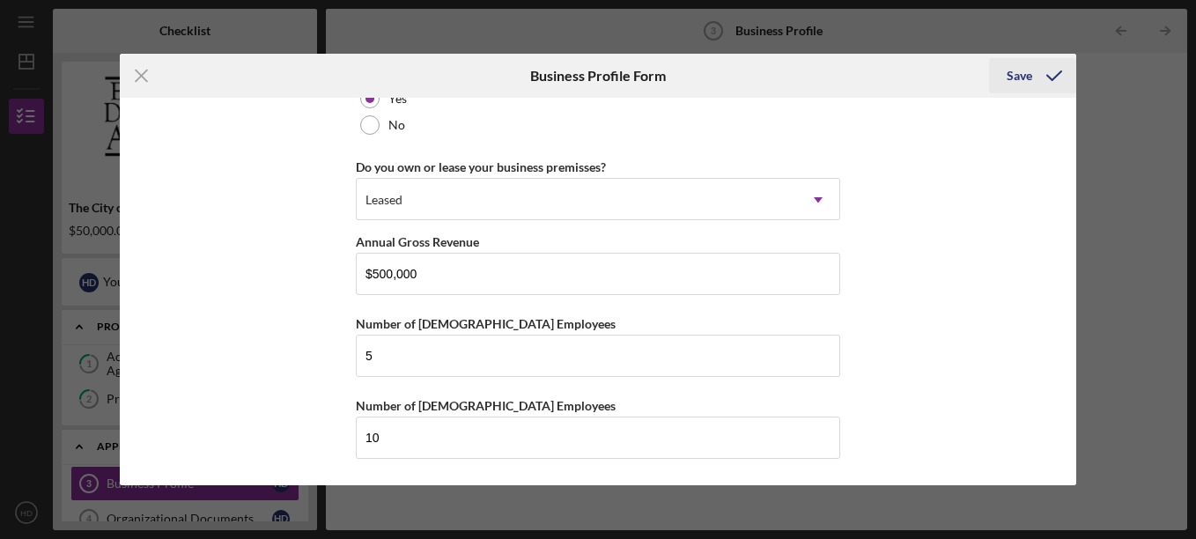
click at [1024, 71] on div "Save" at bounding box center [1020, 75] width 26 height 35
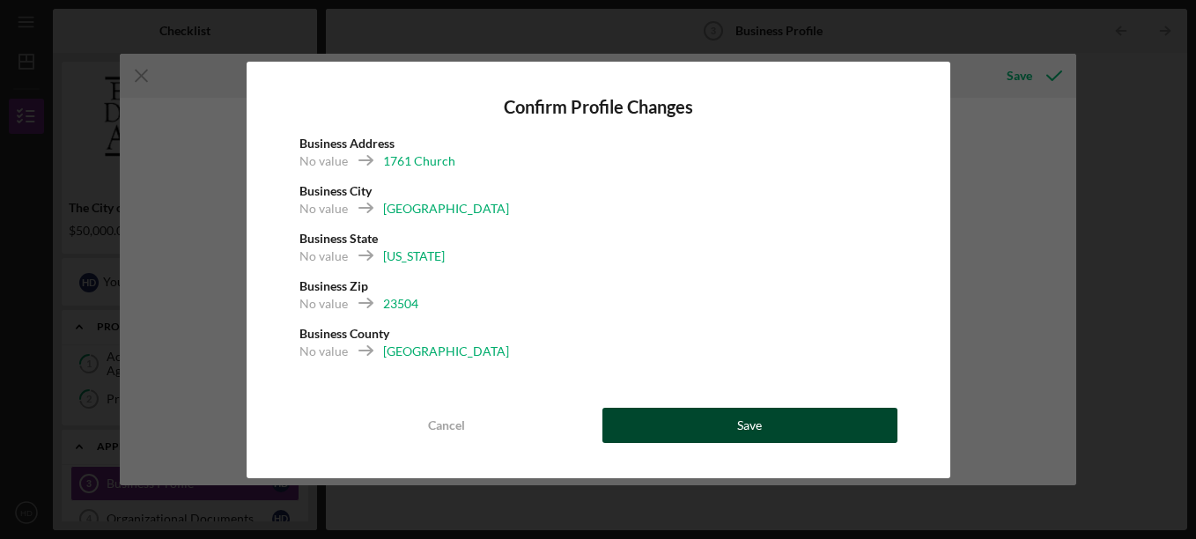
click at [712, 418] on button "Save" at bounding box center [750, 425] width 295 height 35
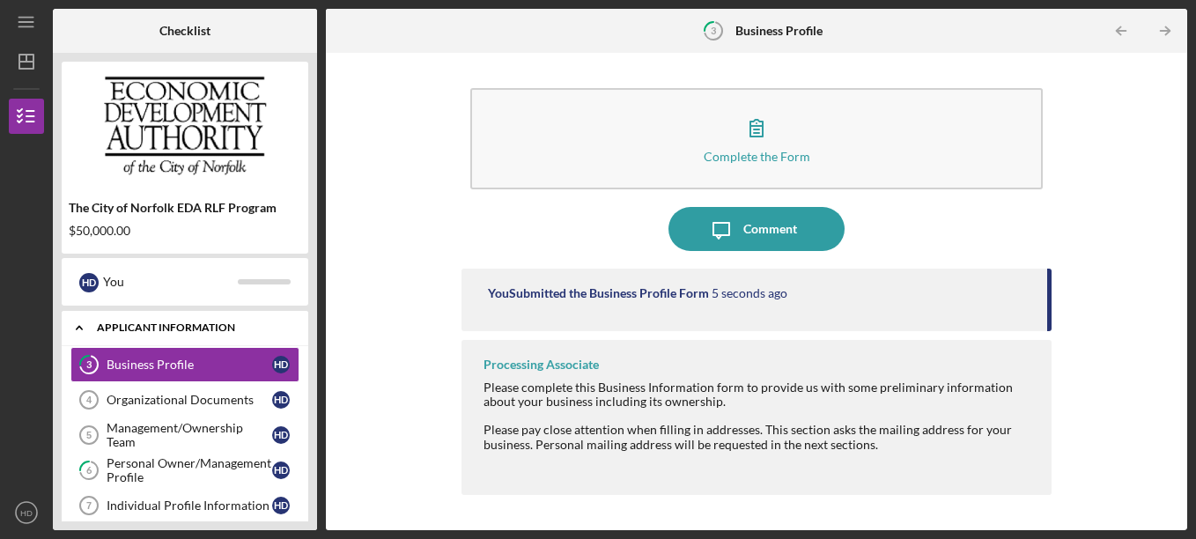
scroll to position [125, 0]
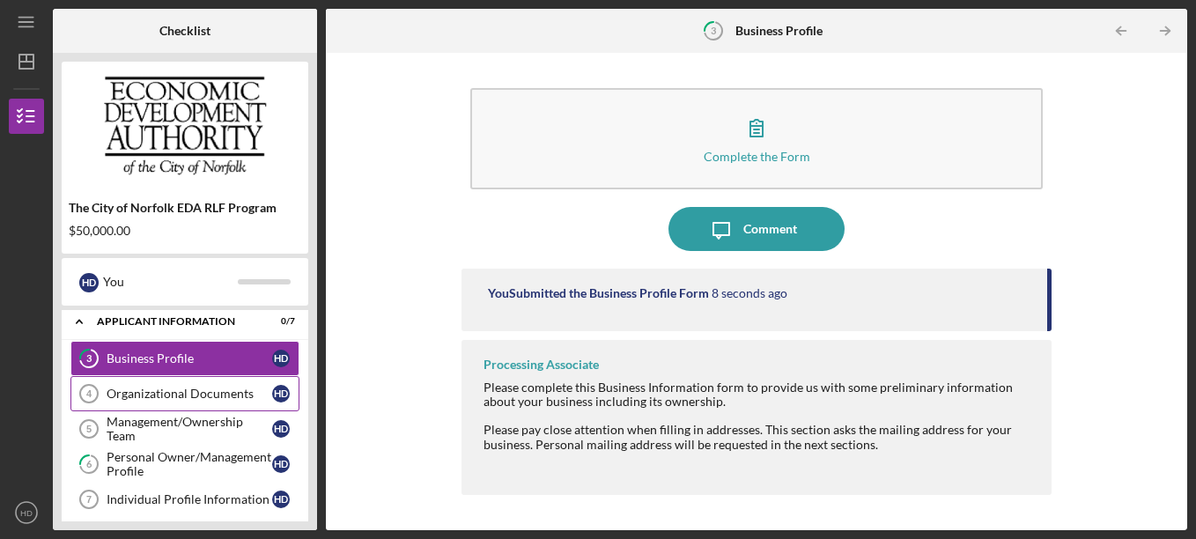
click at [175, 401] on div "Organizational Documents" at bounding box center [190, 394] width 166 height 14
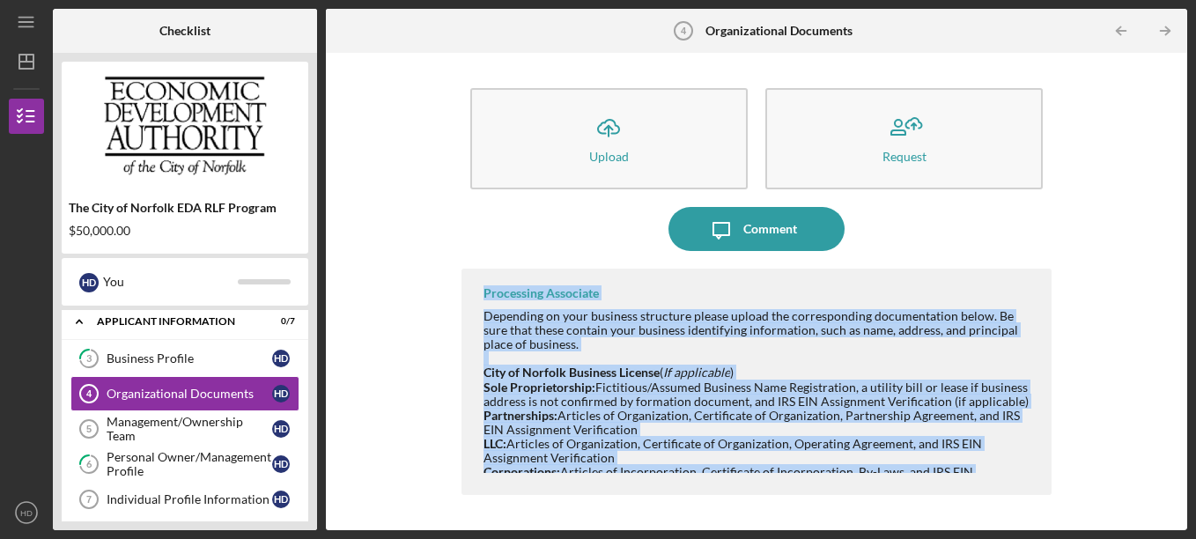
drag, startPoint x: 485, startPoint y: 293, endPoint x: 1071, endPoint y: 584, distance: 654.5
click at [1071, 538] on html "Icon/Menu Organizational Documents 4 Organizational Documents Checklist The Cit…" at bounding box center [598, 269] width 1196 height 539
copy div "Loremipsum Dolorsita Consectet ad elit seddoeiu temporinc utlabo etdolo mag ali…"
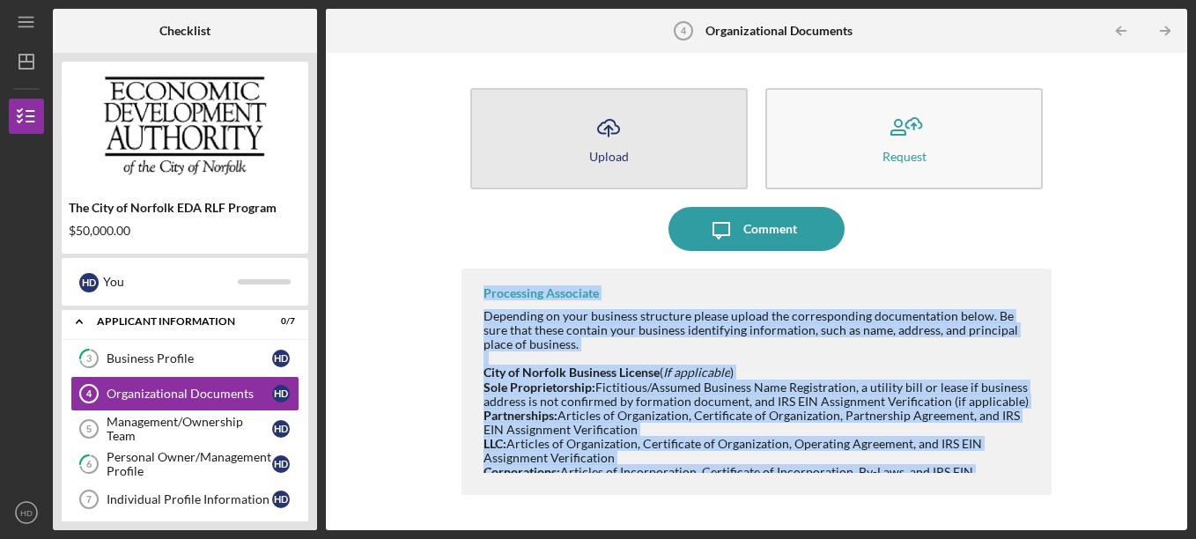
click at [612, 150] on div "Upload" at bounding box center [609, 156] width 40 height 13
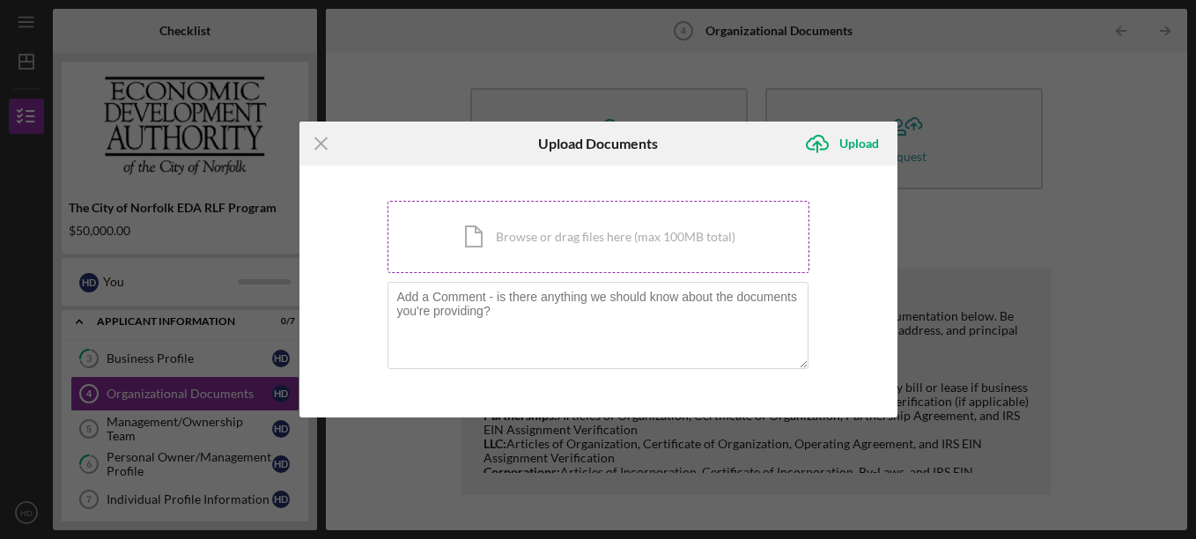
click at [472, 234] on div "Icon/Document Browse or drag files here (max 100MB total) Tap to choose files o…" at bounding box center [599, 237] width 422 height 72
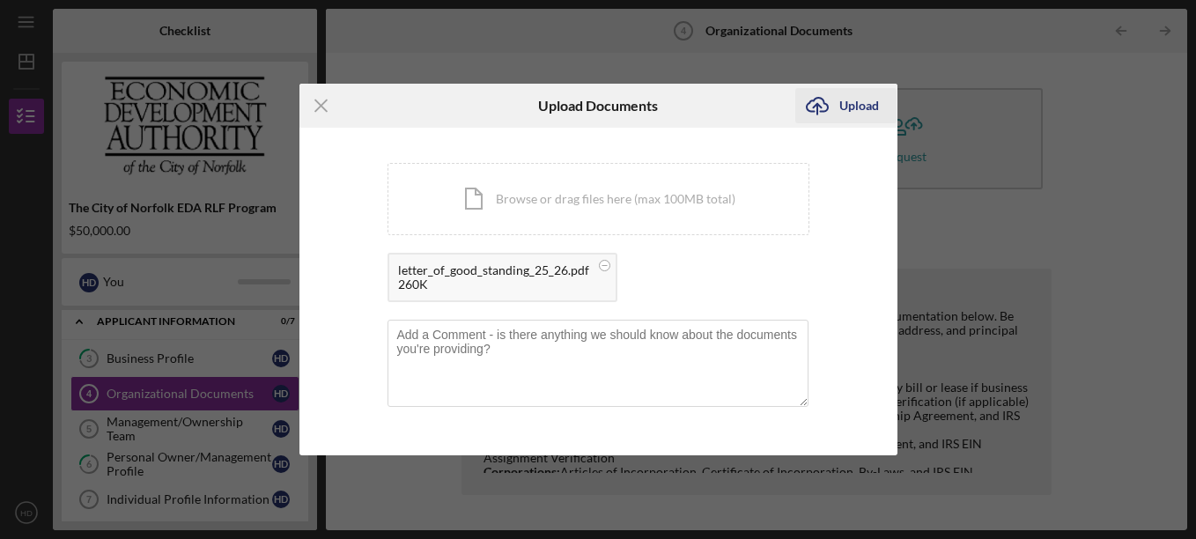
click at [824, 103] on icon "Icon/Upload" at bounding box center [818, 106] width 44 height 44
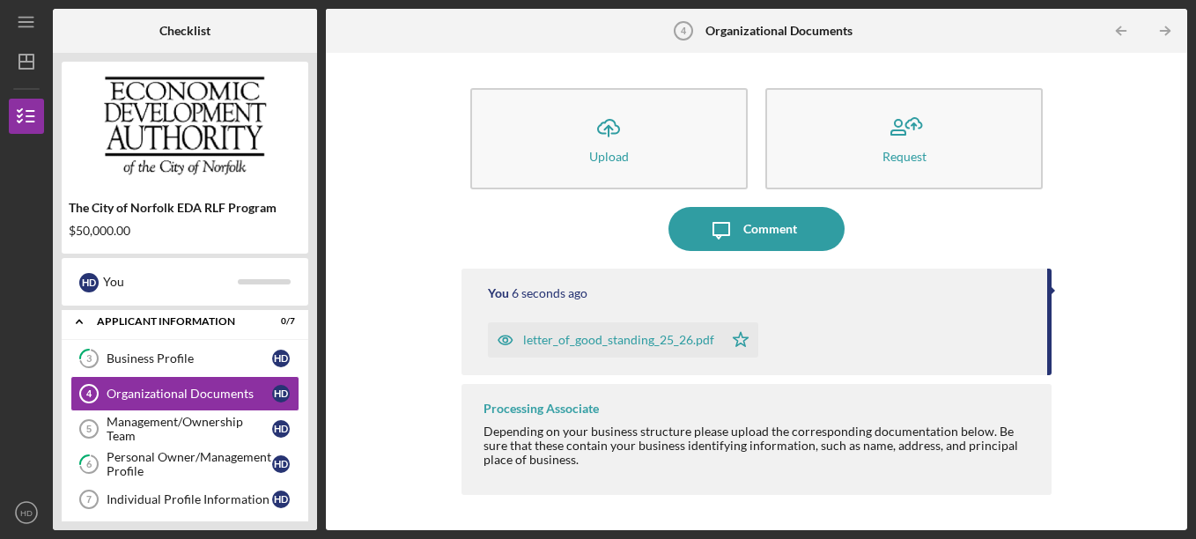
drag, startPoint x: 1054, startPoint y: 332, endPoint x: 1050, endPoint y: 375, distance: 43.3
click at [1050, 375] on div "Icon/Upload Upload Request Icon/Message Comment You 6 seconds ago letter_of_goo…" at bounding box center [757, 292] width 844 height 460
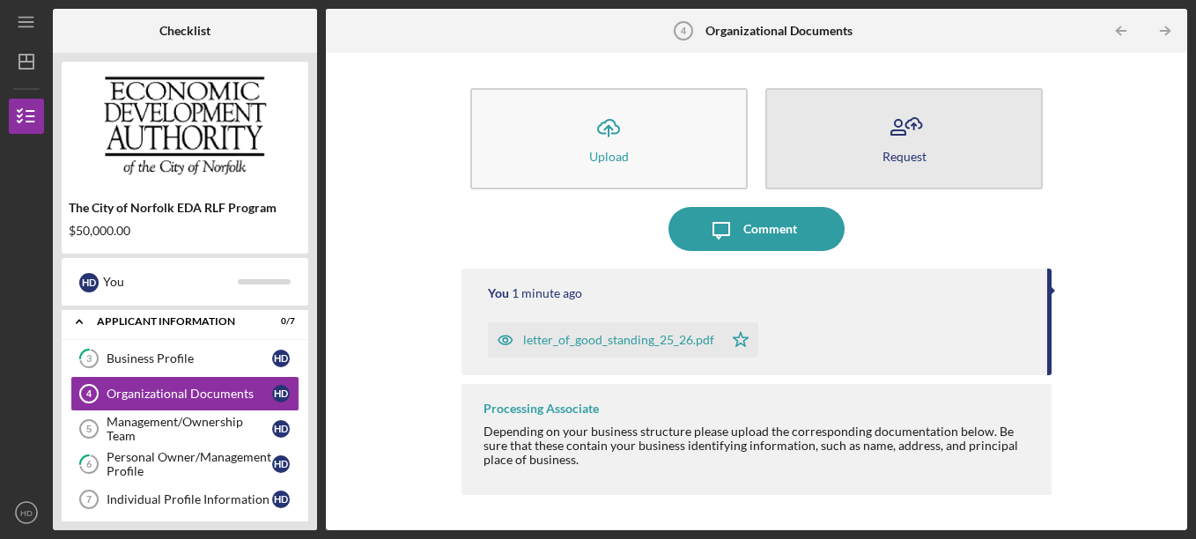
click at [922, 151] on div "Request" at bounding box center [905, 156] width 44 height 13
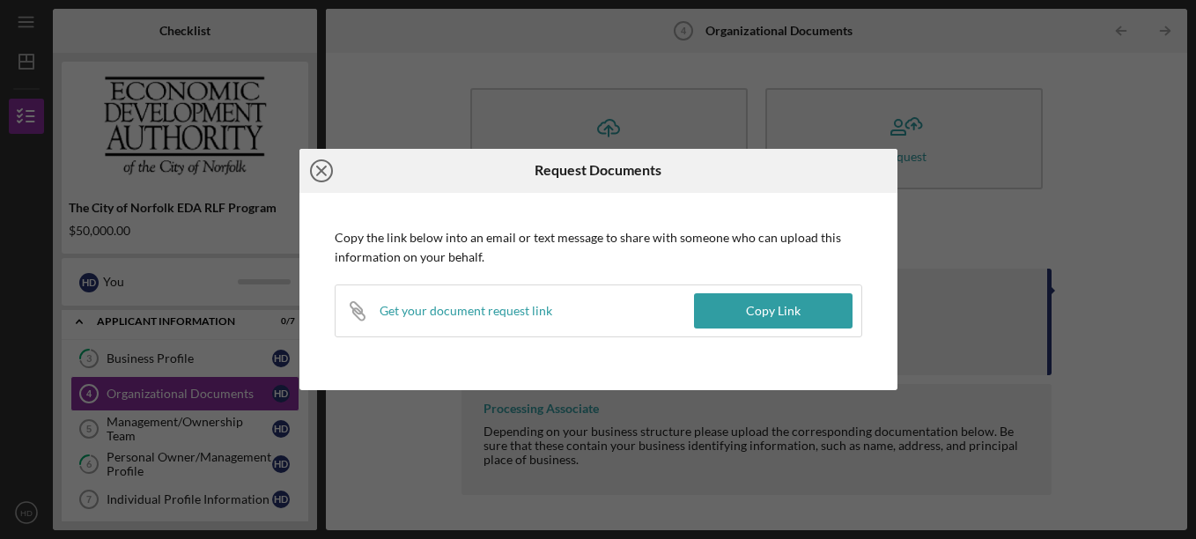
click at [316, 160] on circle at bounding box center [321, 170] width 21 height 21
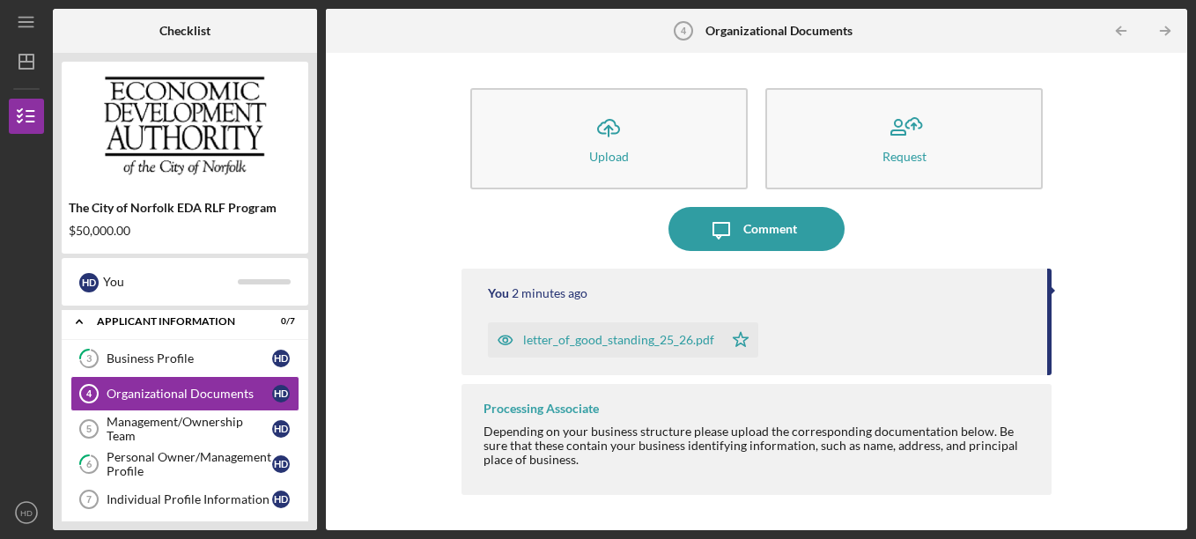
drag, startPoint x: 1048, startPoint y: 346, endPoint x: 1042, endPoint y: 379, distance: 33.2
click at [1042, 379] on div "You 2 minutes ago letter_of_good_standing_25_26.pdf Icon/Star Processing Associ…" at bounding box center [757, 386] width 591 height 235
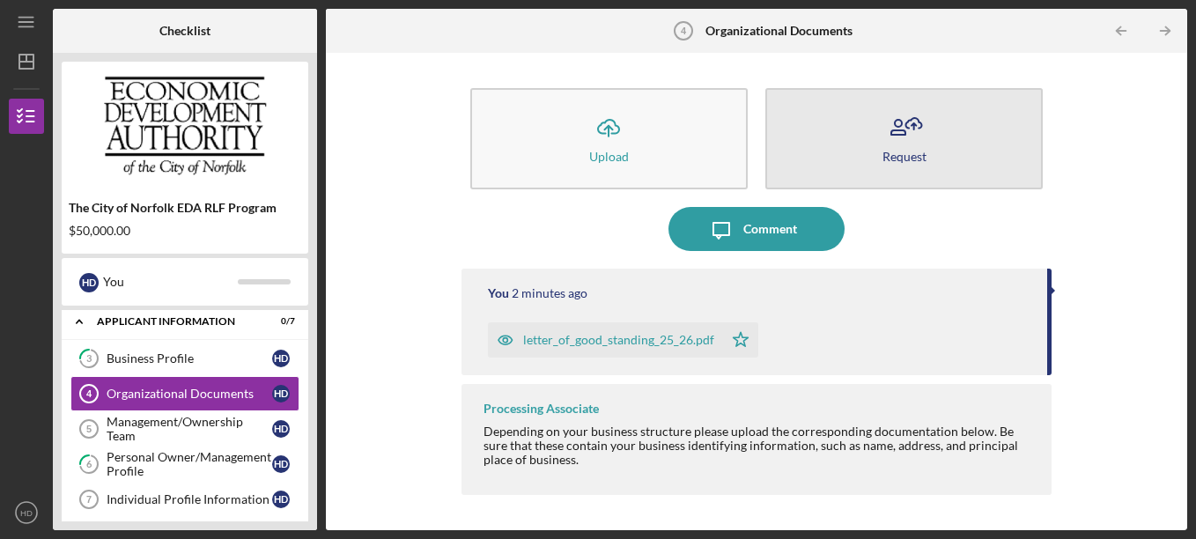
click at [919, 151] on div "Request" at bounding box center [905, 156] width 44 height 13
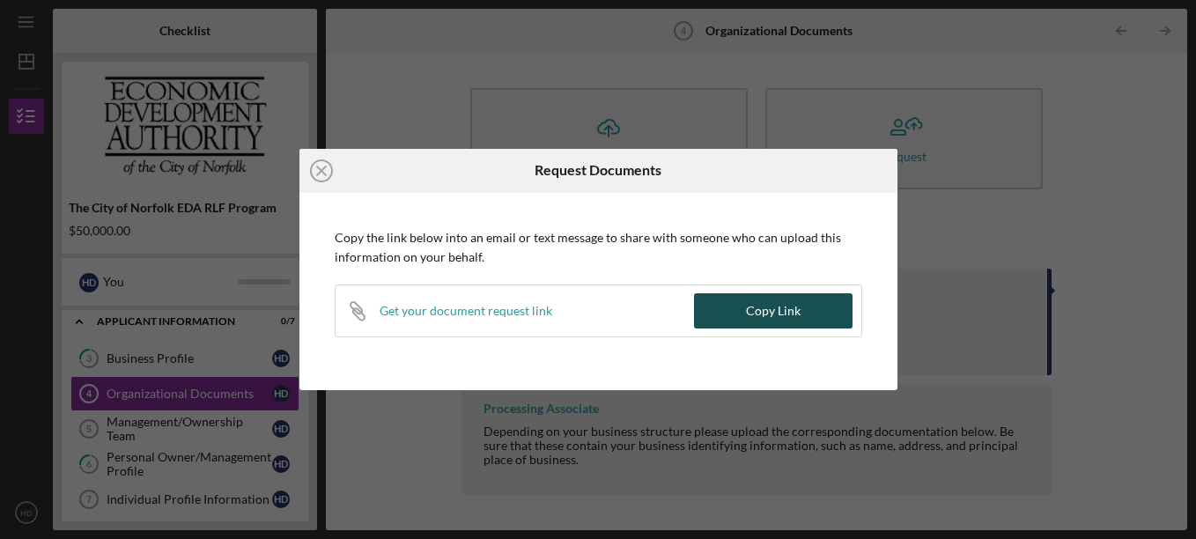
click at [721, 297] on button "Copy Link" at bounding box center [773, 310] width 159 height 35
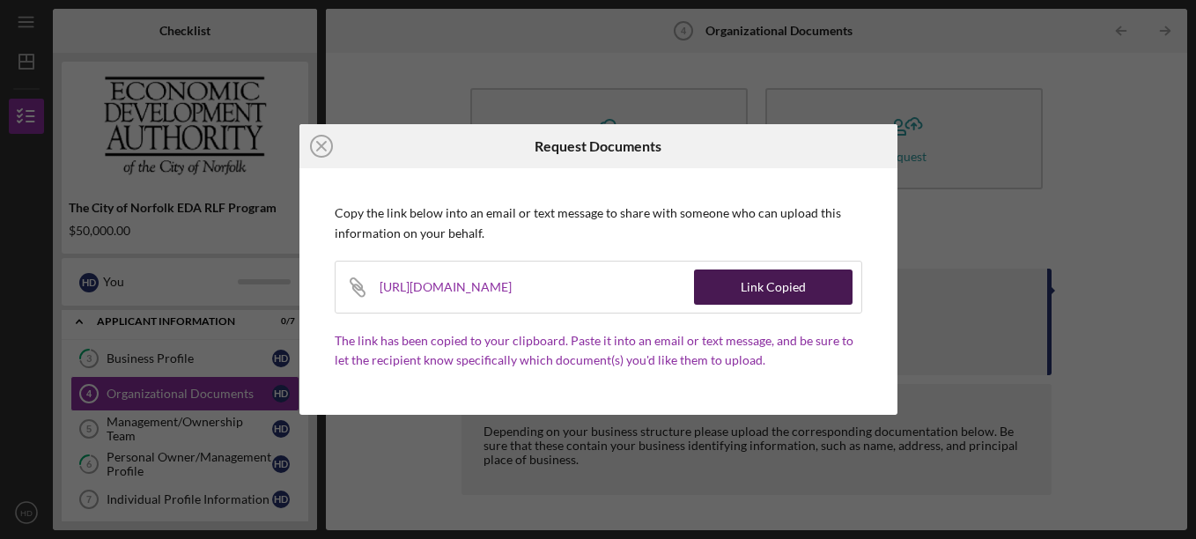
click at [730, 288] on button "Link Copied" at bounding box center [773, 287] width 159 height 35
click at [322, 145] on line at bounding box center [321, 146] width 9 height 9
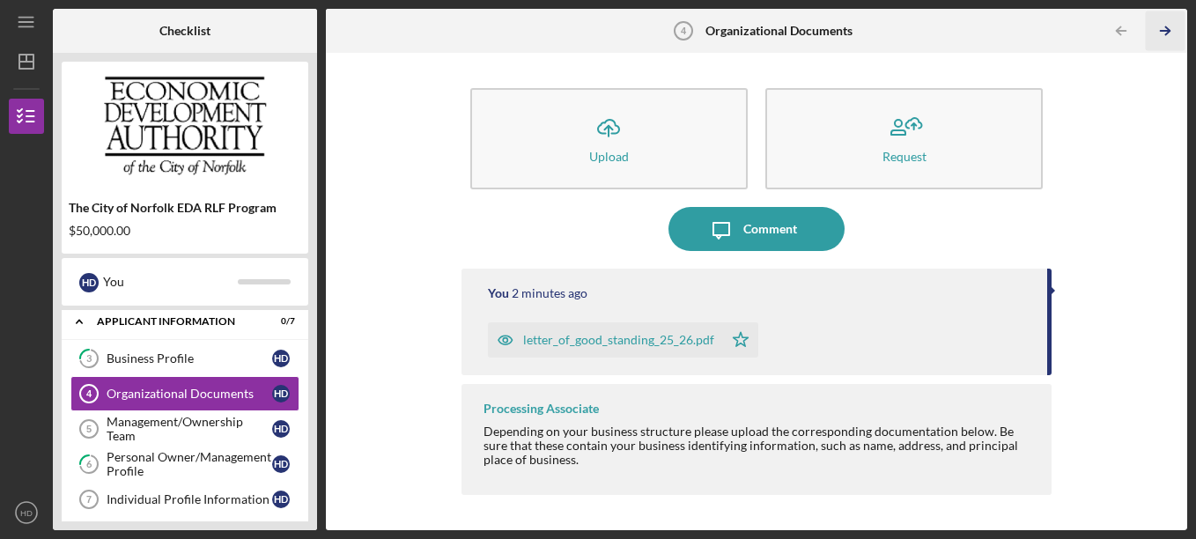
click at [1159, 26] on icon "Icon/Table Pagination Arrow" at bounding box center [1166, 31] width 40 height 40
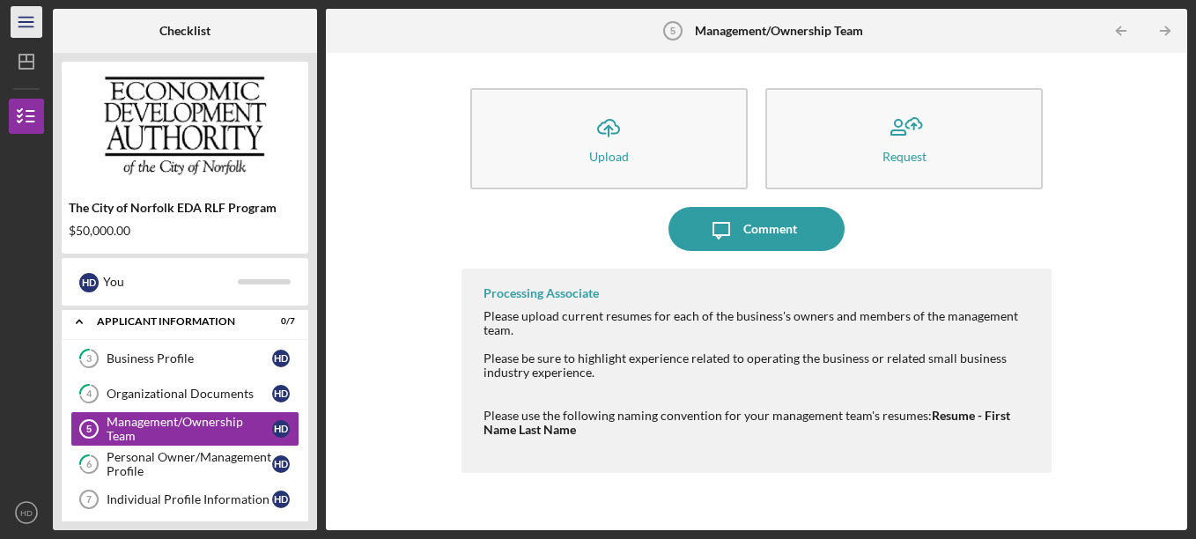
click at [24, 26] on line "button" at bounding box center [26, 26] width 14 height 0
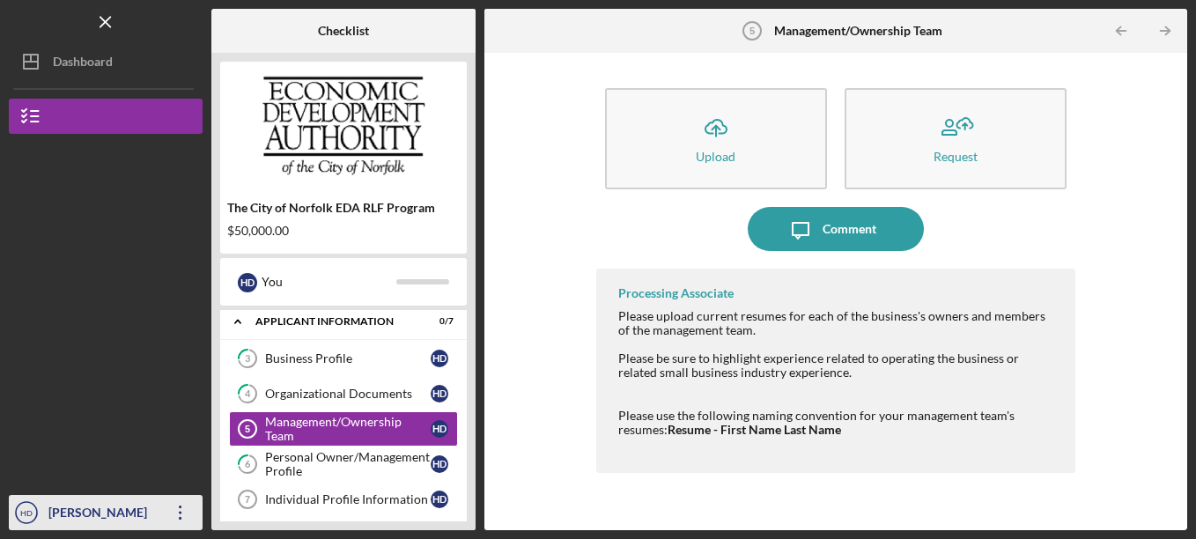
click at [112, 498] on div "[PERSON_NAME]" at bounding box center [101, 515] width 115 height 40
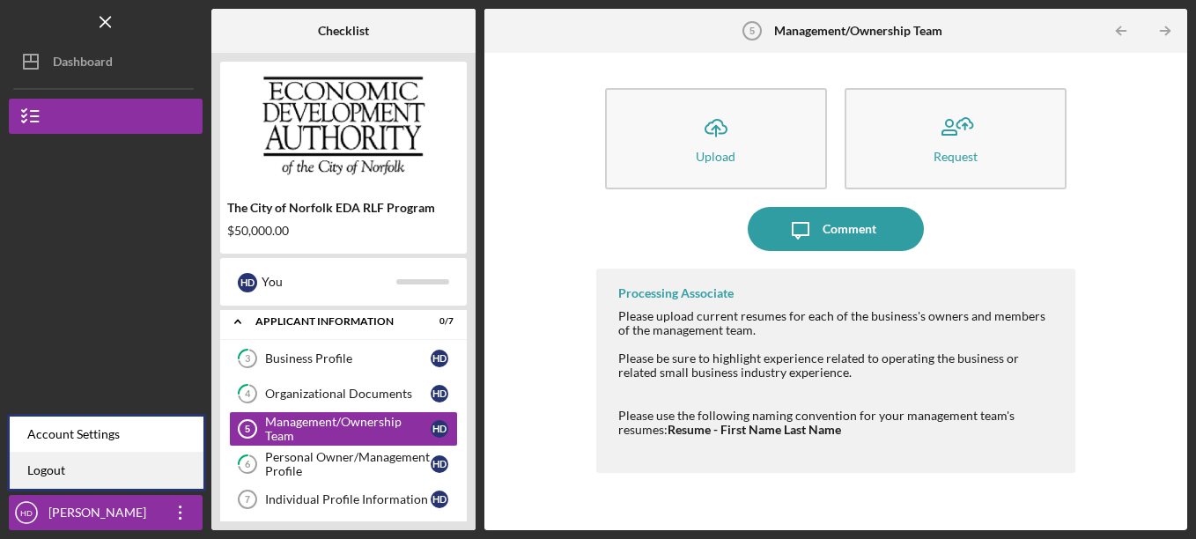
click at [104, 470] on link "Logout" at bounding box center [107, 471] width 194 height 36
